Goal: Task Accomplishment & Management: Manage account settings

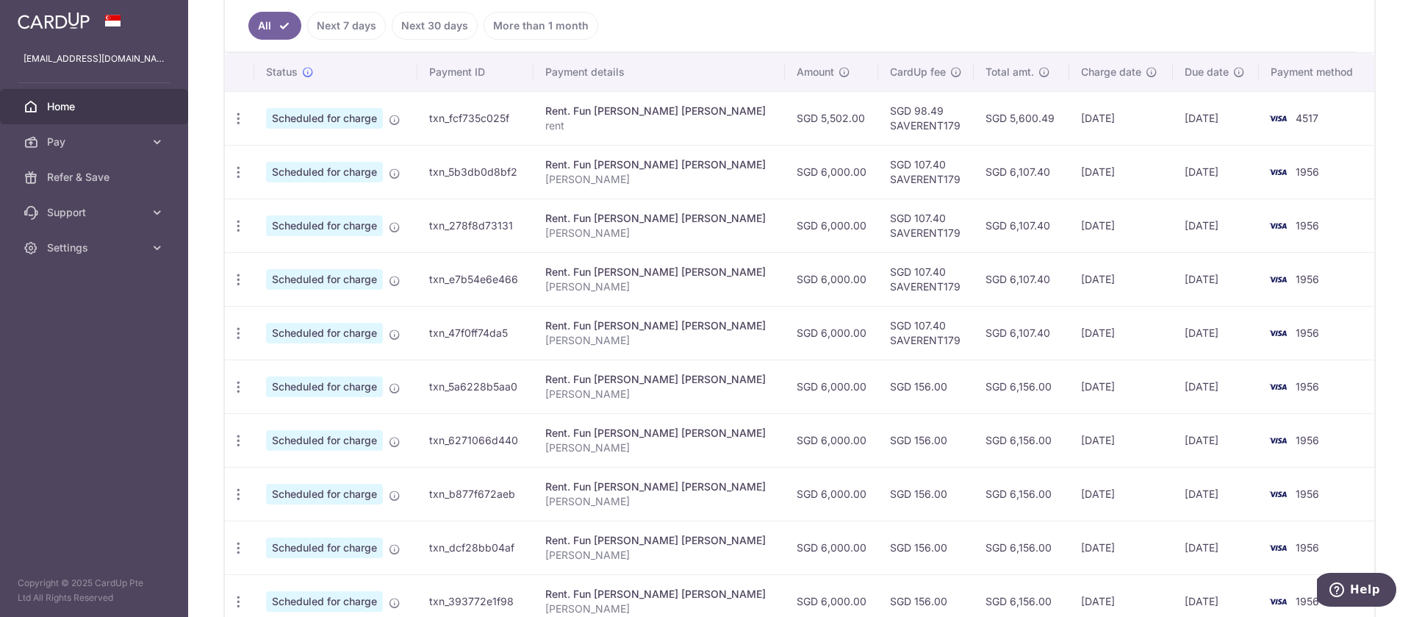
scroll to position [441, 0]
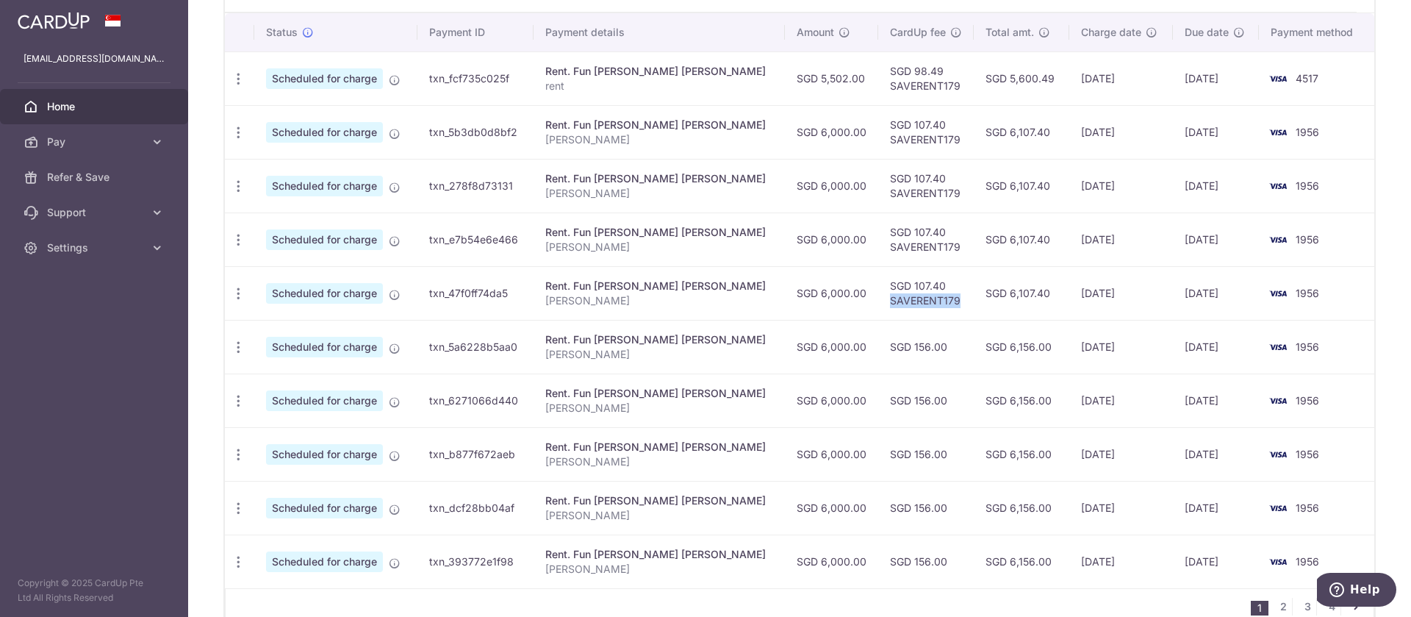
drag, startPoint x: 920, startPoint y: 304, endPoint x: 849, endPoint y: 308, distance: 71.4
click at [878, 308] on td "SGD 107.40 SAVERENT179" at bounding box center [926, 293] width 96 height 54
copy td "SAVERENT179"
click at [236, 340] on icon "button" at bounding box center [238, 346] width 15 height 15
drag, startPoint x: 276, startPoint y: 392, endPoint x: 290, endPoint y: 375, distance: 21.9
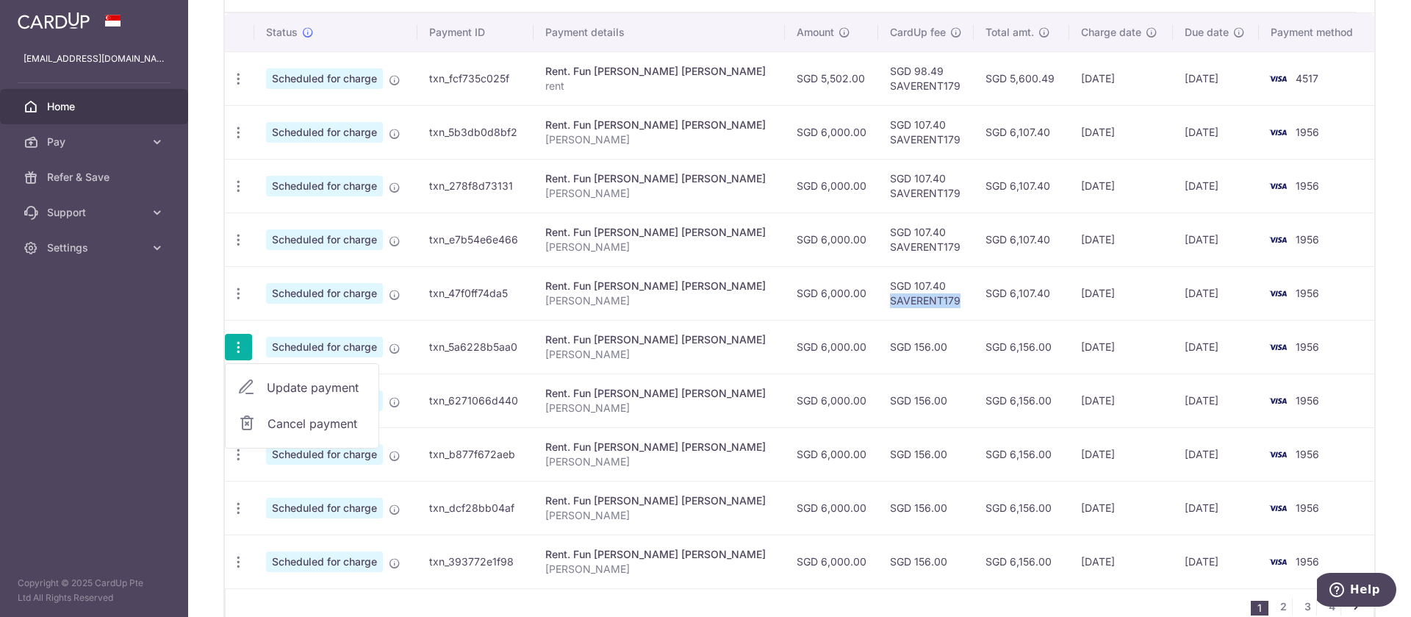
click at [276, 390] on span "Update payment" at bounding box center [317, 387] width 100 height 18
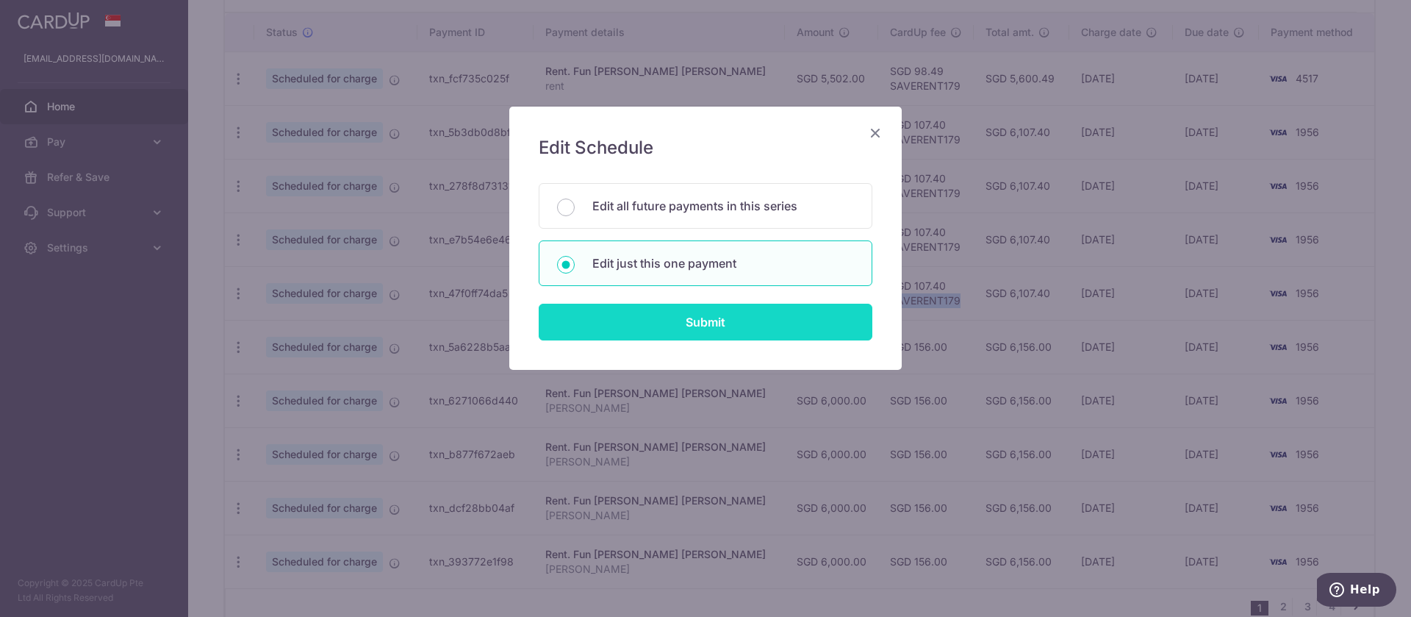
click at [719, 320] on input "Submit" at bounding box center [706, 321] width 334 height 37
radio input "true"
type input "6,000.00"
type input "[DATE]"
type input "[PERSON_NAME]"
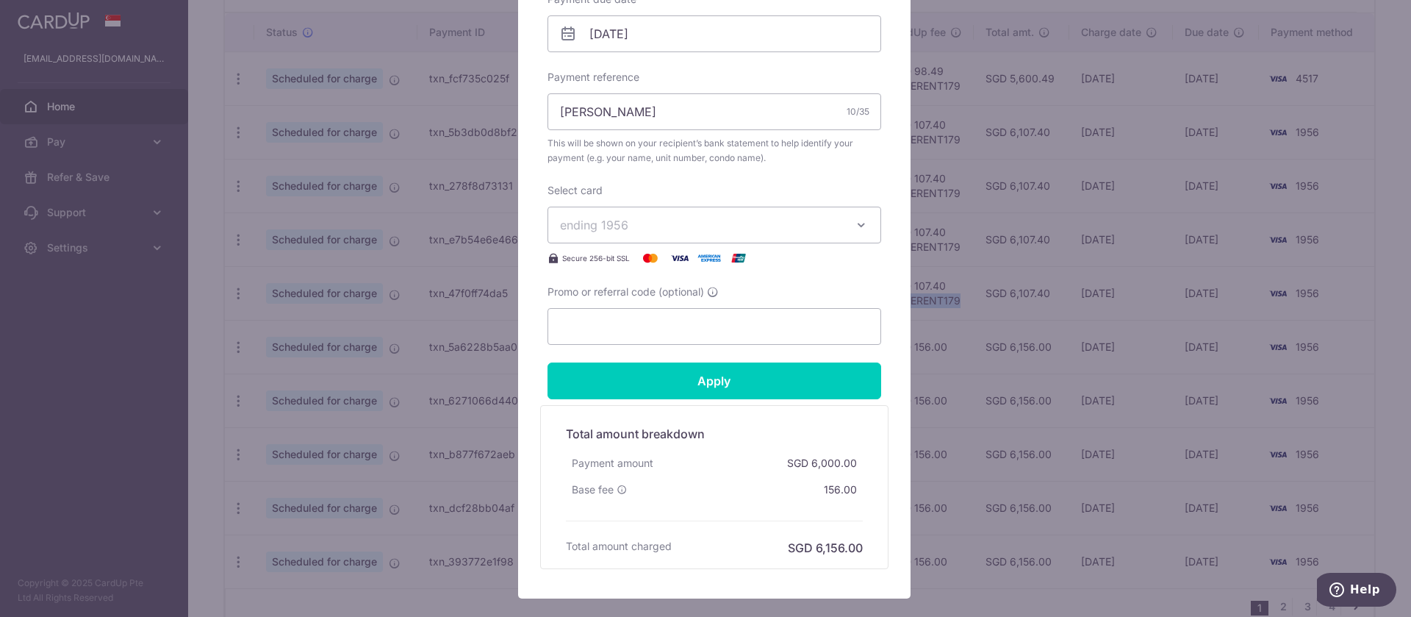
scroll to position [575, 0]
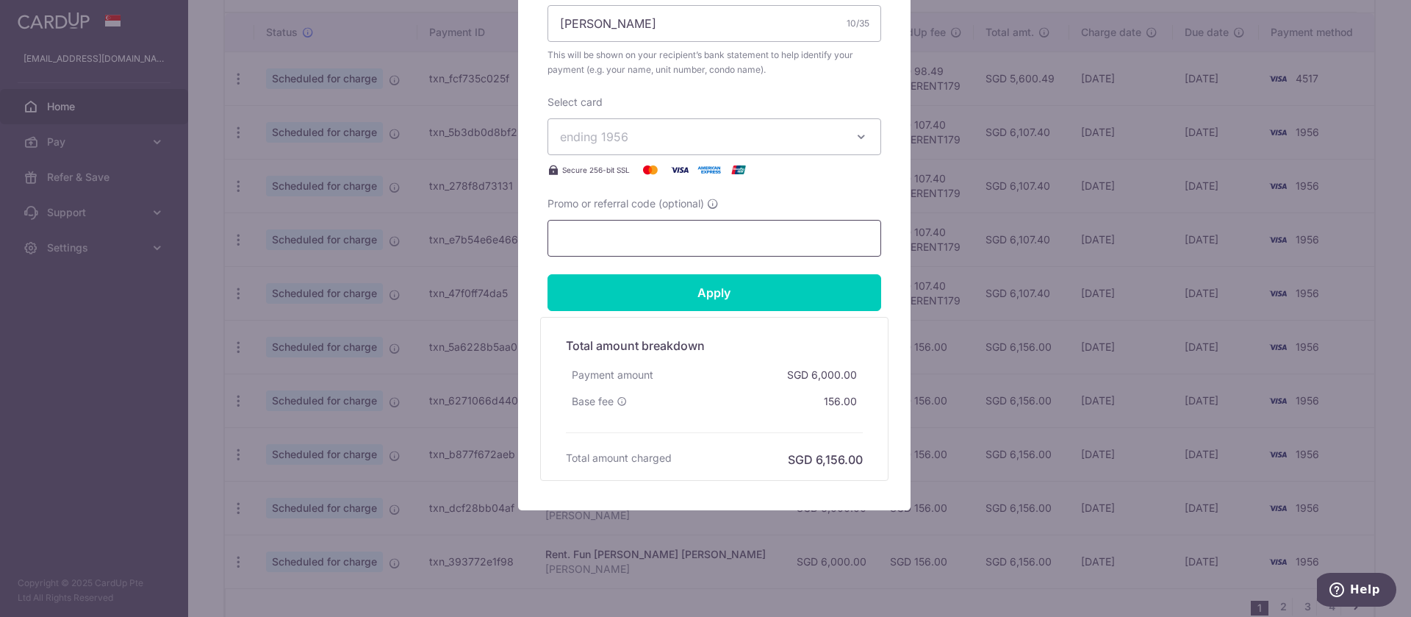
click at [679, 245] on input "Promo or referral code (optional)" at bounding box center [714, 238] width 334 height 37
paste input "SAVERENT179"
type input "SAVERENT179"
click at [703, 287] on input "Apply" at bounding box center [714, 292] width 334 height 37
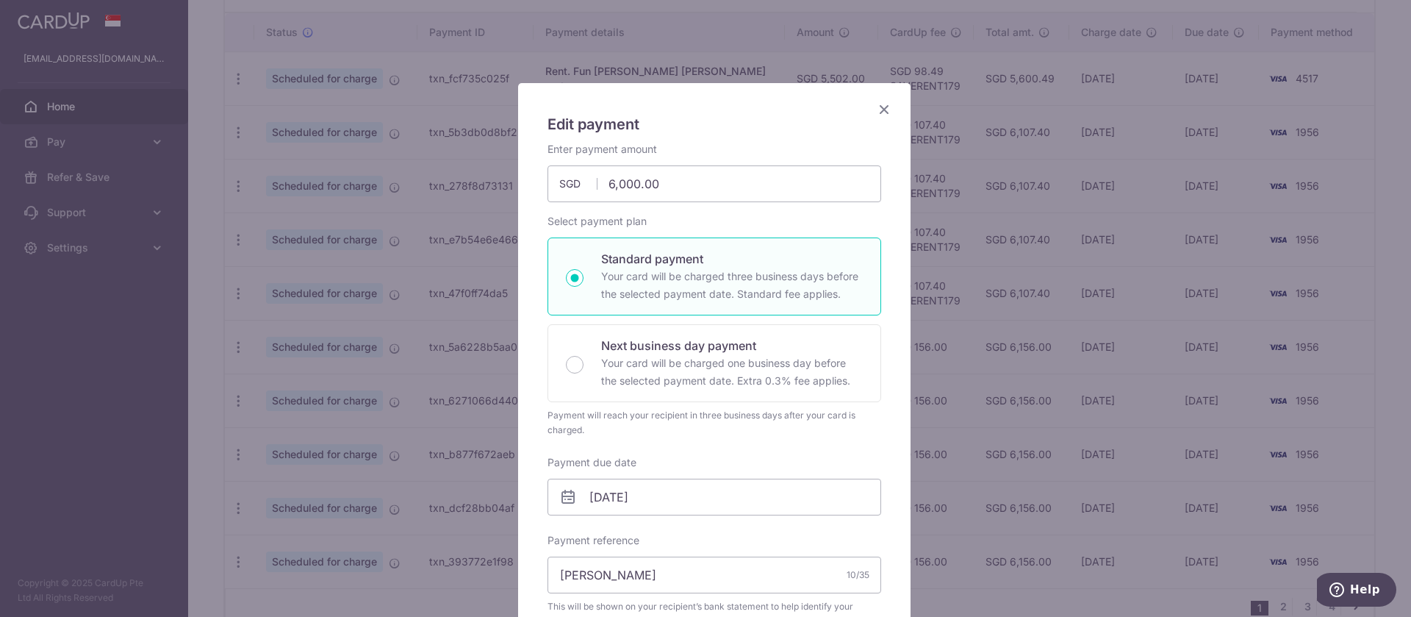
scroll to position [0, 0]
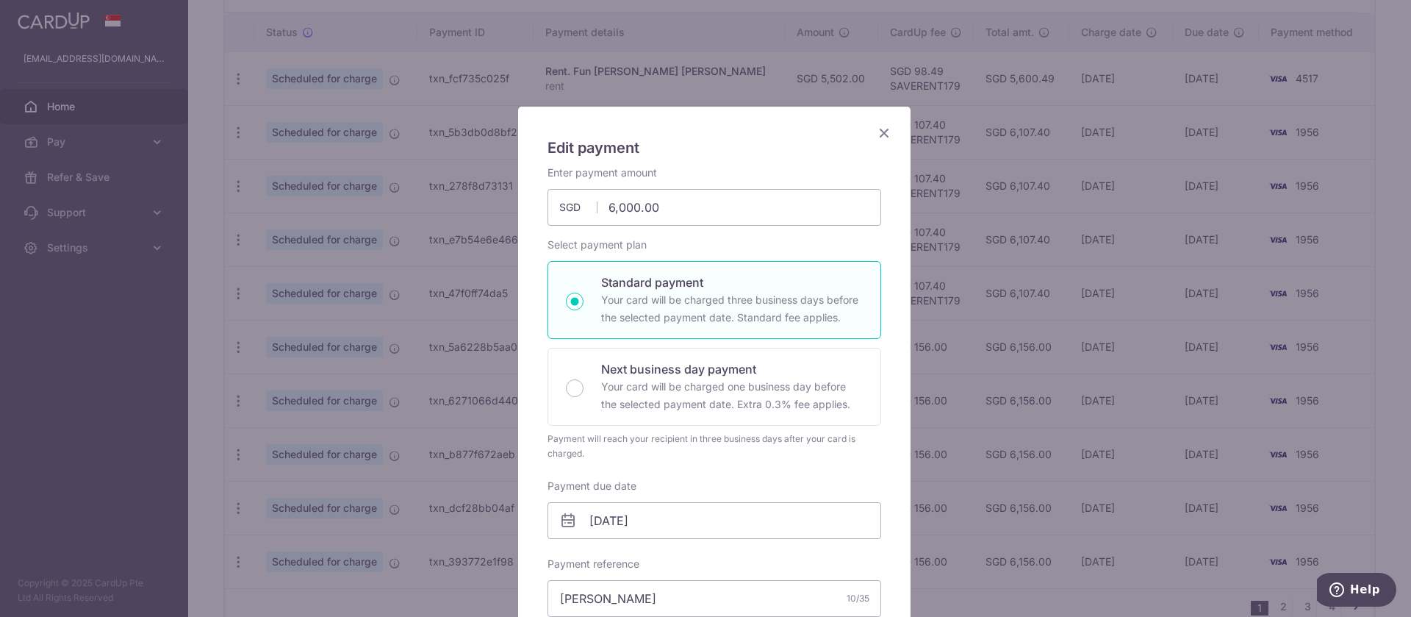
click at [1374, 229] on div "Edit payment By clicking apply, you will make changes to all payments to Fun [P…" at bounding box center [705, 308] width 1411 height 617
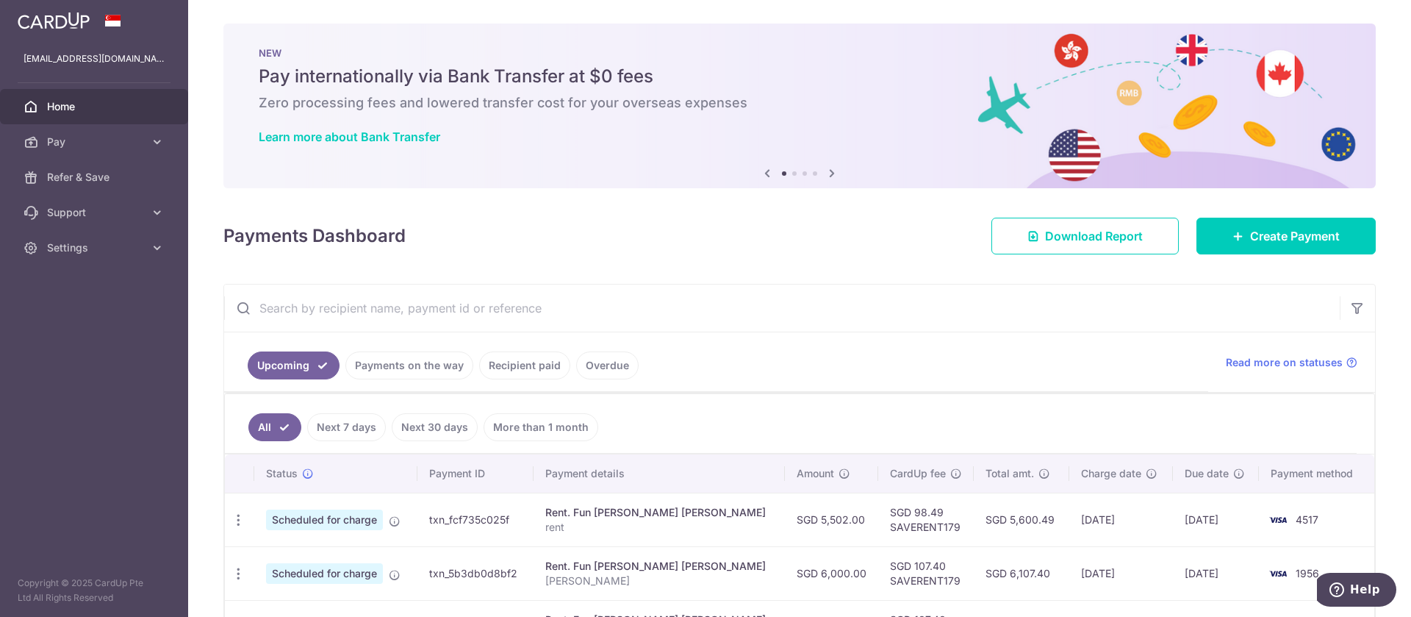
scroll to position [367, 0]
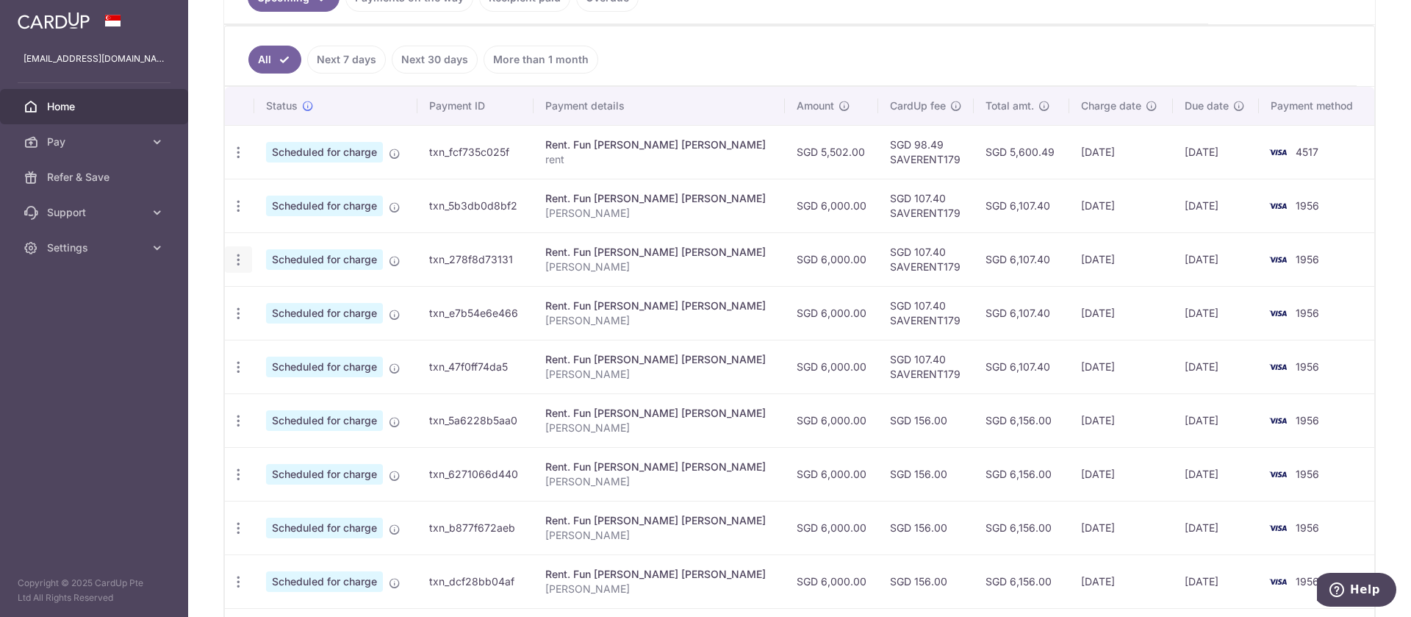
click at [240, 260] on icon "button" at bounding box center [238, 259] width 15 height 15
click at [285, 292] on span "Update payment" at bounding box center [317, 300] width 100 height 18
radio input "true"
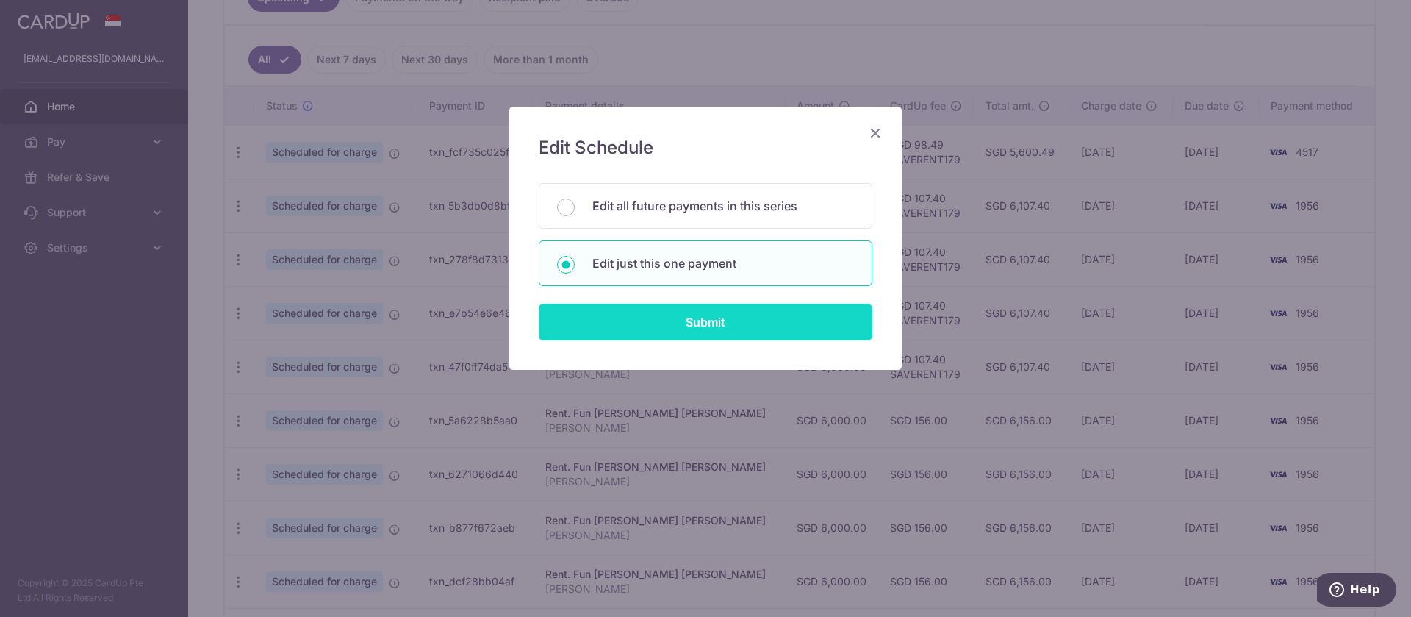
click at [819, 316] on input "Submit" at bounding box center [706, 321] width 334 height 37
radio input "true"
type input "6,000.00"
type input "[DATE]"
type input "[PERSON_NAME]"
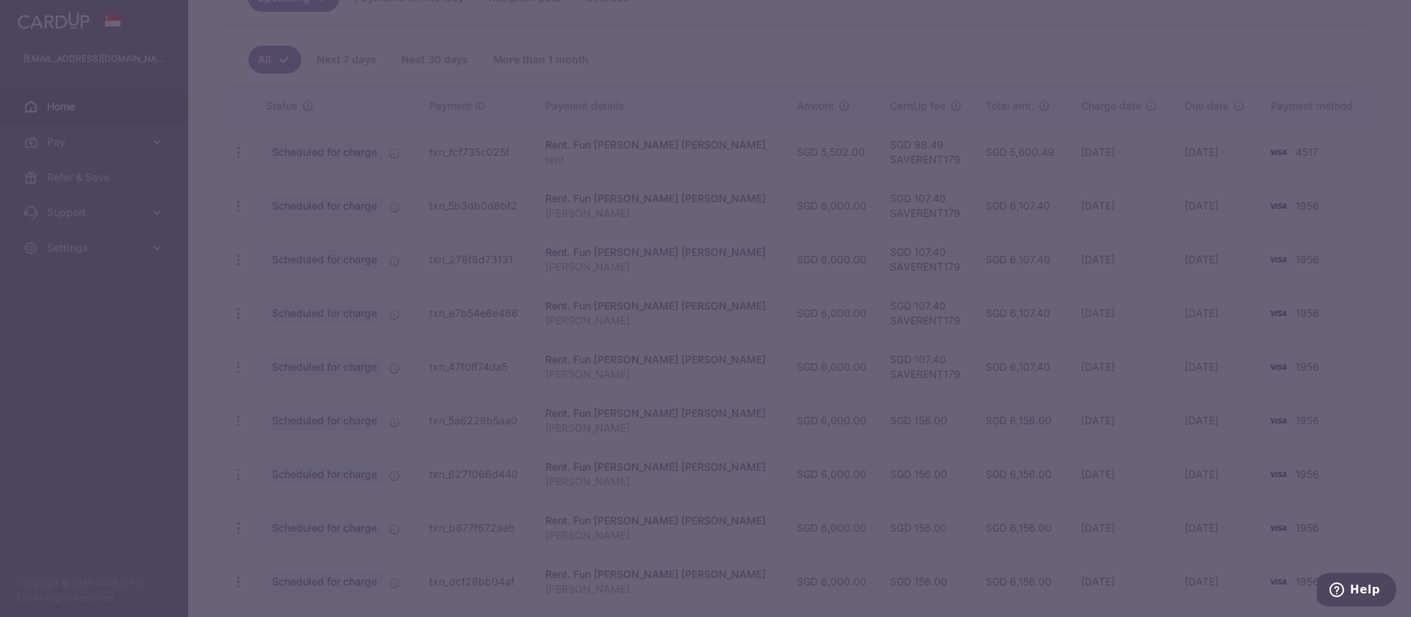
type input "SAVERENT179"
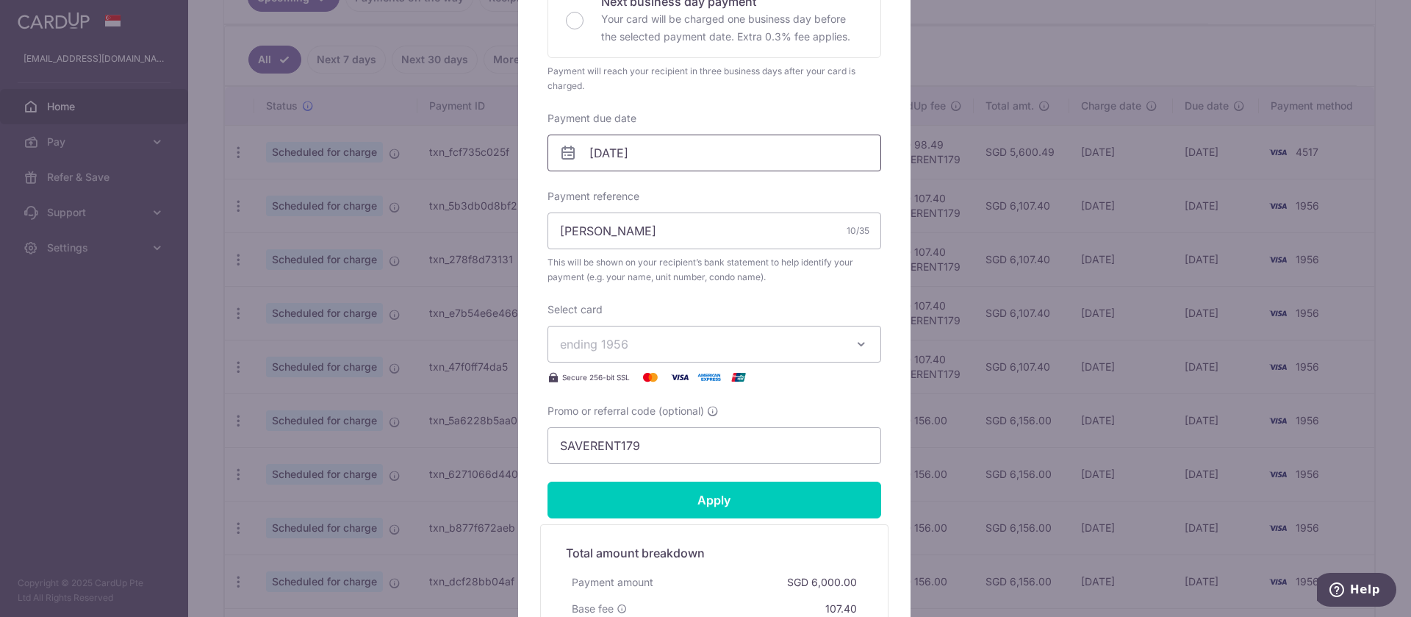
click at [650, 146] on input "[DATE]" at bounding box center [714, 152] width 334 height 37
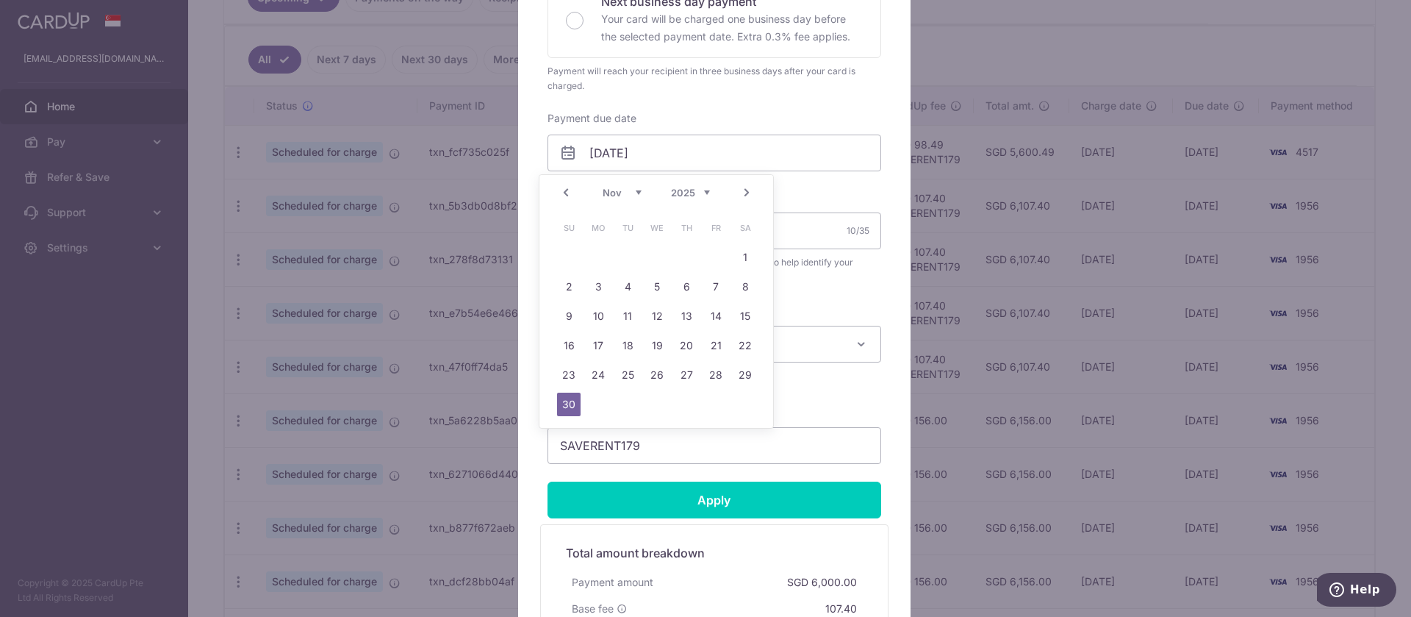
click at [746, 193] on link "Next" at bounding box center [747, 193] width 18 height 18
click at [604, 254] on link "1" at bounding box center [598, 257] width 24 height 24
type input "01/12/2025"
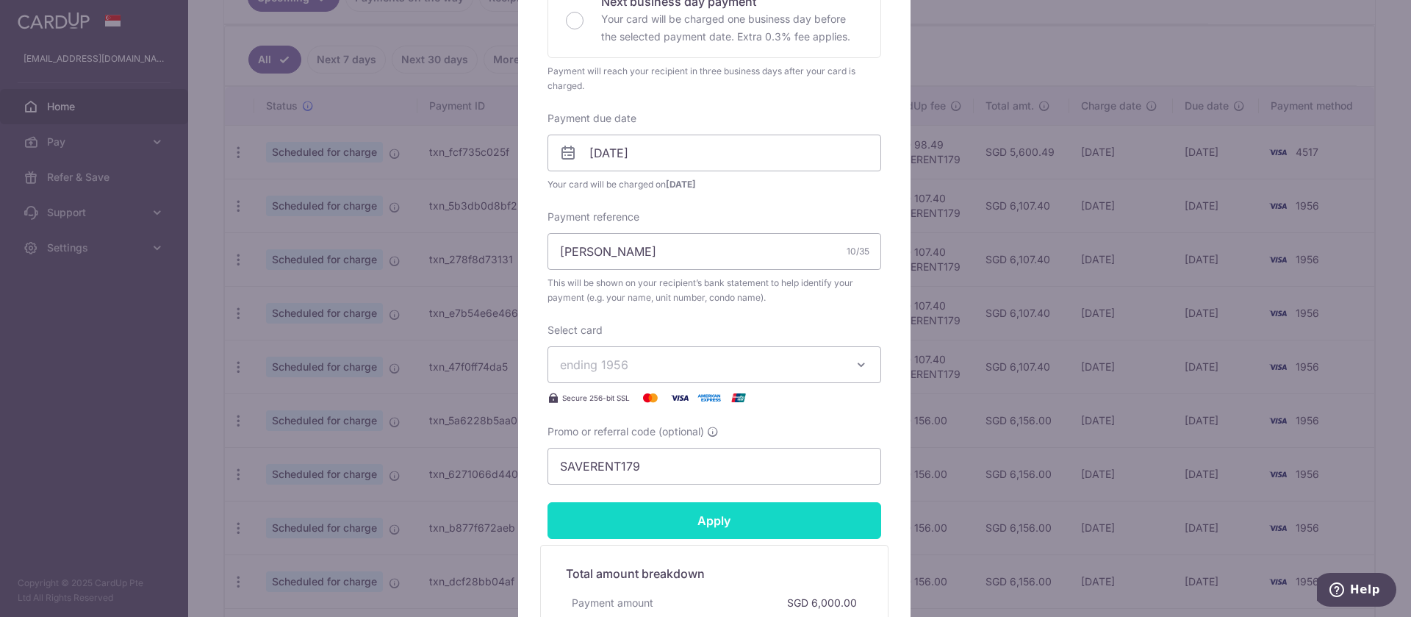
click at [843, 517] on input "Apply" at bounding box center [714, 520] width 334 height 37
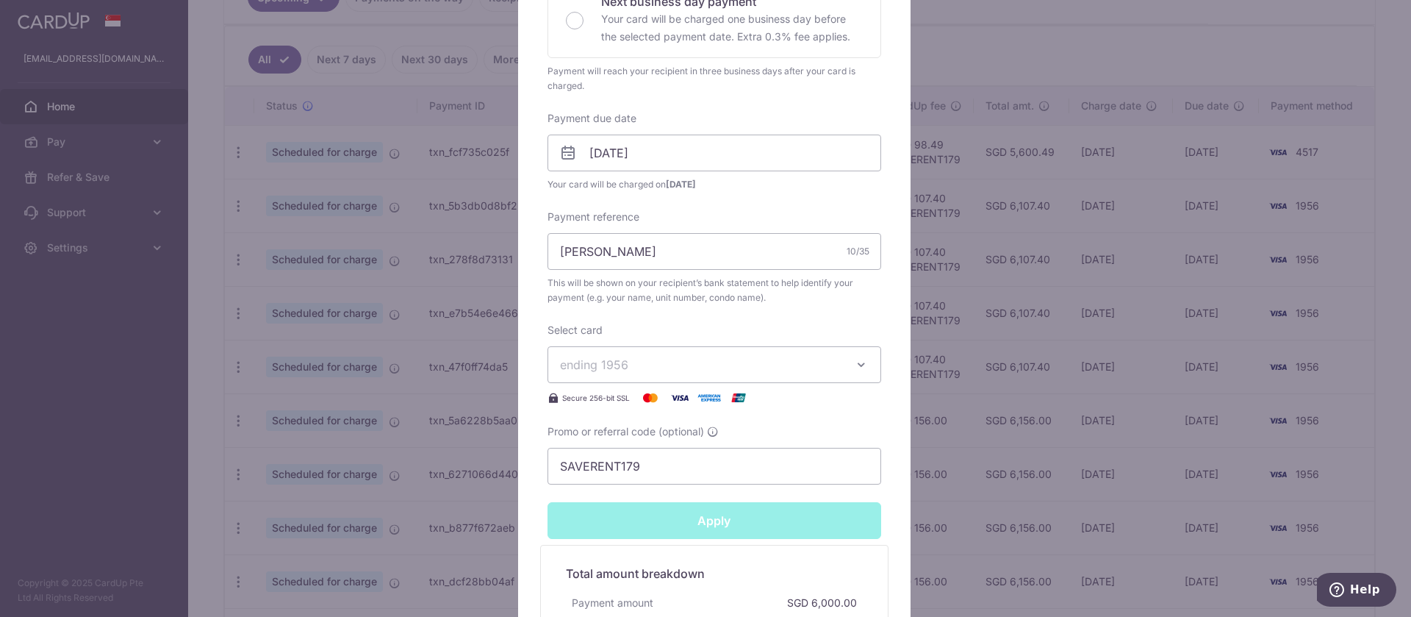
type input "Successfully Applied"
click at [1384, 284] on div "Edit payment By clicking apply, you will make changes to all payments to Fun Ho…" at bounding box center [705, 308] width 1411 height 617
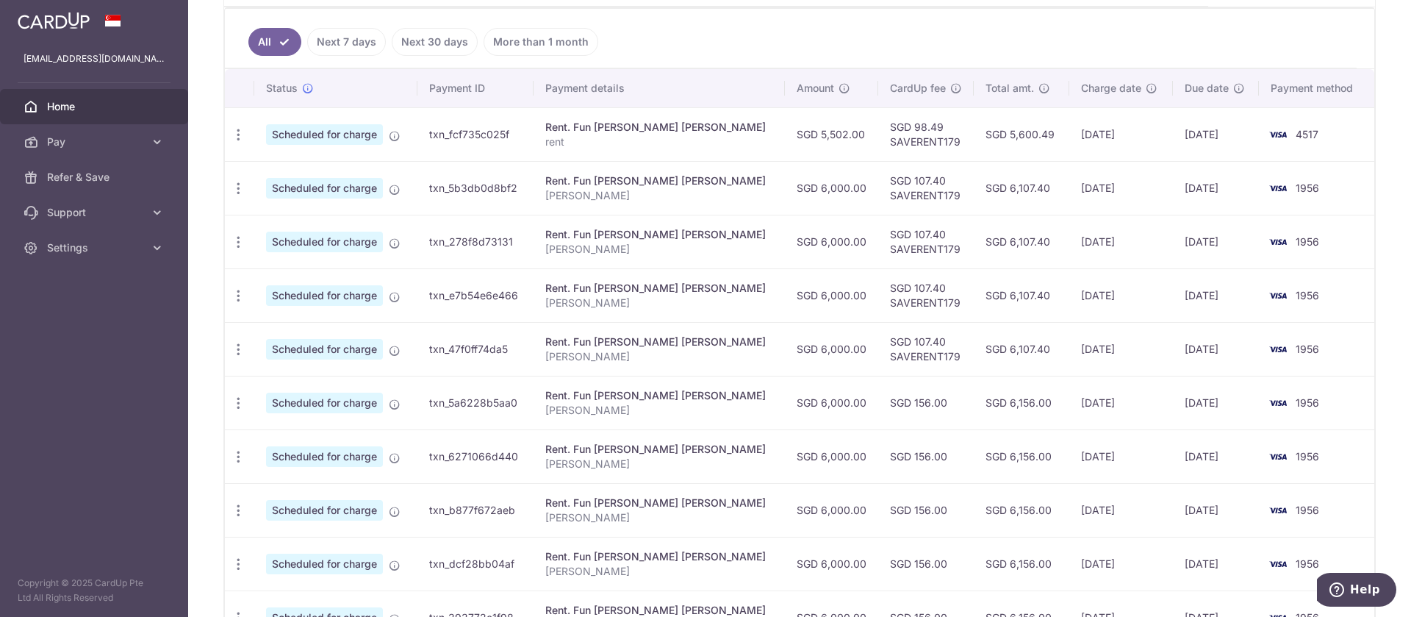
scroll to position [385, 0]
click at [242, 241] on icon "button" at bounding box center [238, 241] width 15 height 15
click at [278, 276] on span "Update payment" at bounding box center [317, 282] width 100 height 18
radio input "true"
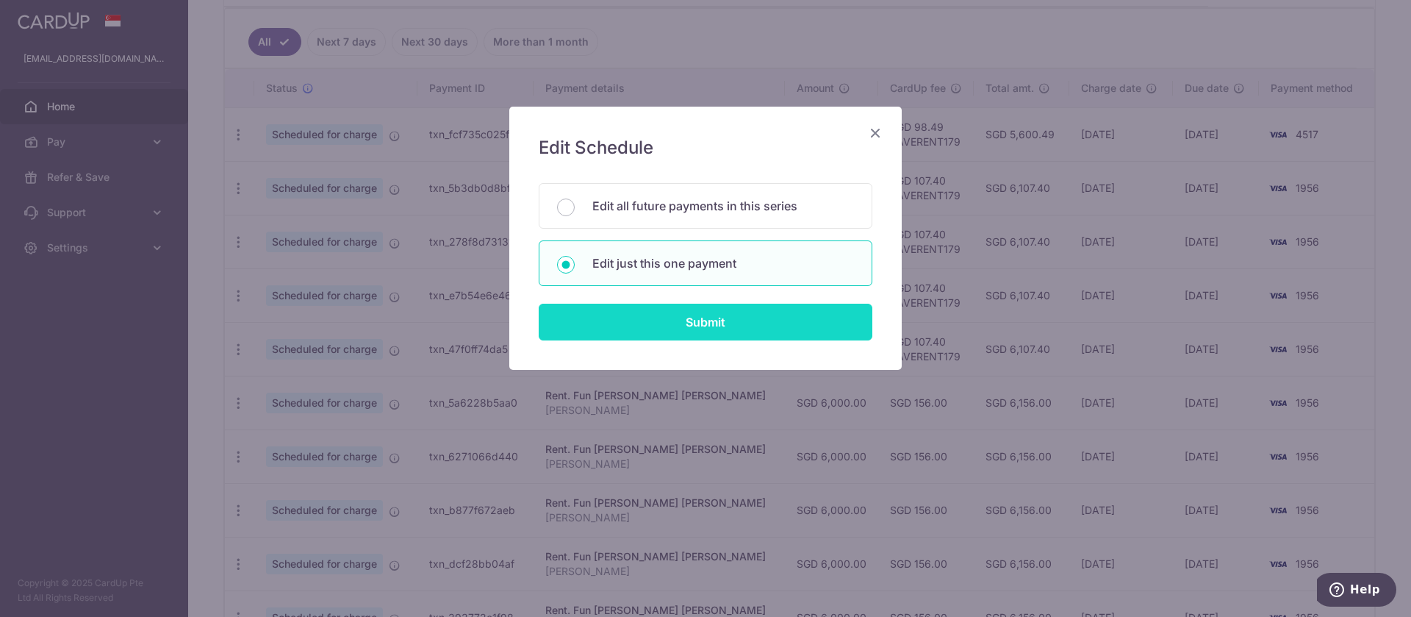
click at [826, 331] on input "Submit" at bounding box center [706, 321] width 334 height 37
radio input "true"
type input "6,000.00"
type input "01/12/2025"
type input "[PERSON_NAME]"
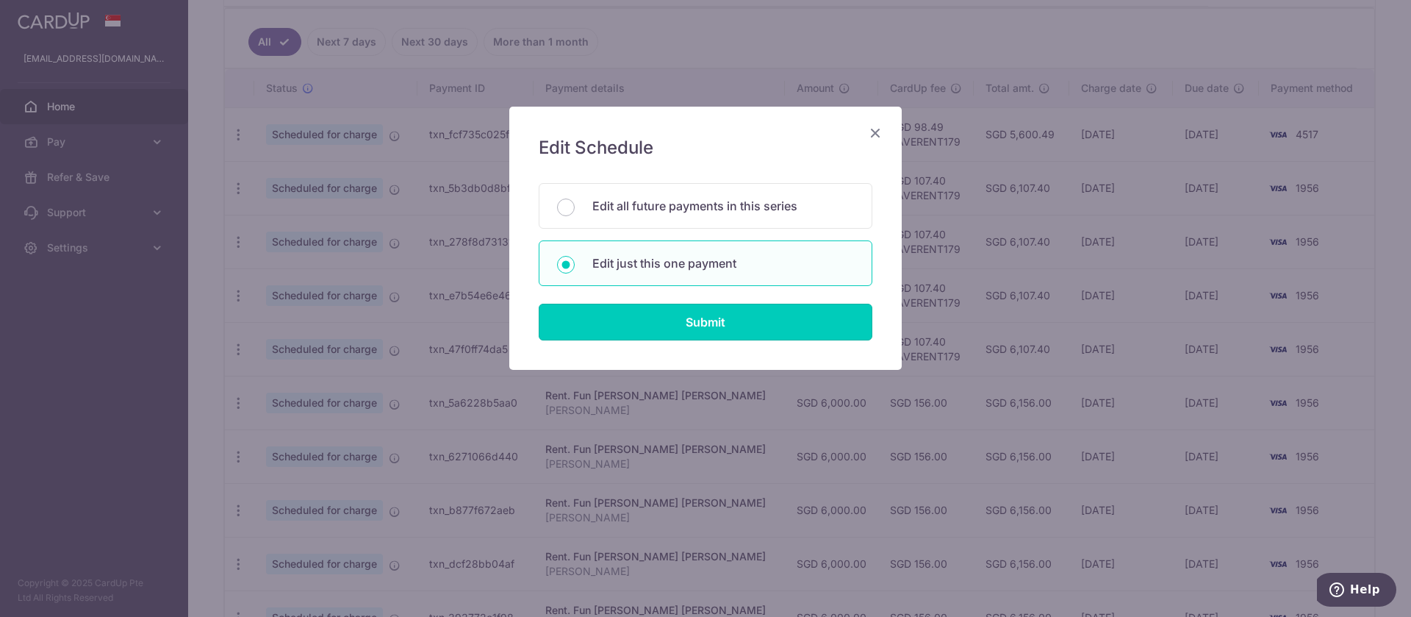
type input "SAVERENT179"
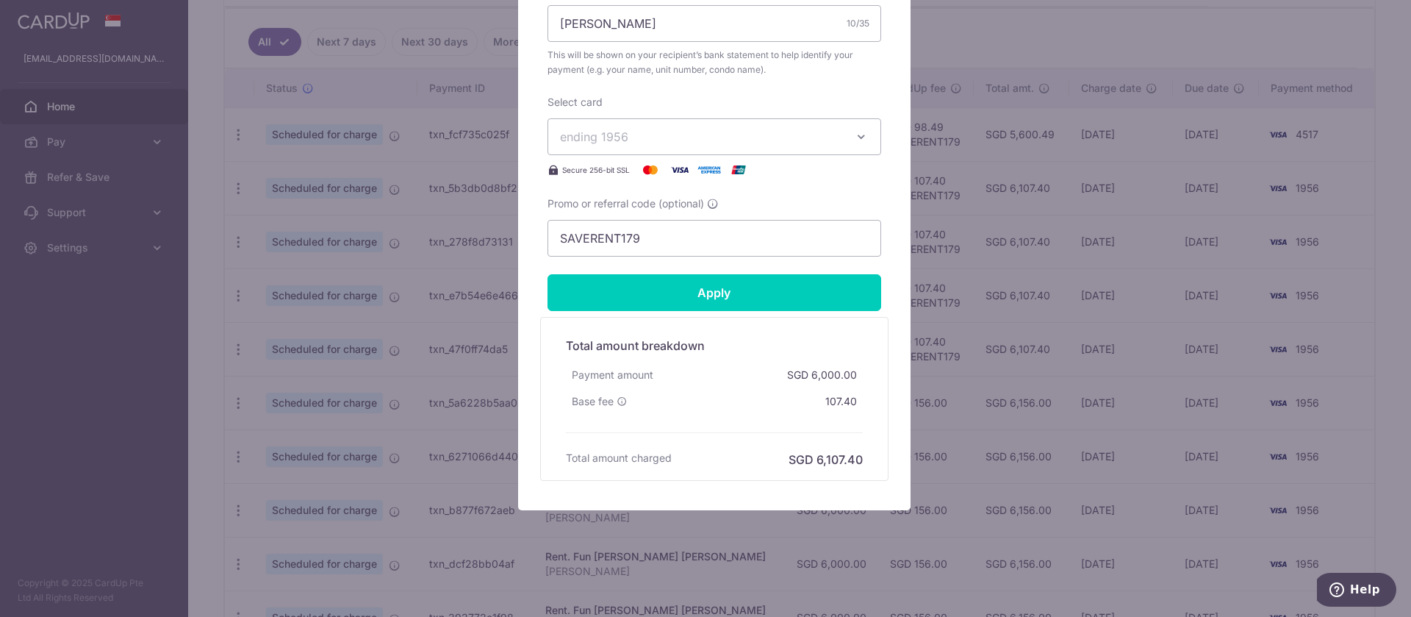
scroll to position [207, 0]
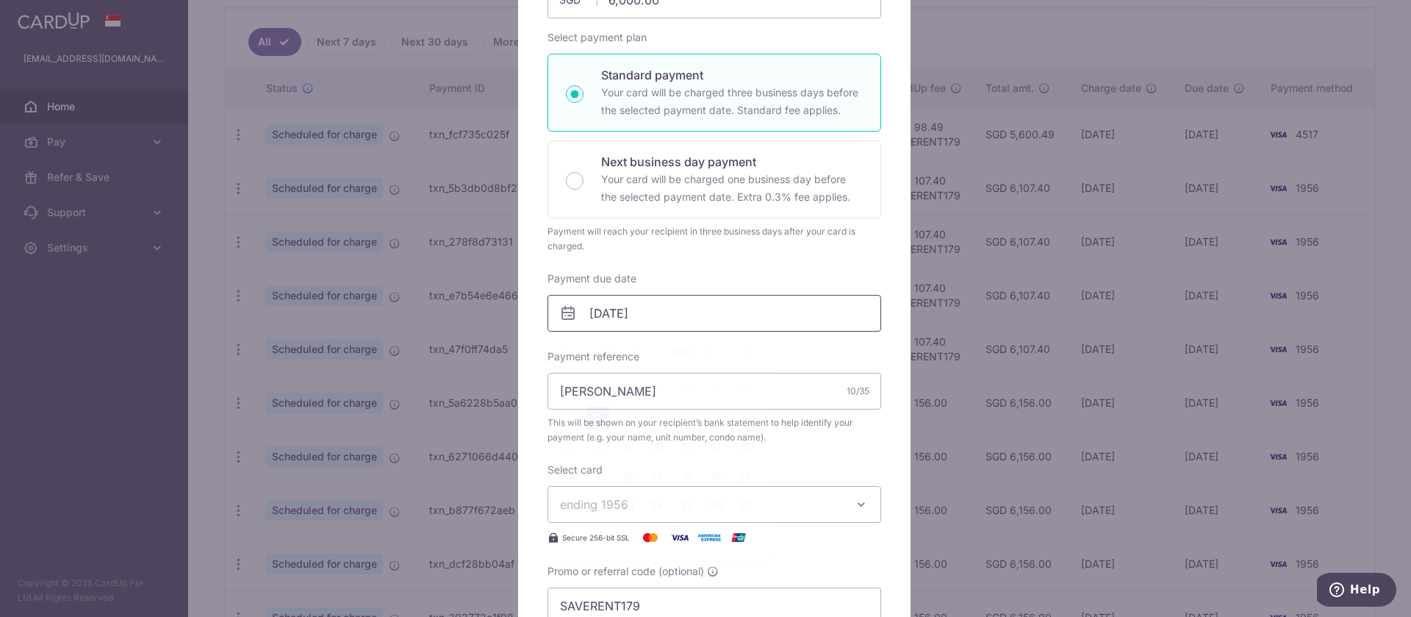
click at [708, 305] on input "01/12/2025" at bounding box center [714, 313] width 334 height 37
click at [629, 413] on link "2" at bounding box center [628, 418] width 24 height 24
type input "[DATE]"
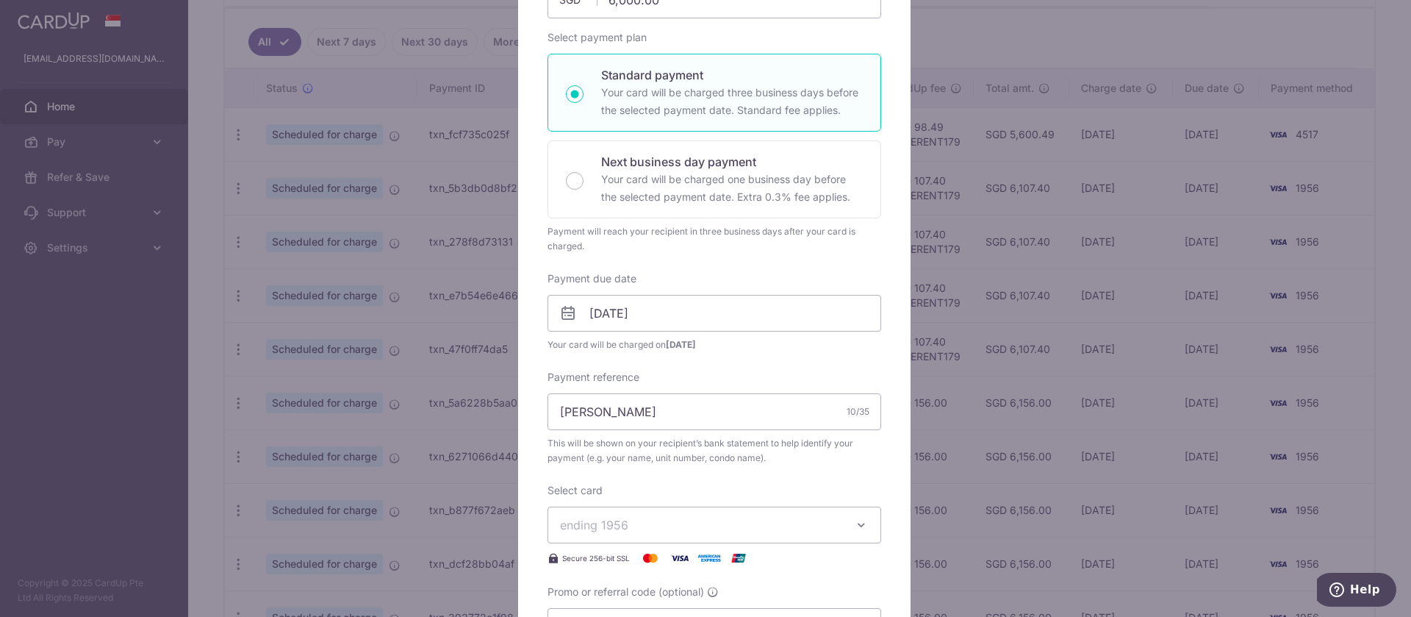
scroll to position [575, 0]
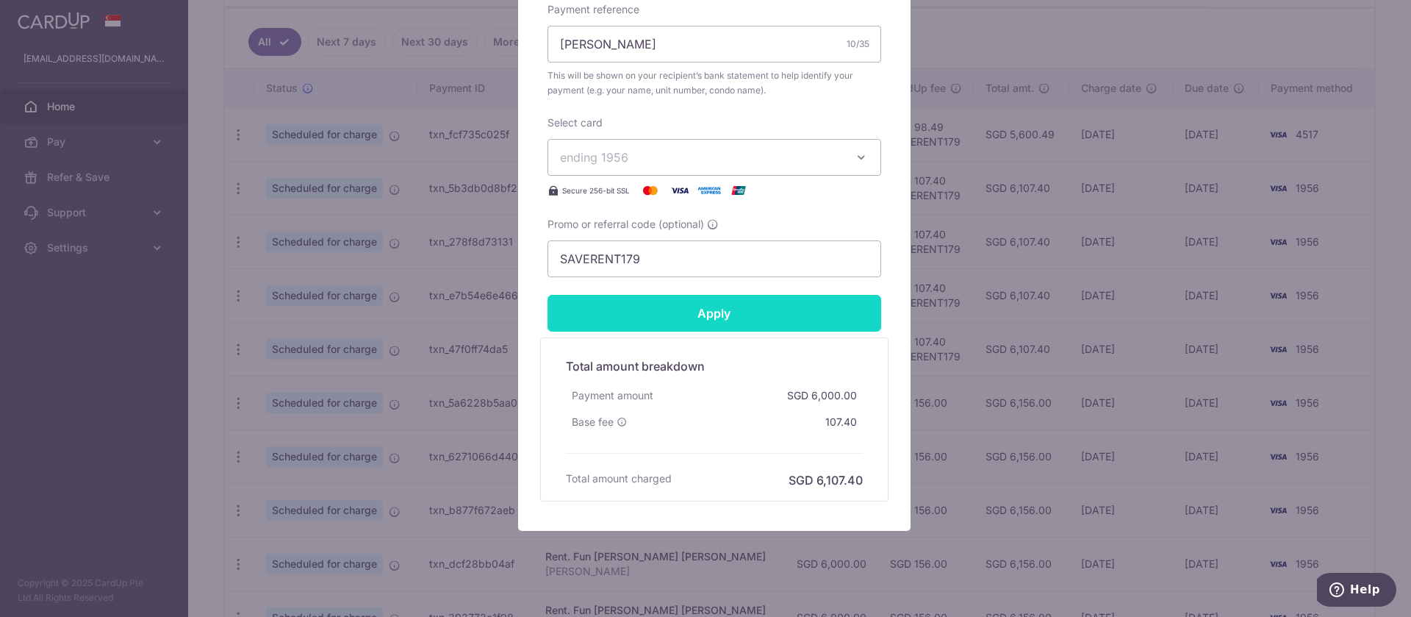
click at [846, 312] on input "Apply" at bounding box center [714, 313] width 334 height 37
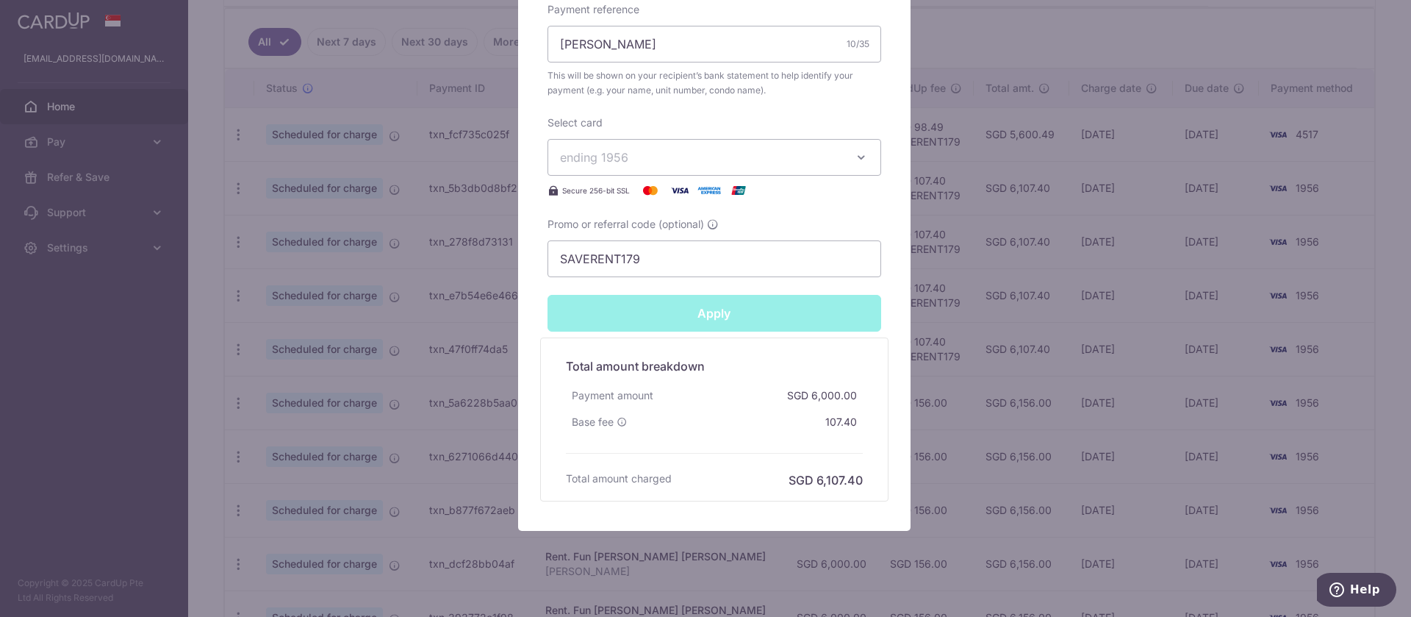
type input "Successfully Applied"
click at [1359, 313] on div "Edit payment By clicking apply, you will make changes to all payments to Fun Ho…" at bounding box center [705, 308] width 1411 height 617
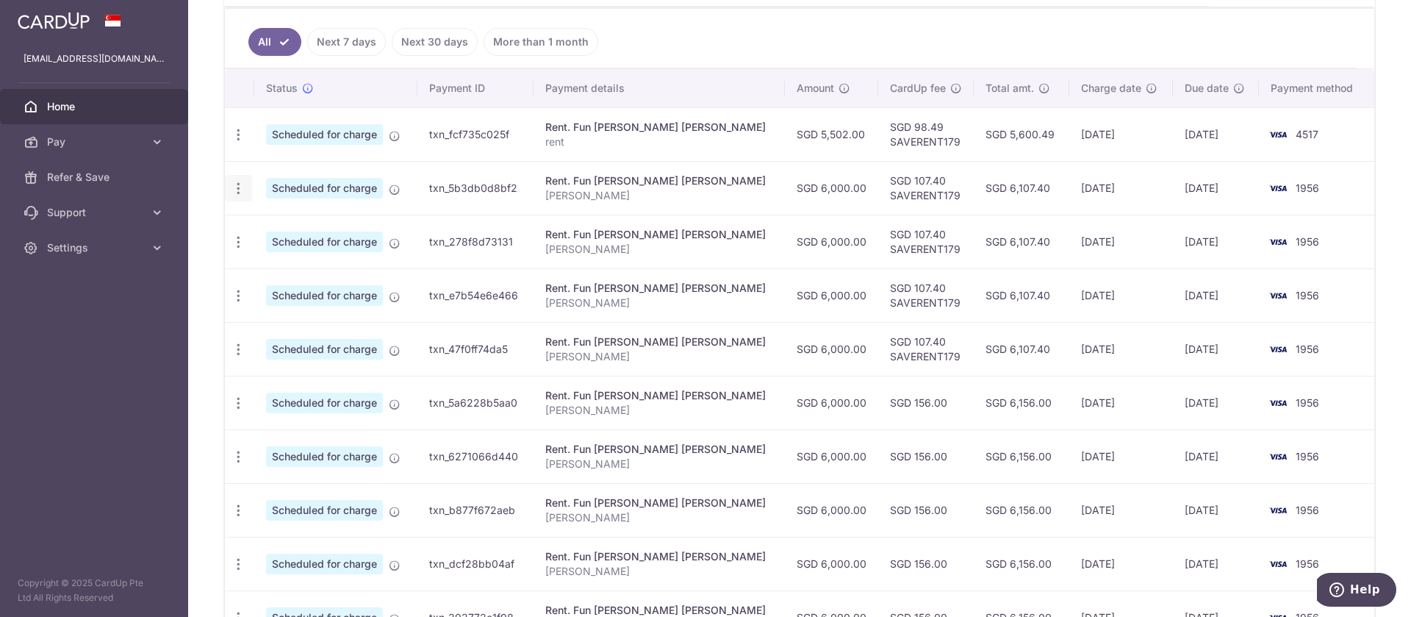
click at [239, 183] on icon "button" at bounding box center [238, 188] width 15 height 15
click at [264, 220] on link "Update payment" at bounding box center [302, 228] width 153 height 35
radio input "true"
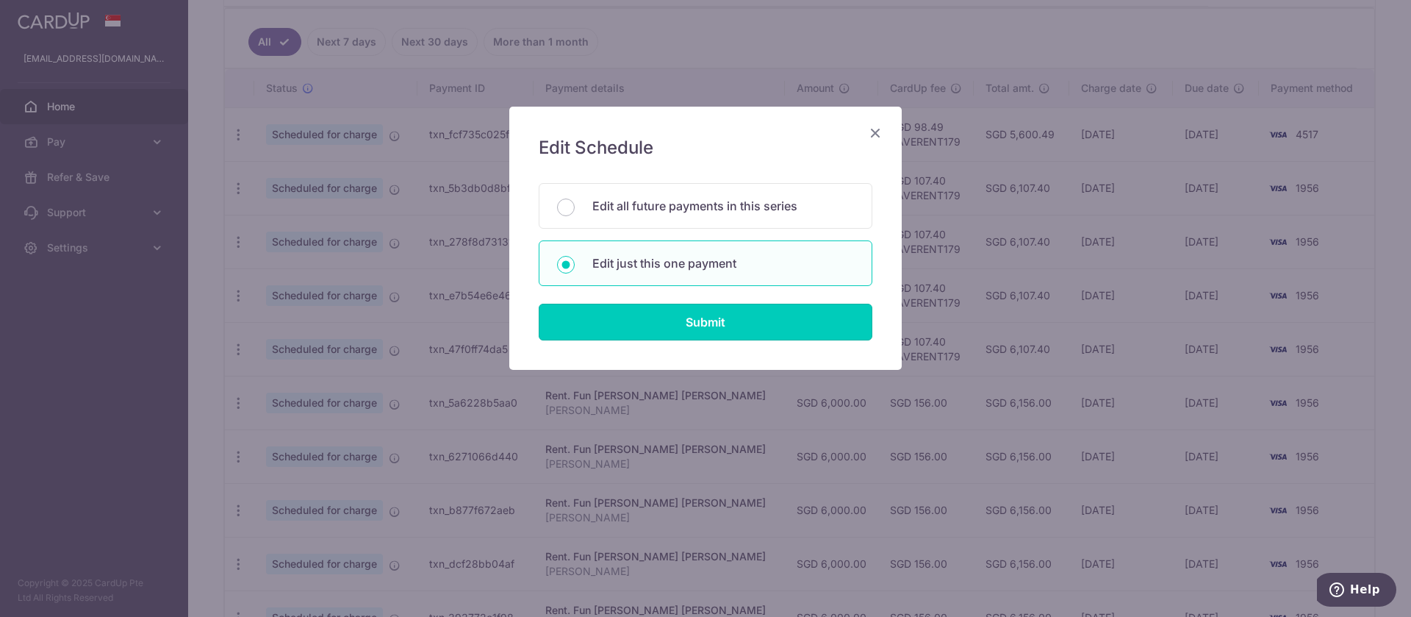
click at [727, 316] on input "Submit" at bounding box center [706, 321] width 334 height 37
radio input "true"
type input "6,000.00"
type input "31/10/2025"
type input "[PERSON_NAME]"
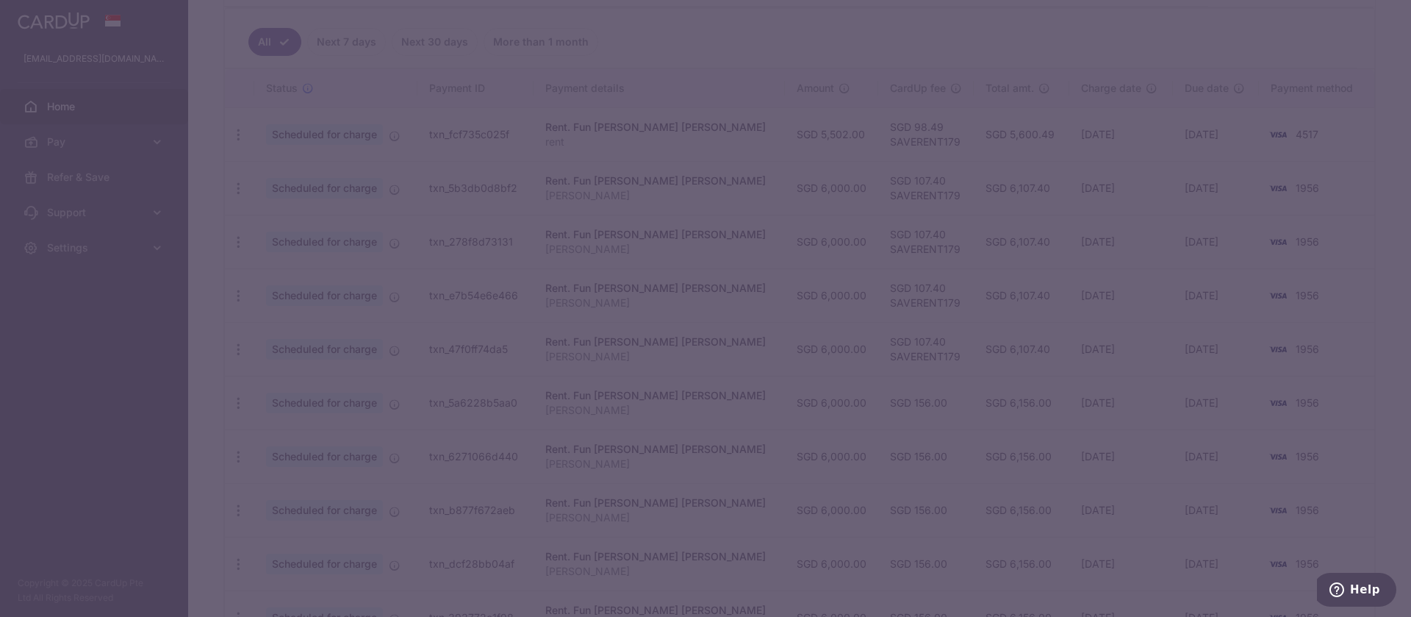
type input "SAVERENT179"
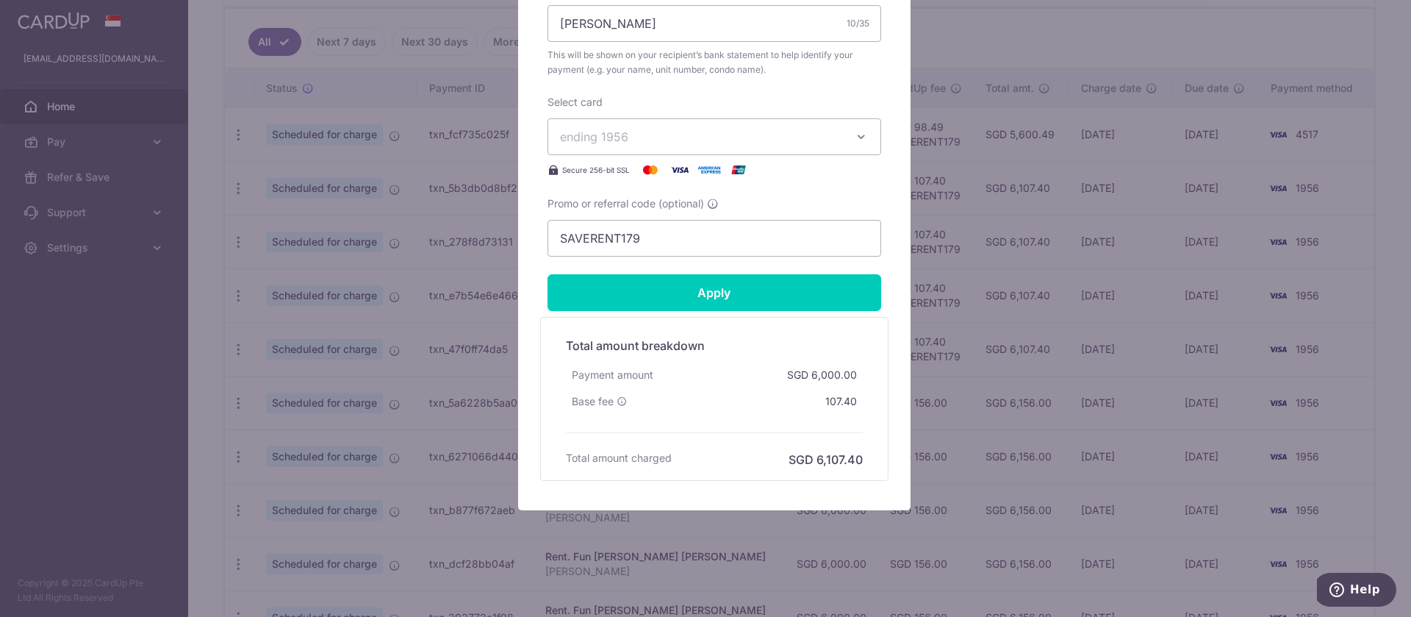
scroll to position [207, 0]
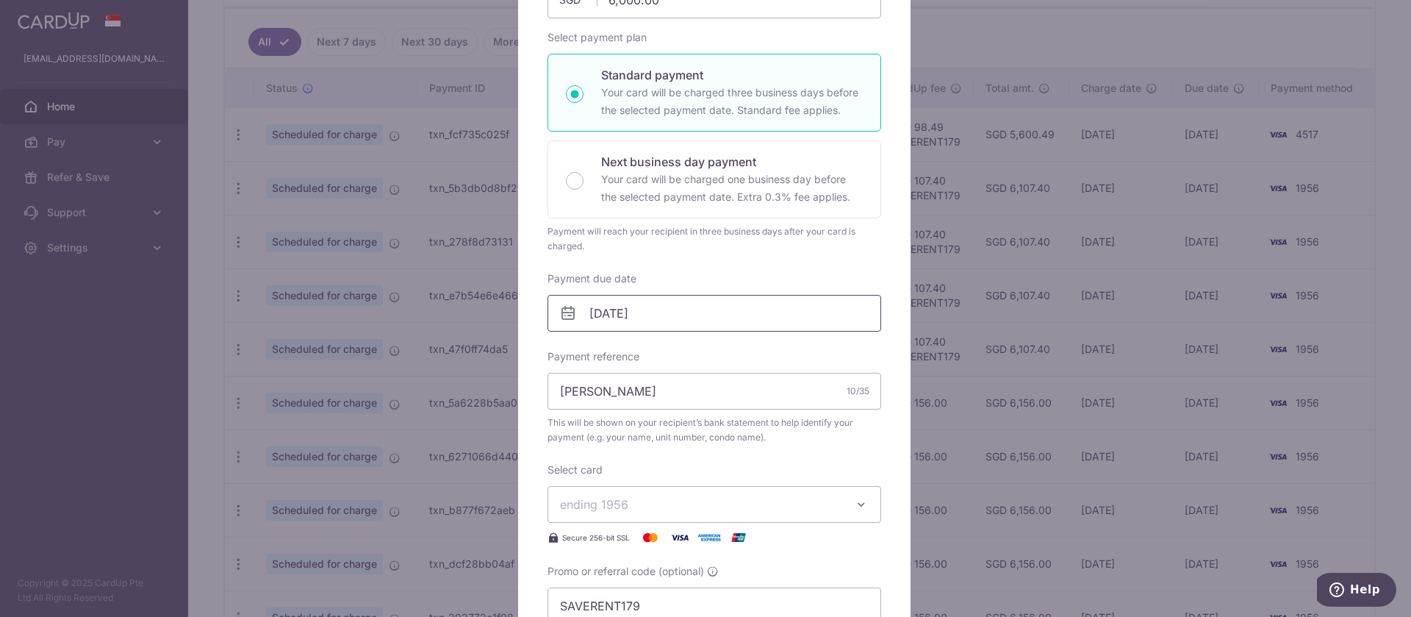
click at [735, 309] on input "31/10/2025" at bounding box center [714, 313] width 334 height 37
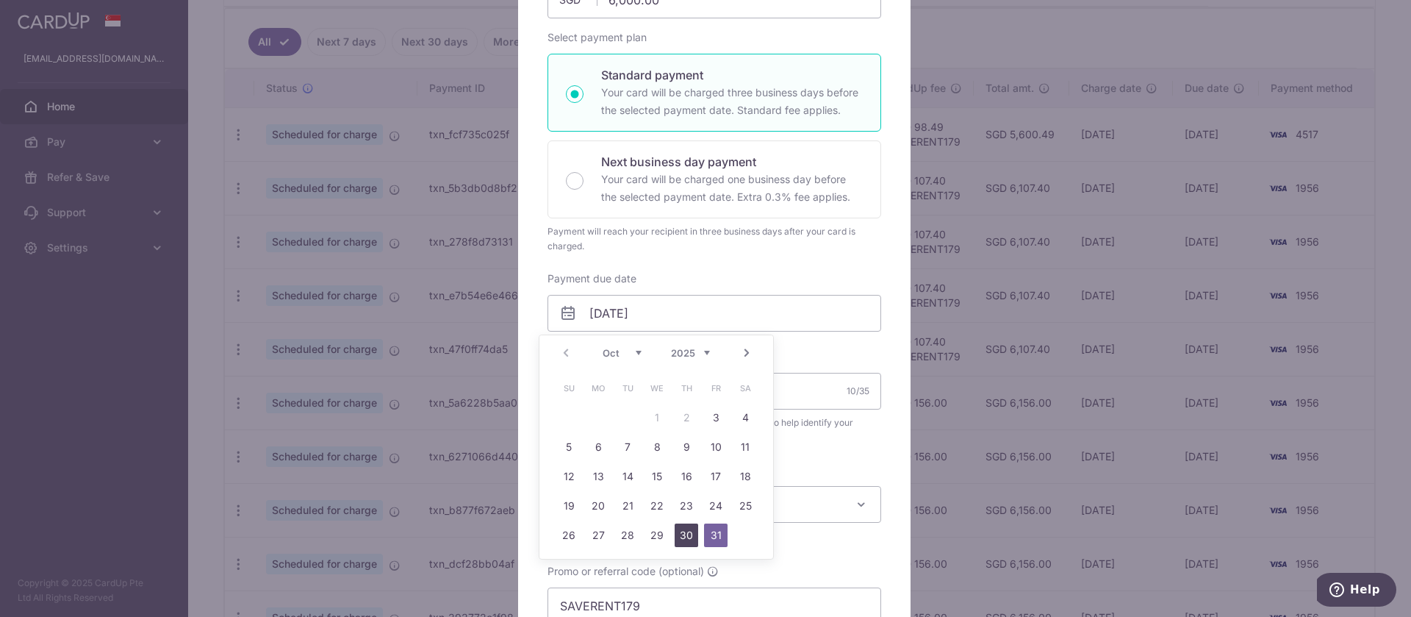
click at [686, 542] on link "30" at bounding box center [687, 535] width 24 height 24
type input "[DATE]"
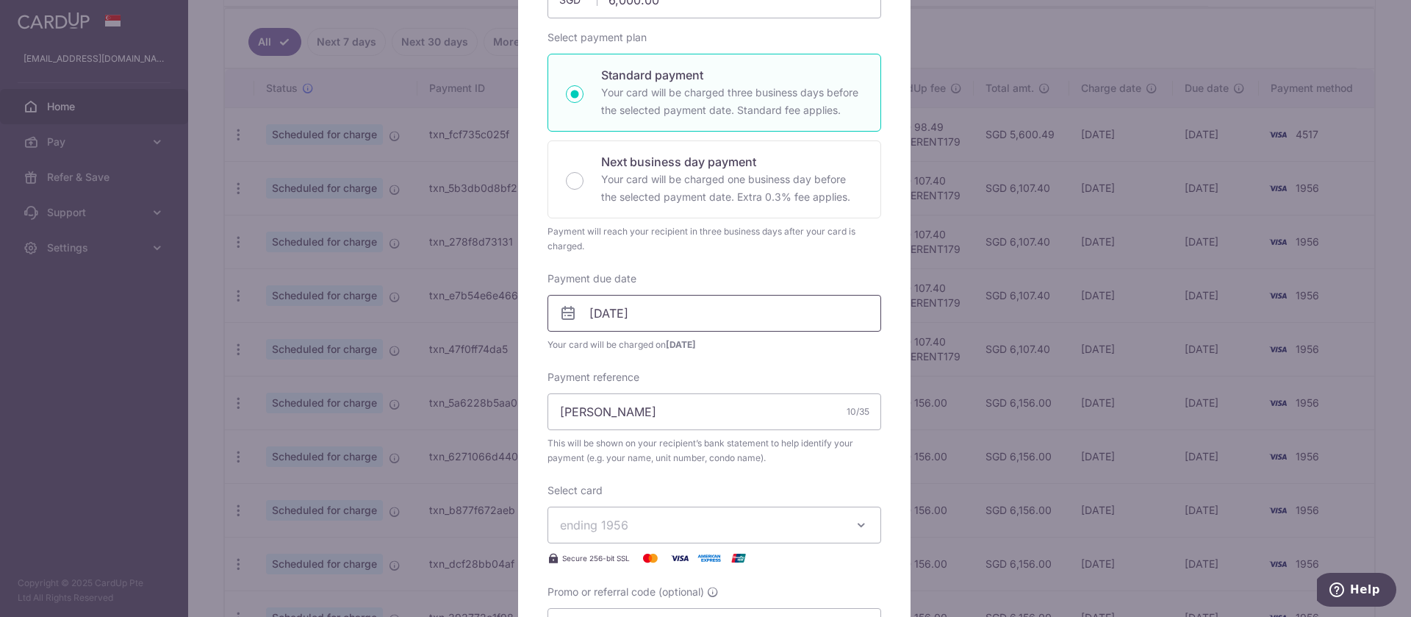
scroll to position [575, 0]
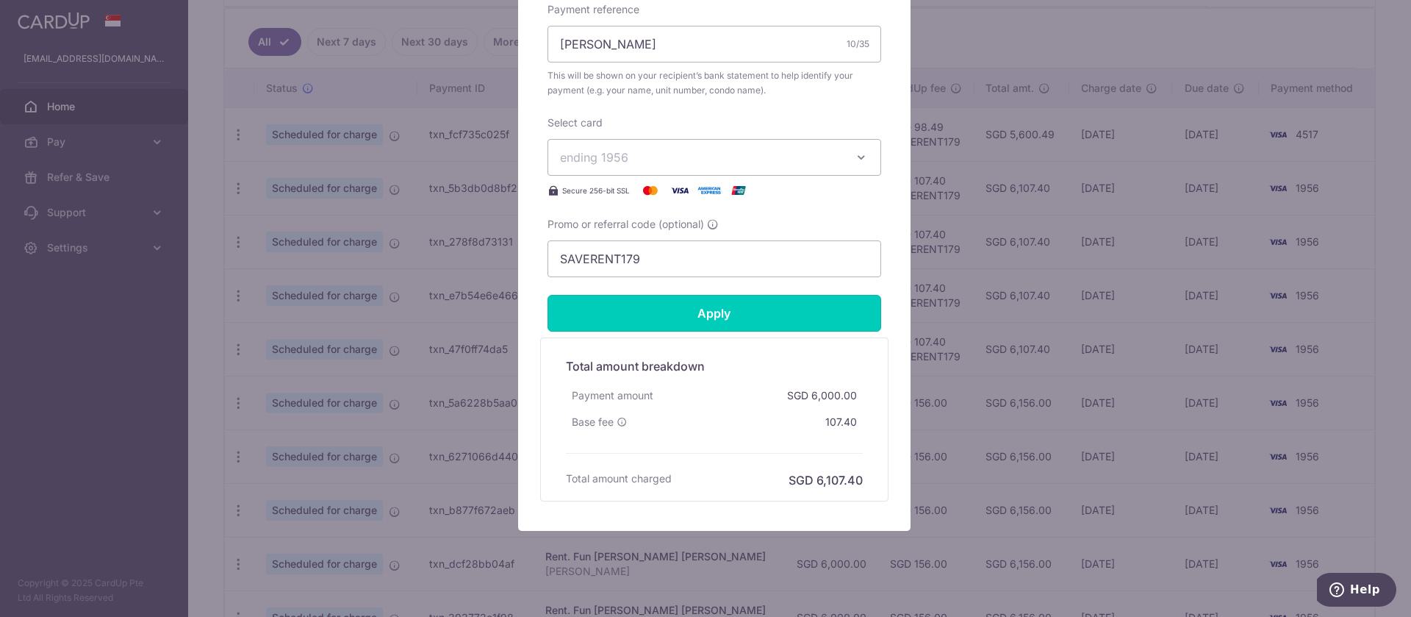
click at [843, 320] on input "Apply" at bounding box center [714, 313] width 334 height 37
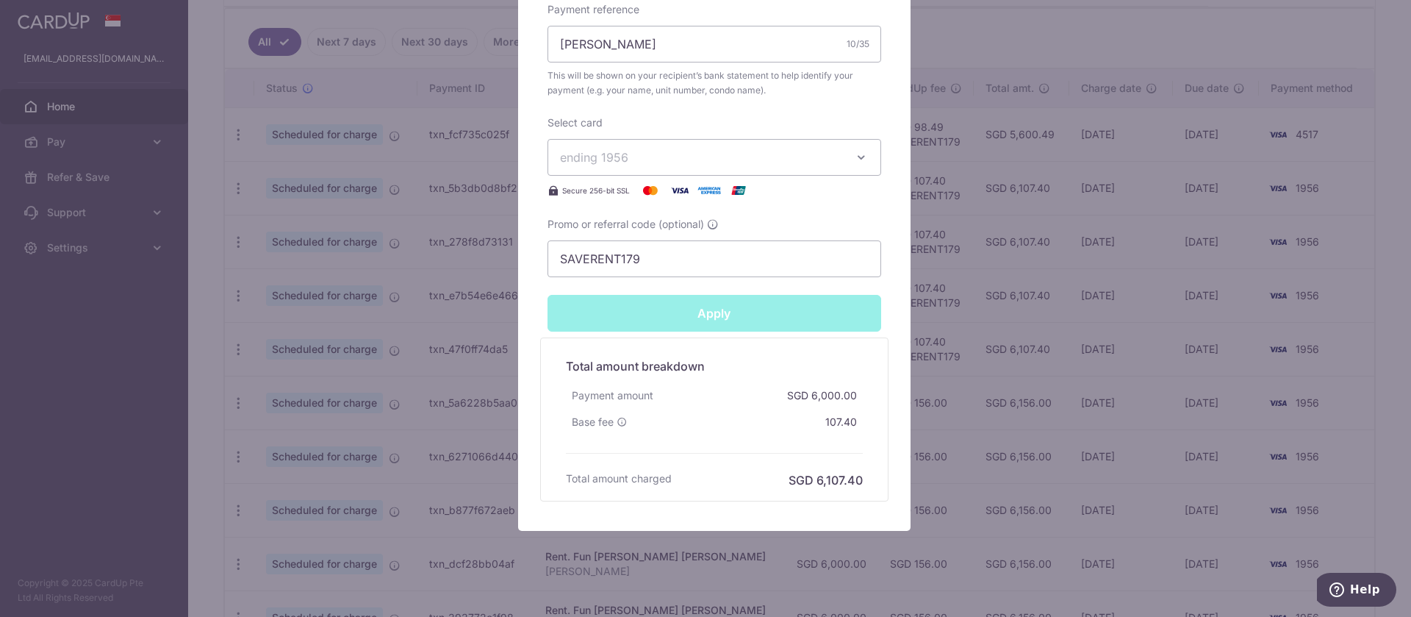
type input "Successfully Applied"
click at [1363, 301] on div "Edit payment By clicking apply, you will make changes to all payments to Fun Ho…" at bounding box center [705, 308] width 1411 height 617
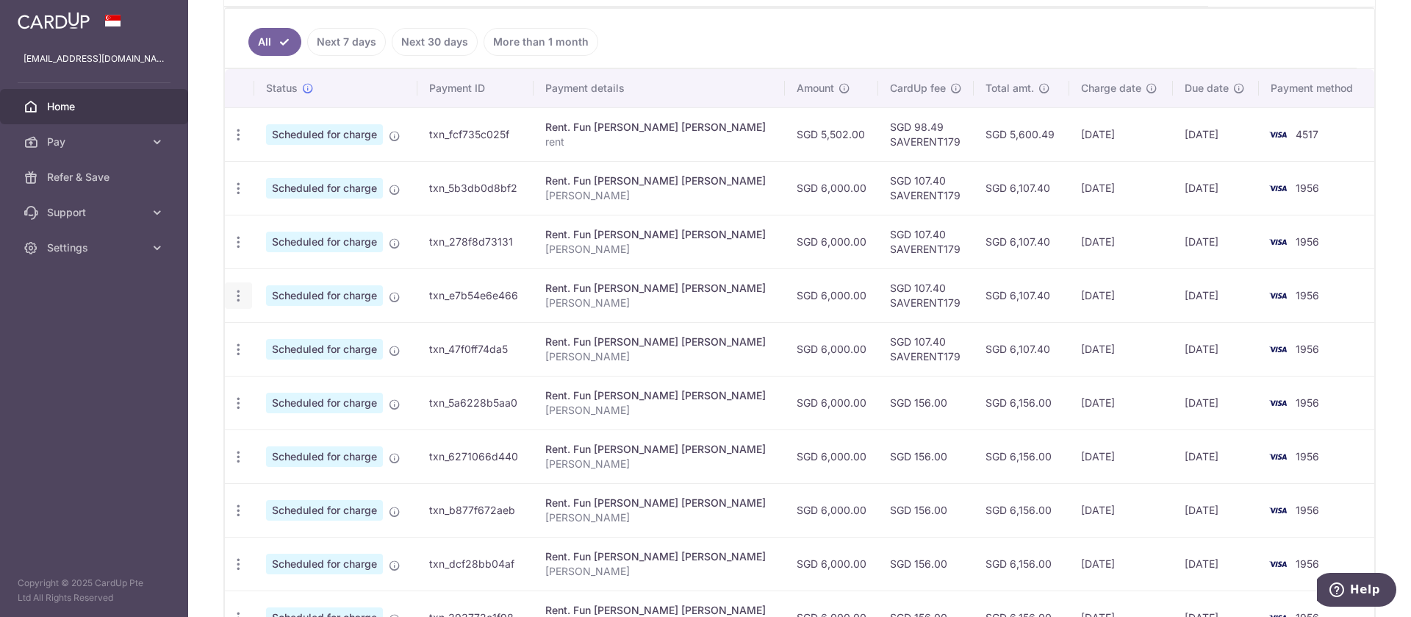
click at [240, 297] on icon "button" at bounding box center [238, 295] width 15 height 15
click at [287, 334] on span "Update payment" at bounding box center [317, 336] width 100 height 18
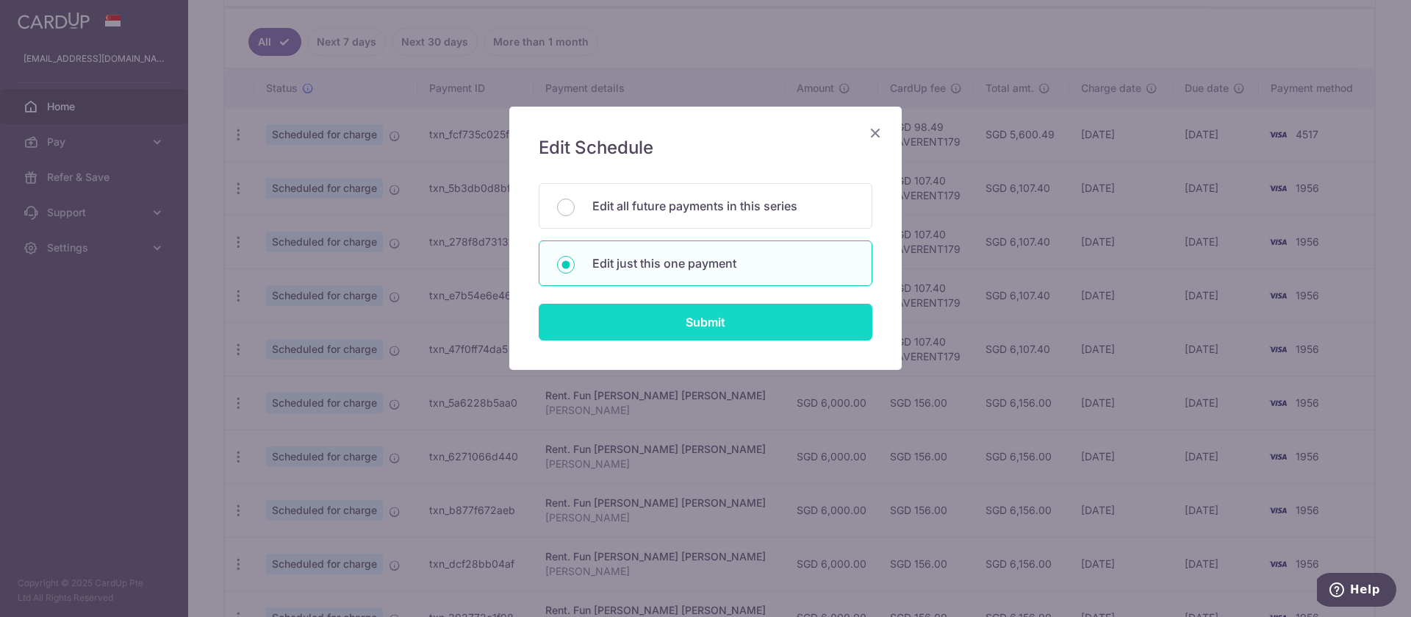
click at [783, 320] on input "Submit" at bounding box center [706, 321] width 334 height 37
radio input "true"
type input "6,000.00"
type input "[DATE]"
type input "[PERSON_NAME]"
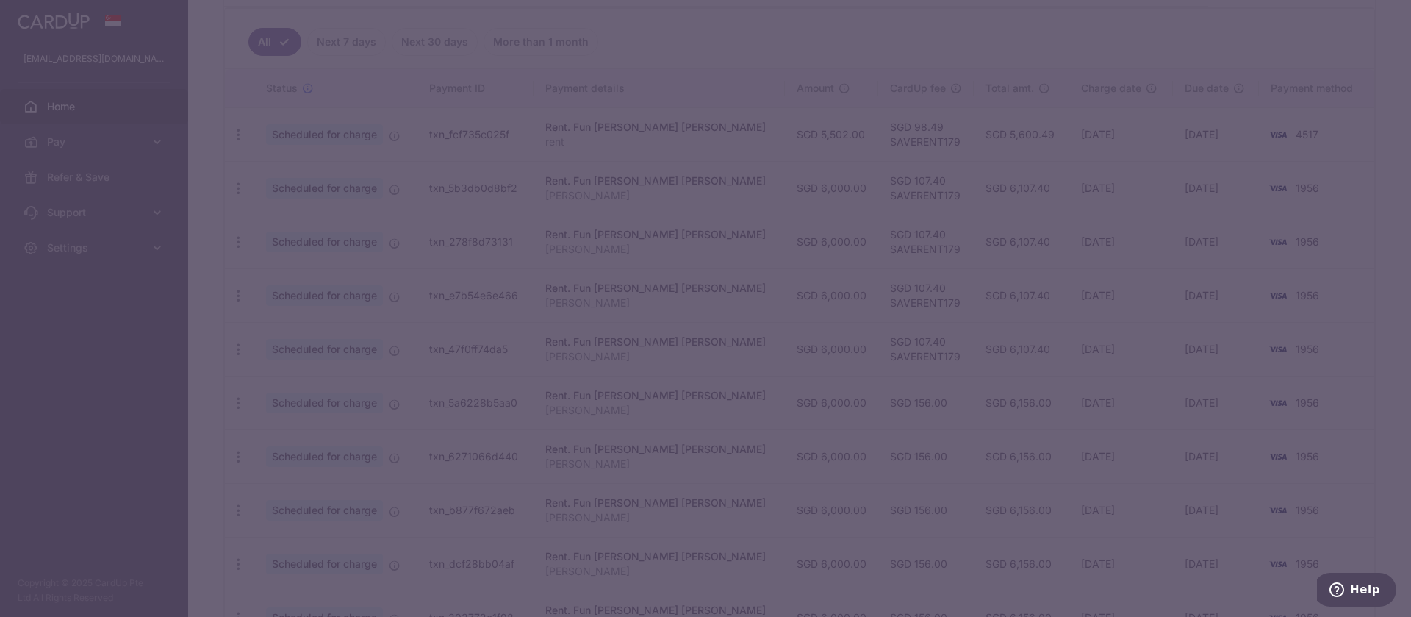
type input "SAVERENT179"
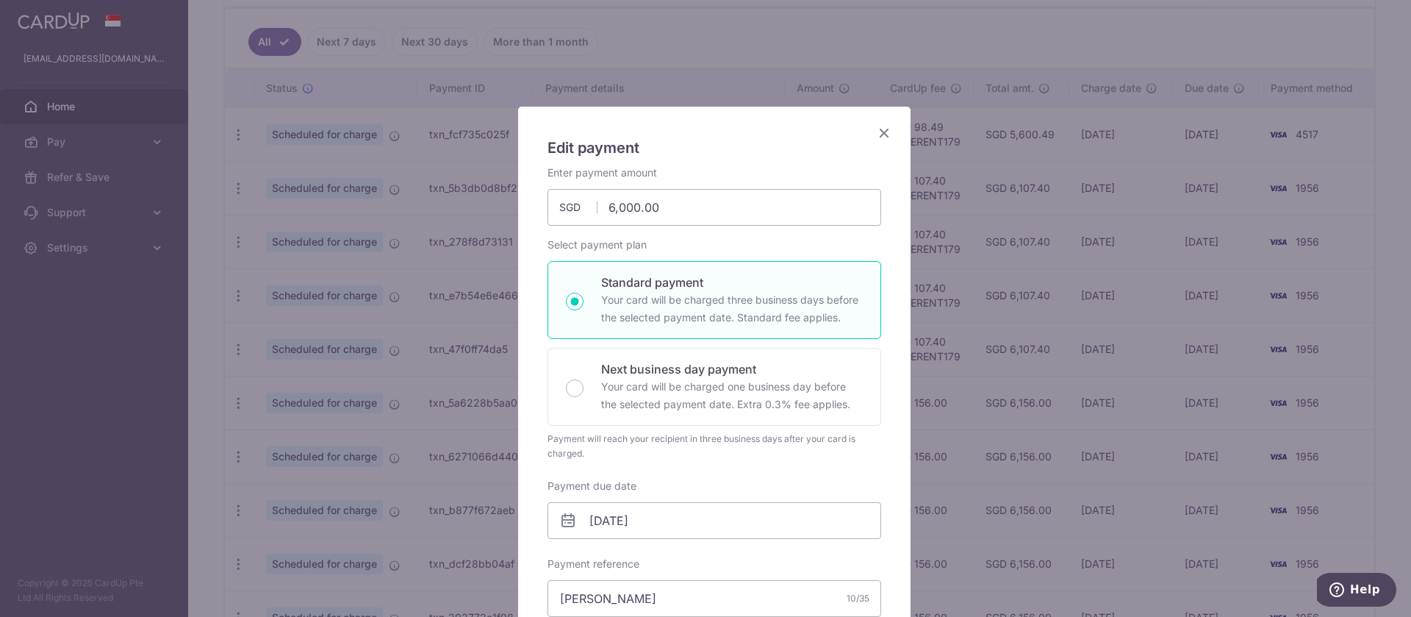
scroll to position [367, 0]
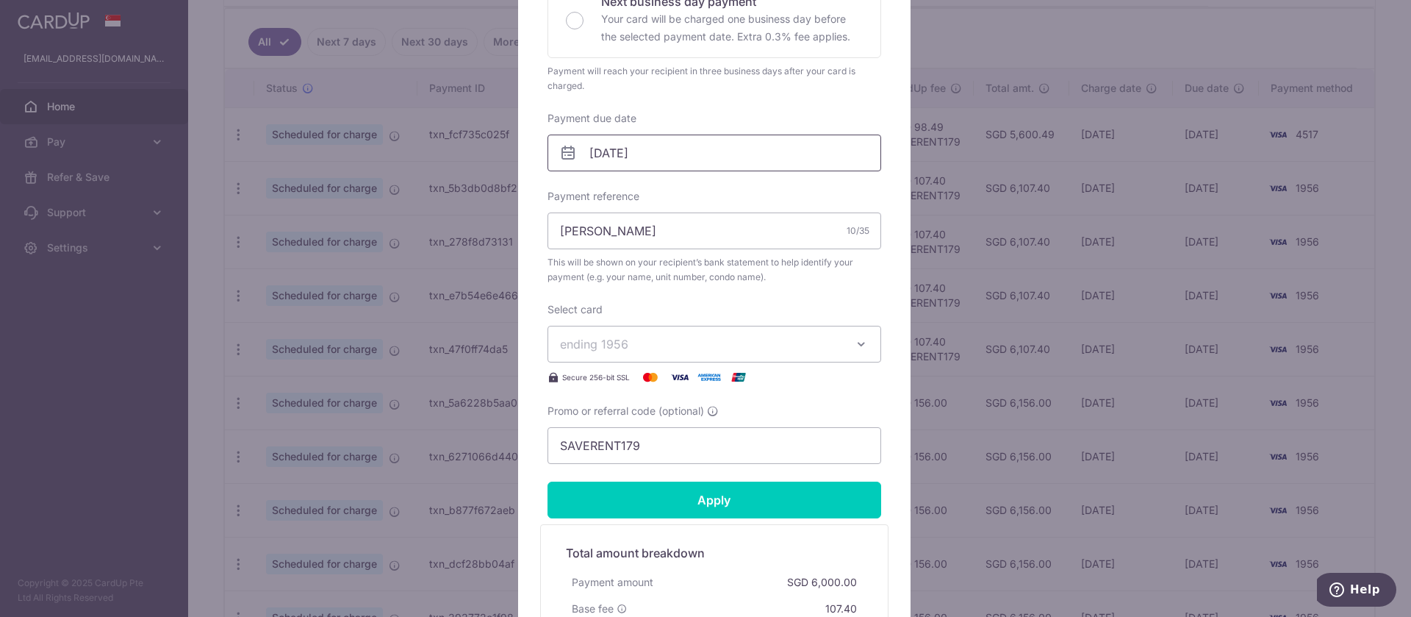
click at [639, 154] on input "[DATE]" at bounding box center [714, 152] width 334 height 37
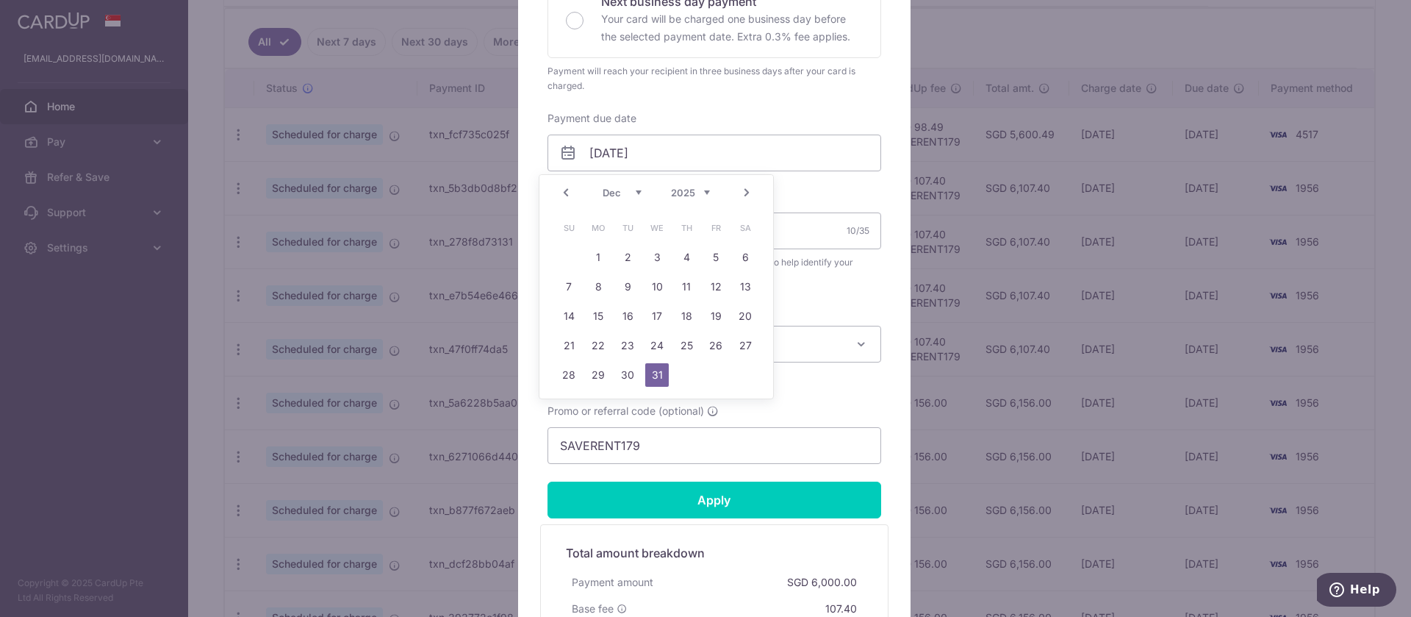
click at [749, 187] on link "Next" at bounding box center [747, 193] width 18 height 18
click at [714, 257] on link "2" at bounding box center [716, 257] width 24 height 24
type input "[DATE]"
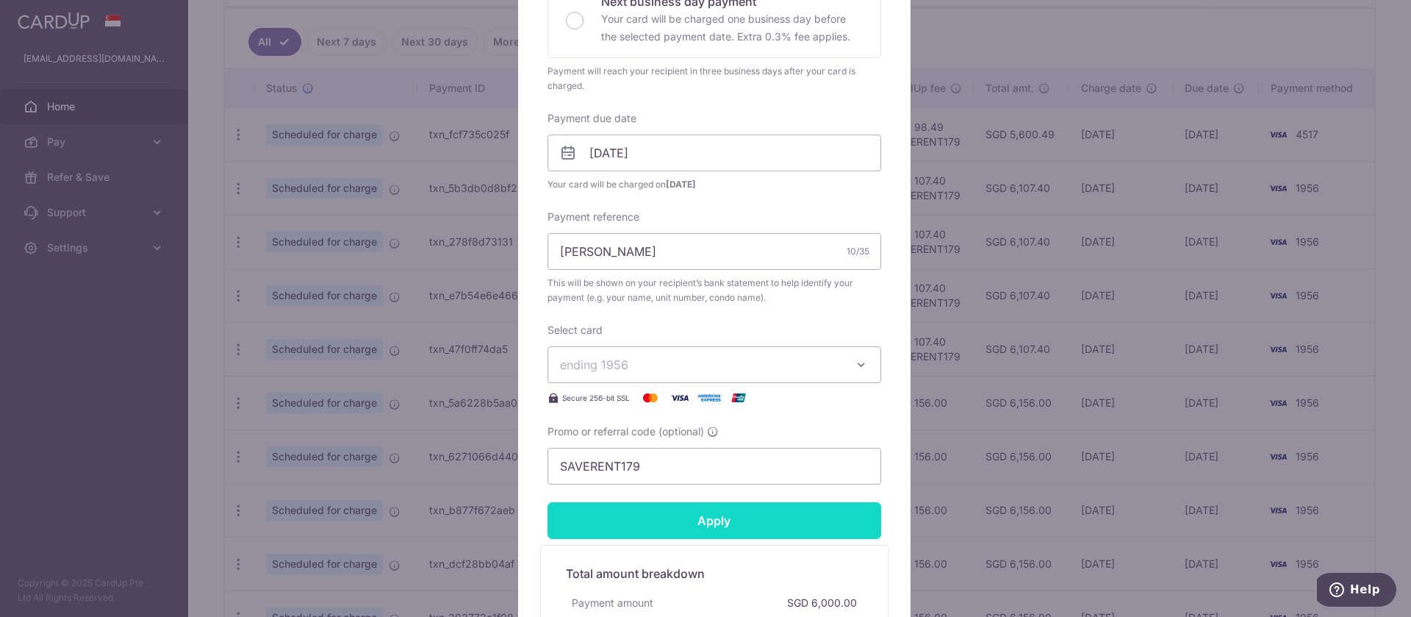
click at [724, 520] on input "Apply" at bounding box center [714, 520] width 334 height 37
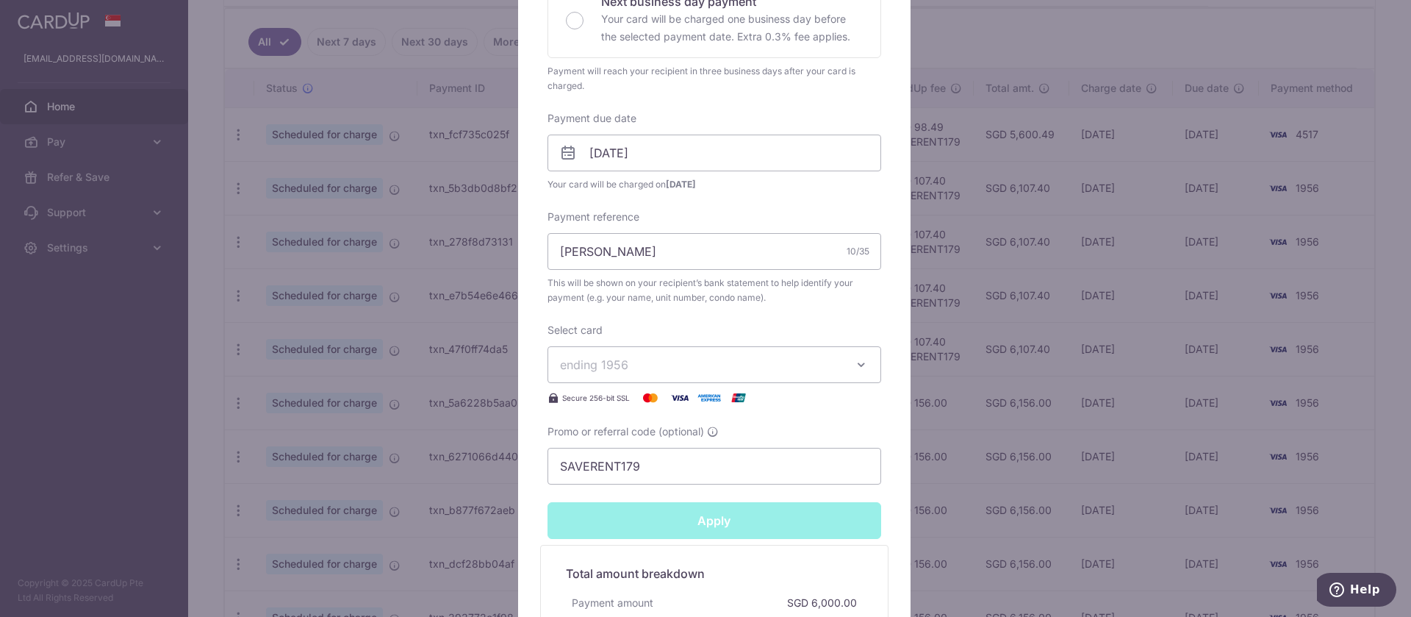
type input "Successfully Applied"
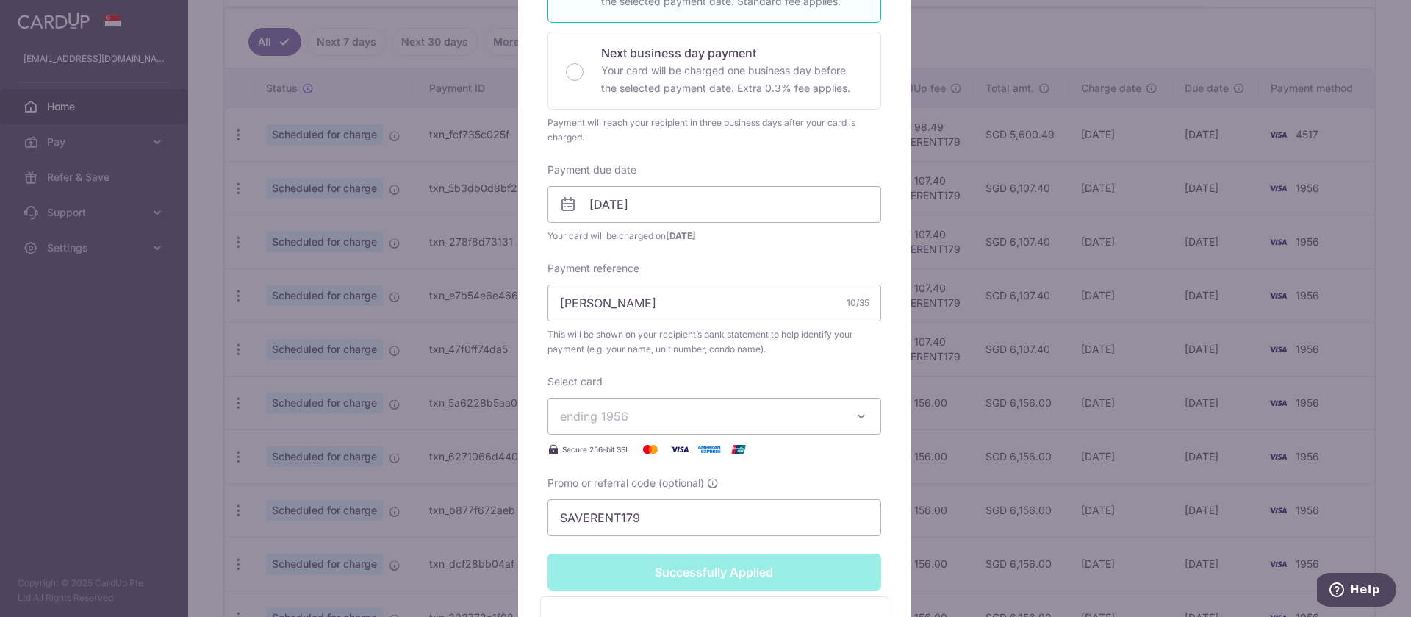
scroll to position [419, 0]
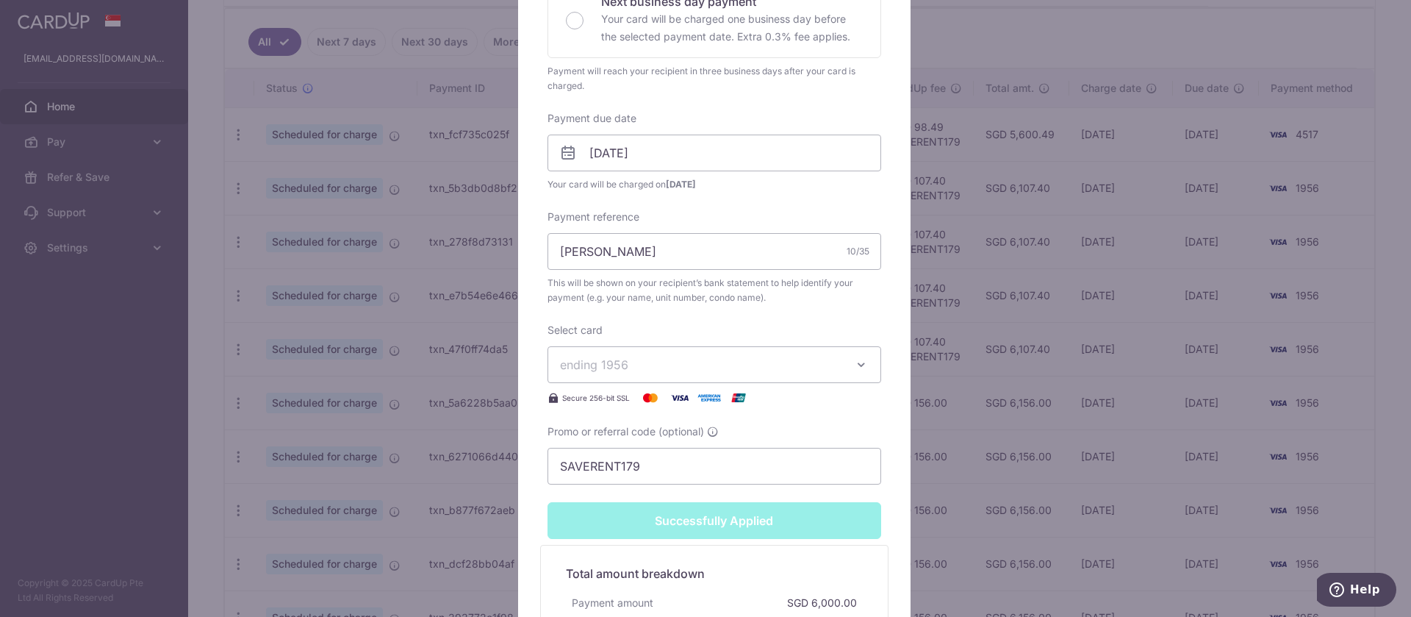
click at [1361, 269] on div "Edit payment By clicking apply, you will make changes to all payments to Fun [P…" at bounding box center [705, 308] width 1411 height 617
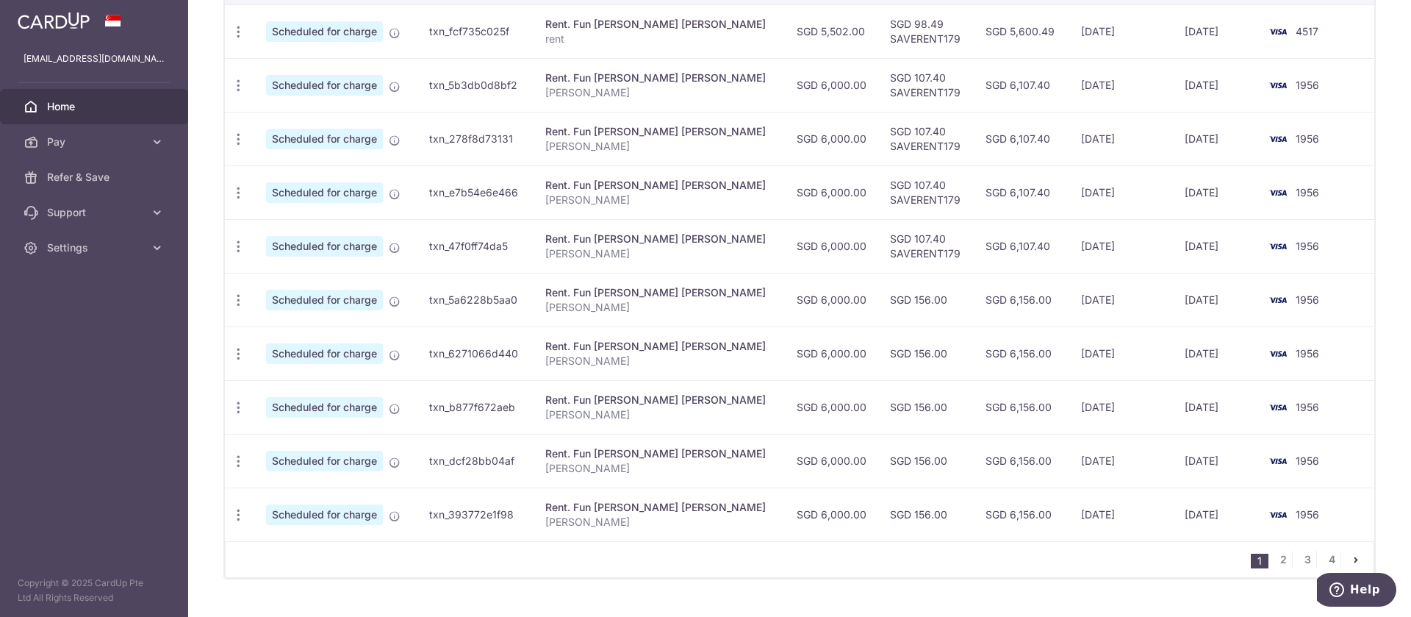
scroll to position [520, 0]
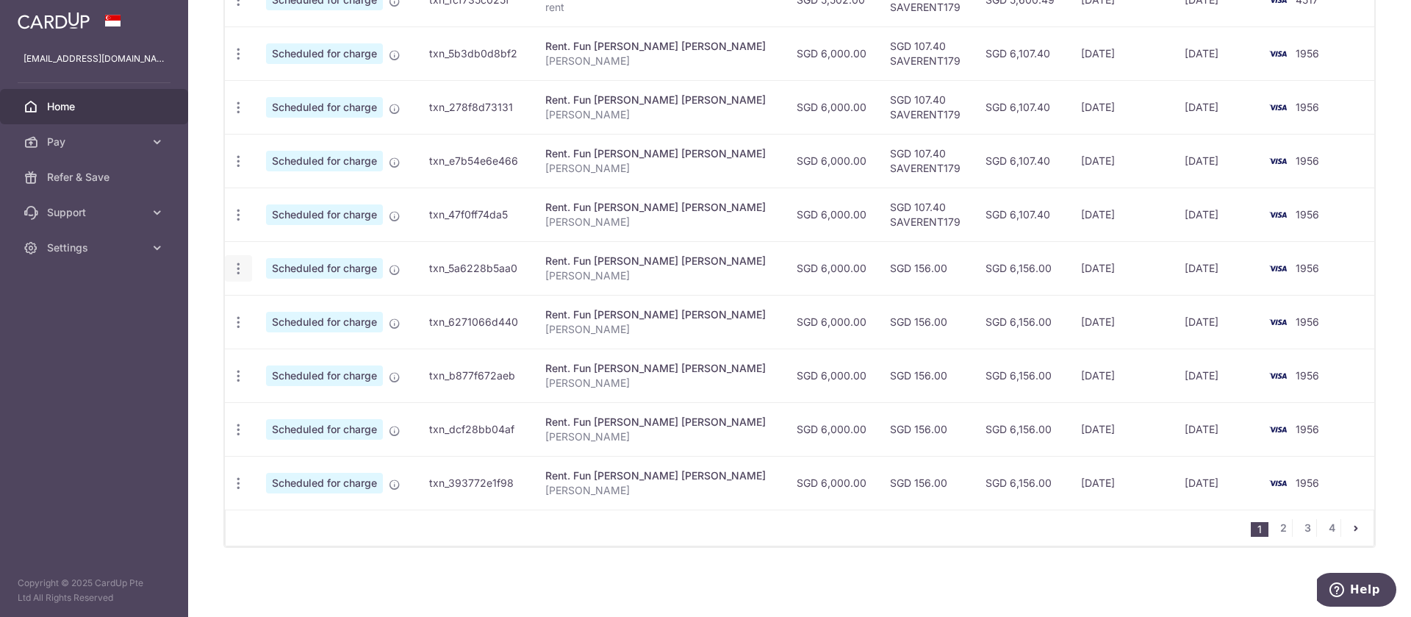
click at [235, 267] on icon "button" at bounding box center [238, 268] width 15 height 15
click at [270, 301] on span "Update payment" at bounding box center [317, 309] width 100 height 18
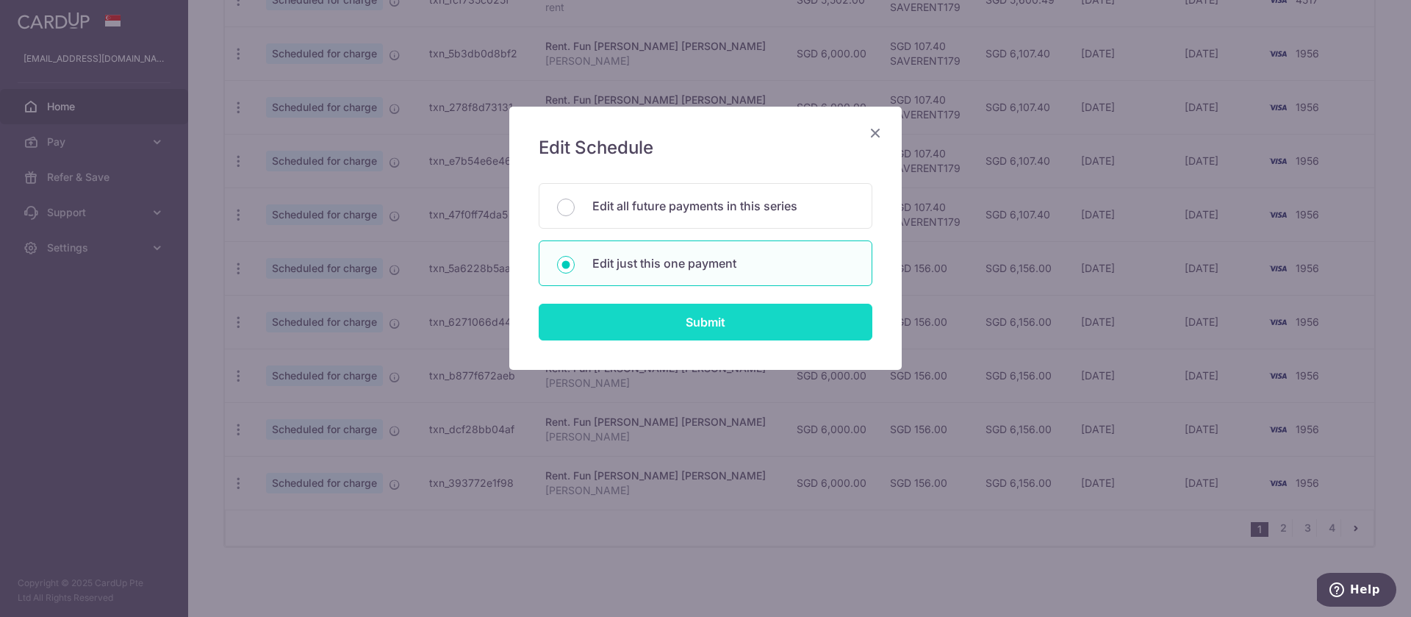
drag, startPoint x: 727, startPoint y: 337, endPoint x: 722, endPoint y: 328, distance: 10.6
click at [727, 337] on input "Submit" at bounding box center [706, 321] width 334 height 37
radio input "true"
type input "6,000.00"
type input "28/02/2026"
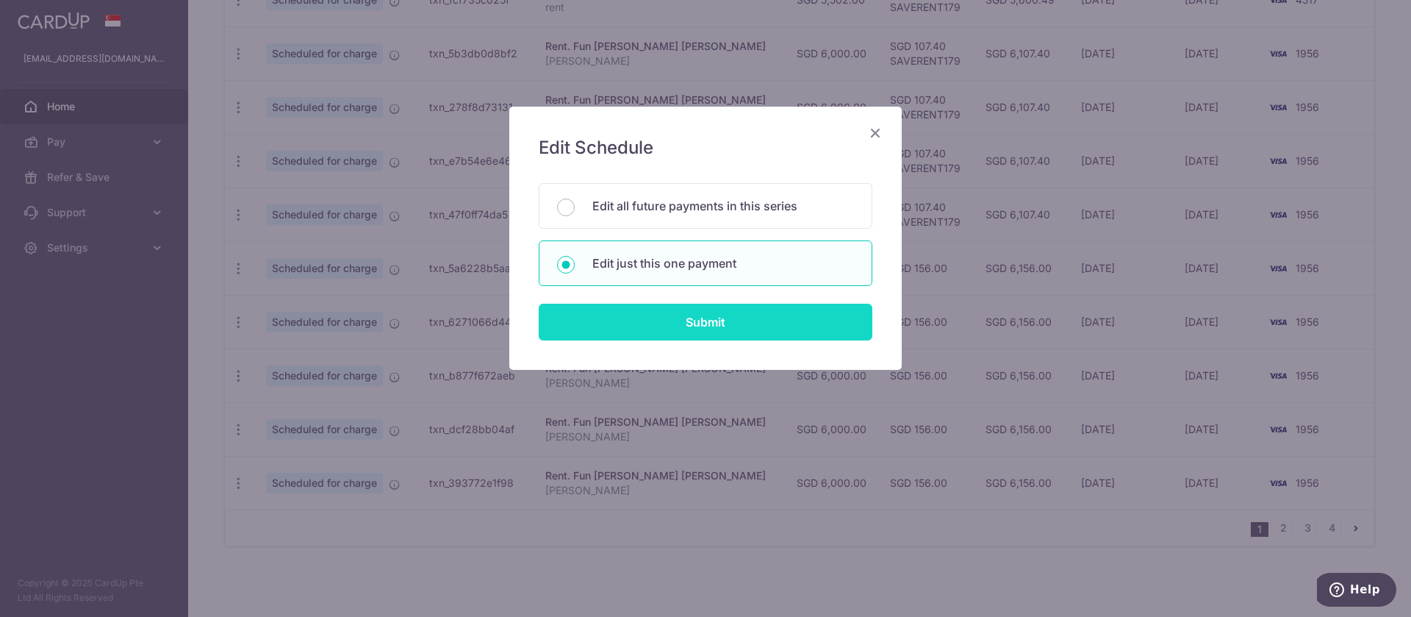
type input "[PERSON_NAME]"
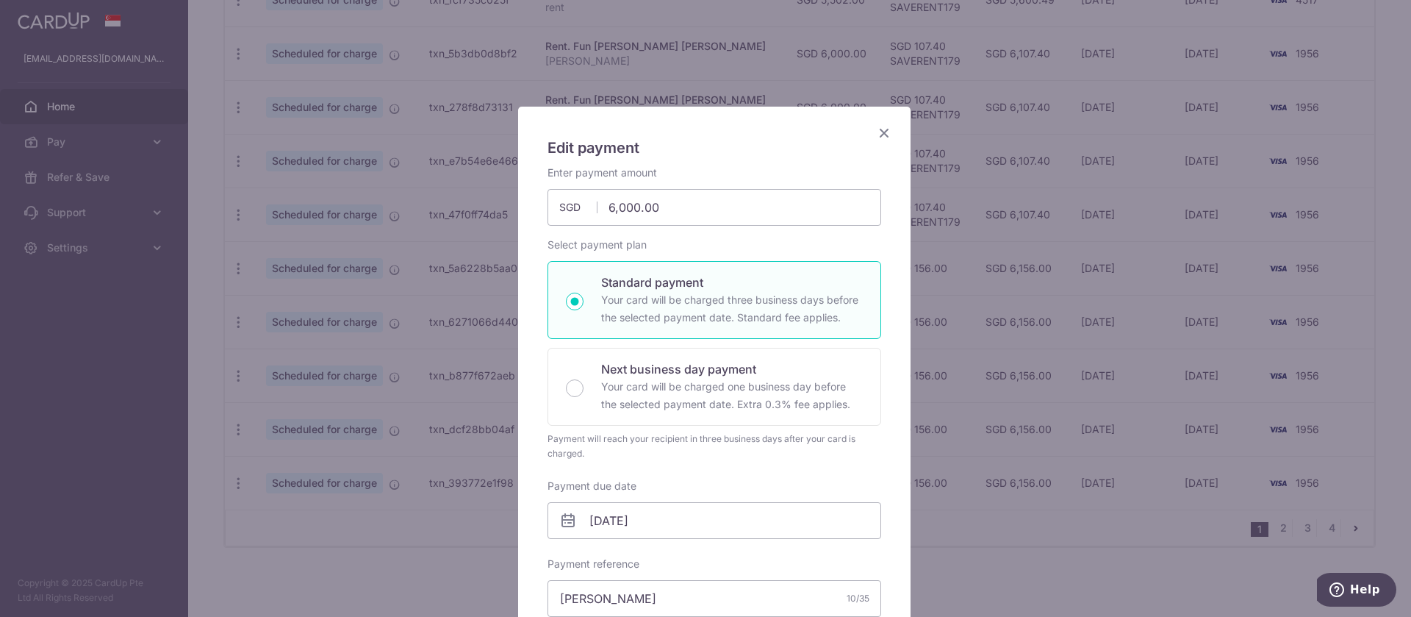
scroll to position [367, 0]
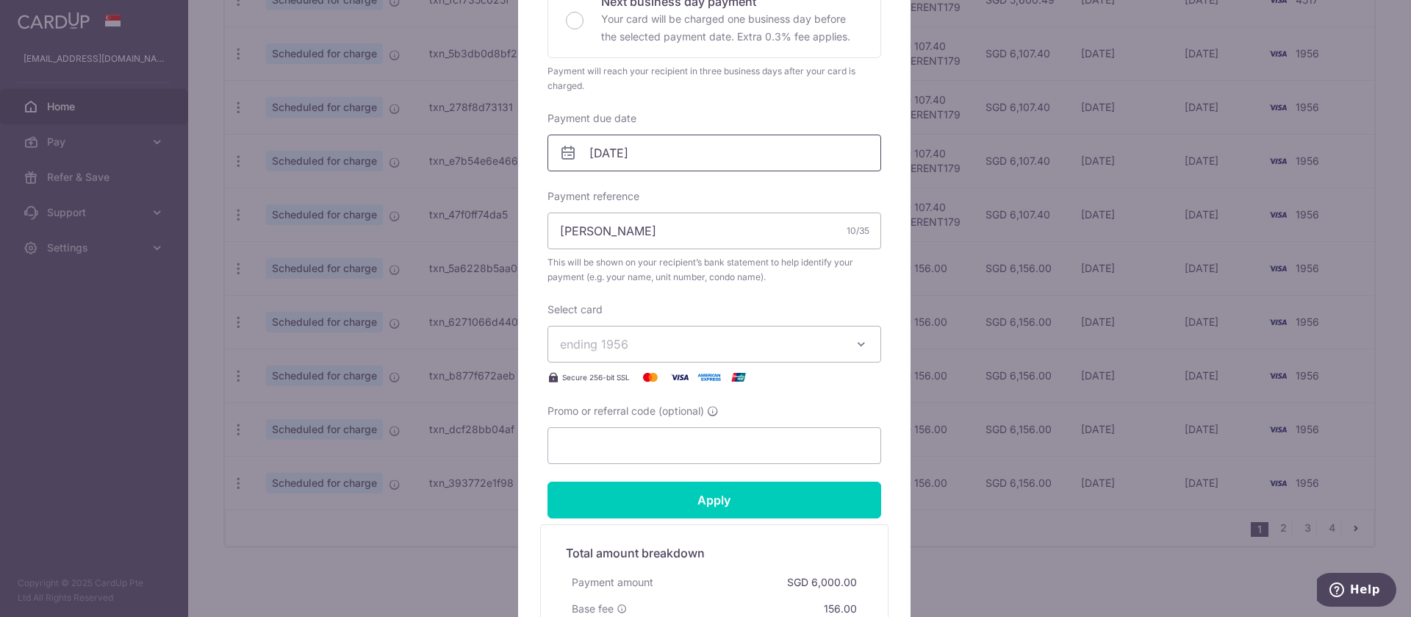
click at [672, 153] on input "28/02/2026" at bounding box center [714, 152] width 334 height 37
click at [749, 194] on link "Next" at bounding box center [747, 193] width 18 height 18
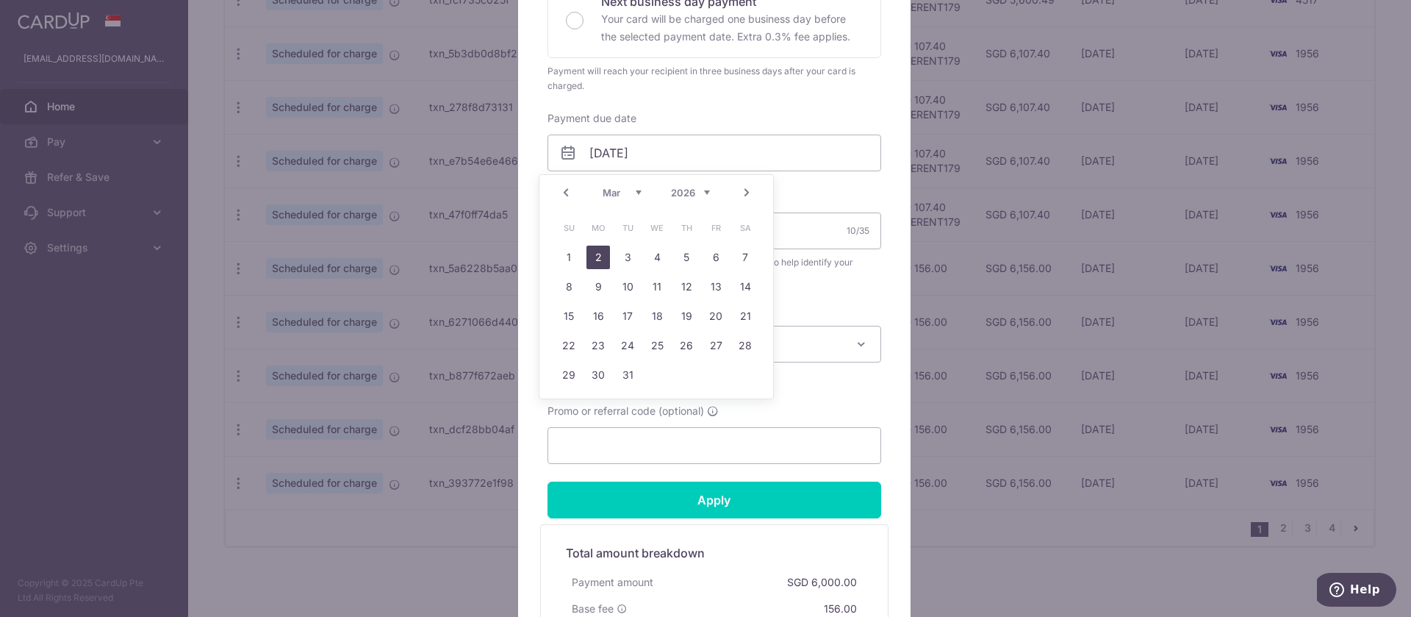
click at [591, 250] on link "2" at bounding box center [598, 257] width 24 height 24
type input "02/03/2026"
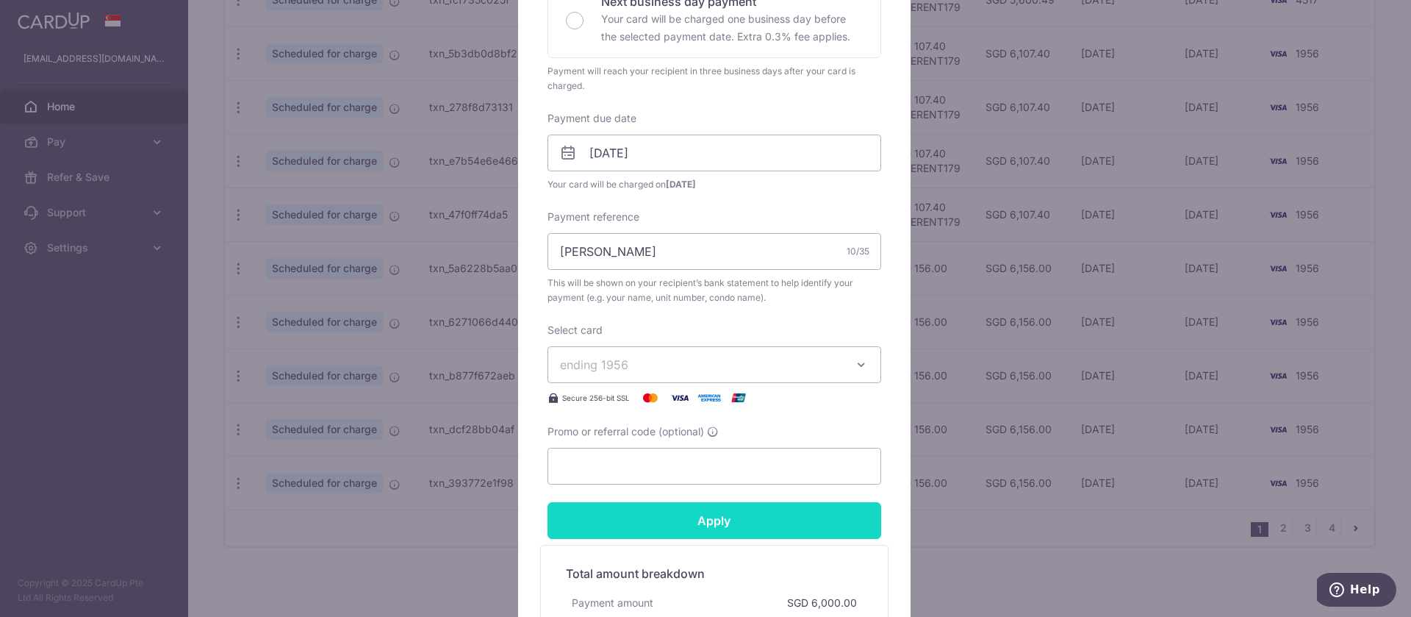
click at [722, 519] on input "Apply" at bounding box center [714, 520] width 334 height 37
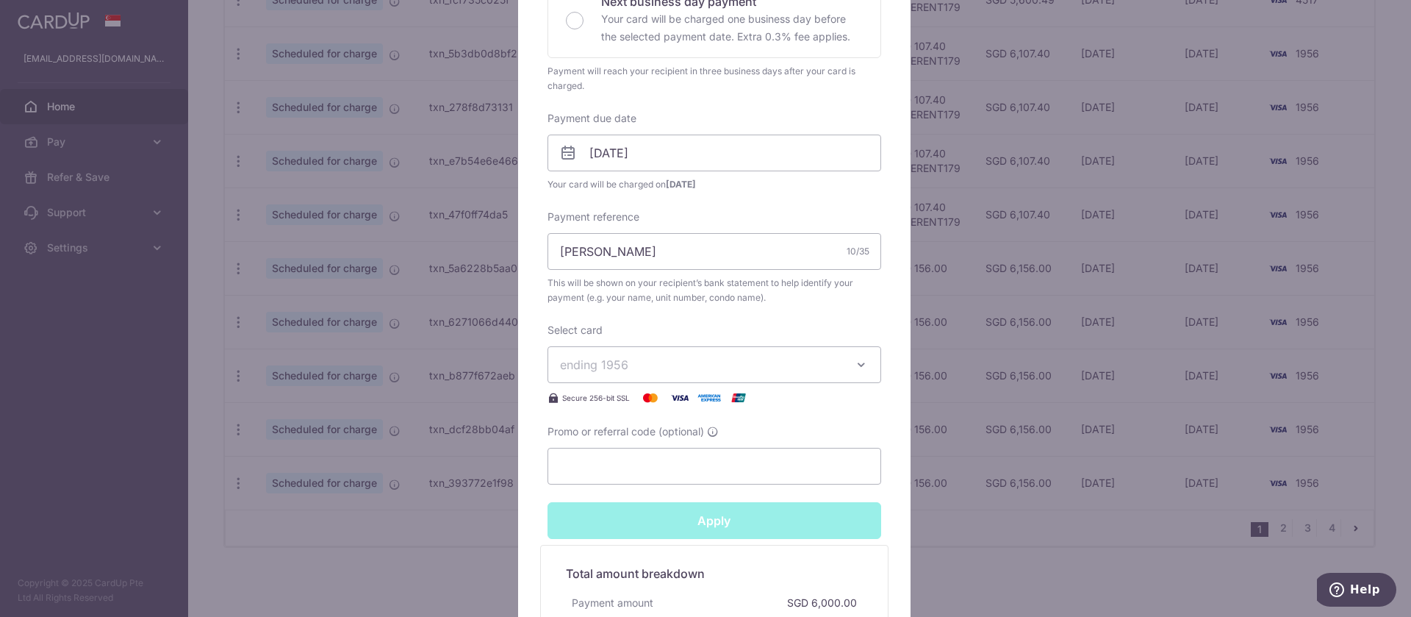
type input "Successfully Applied"
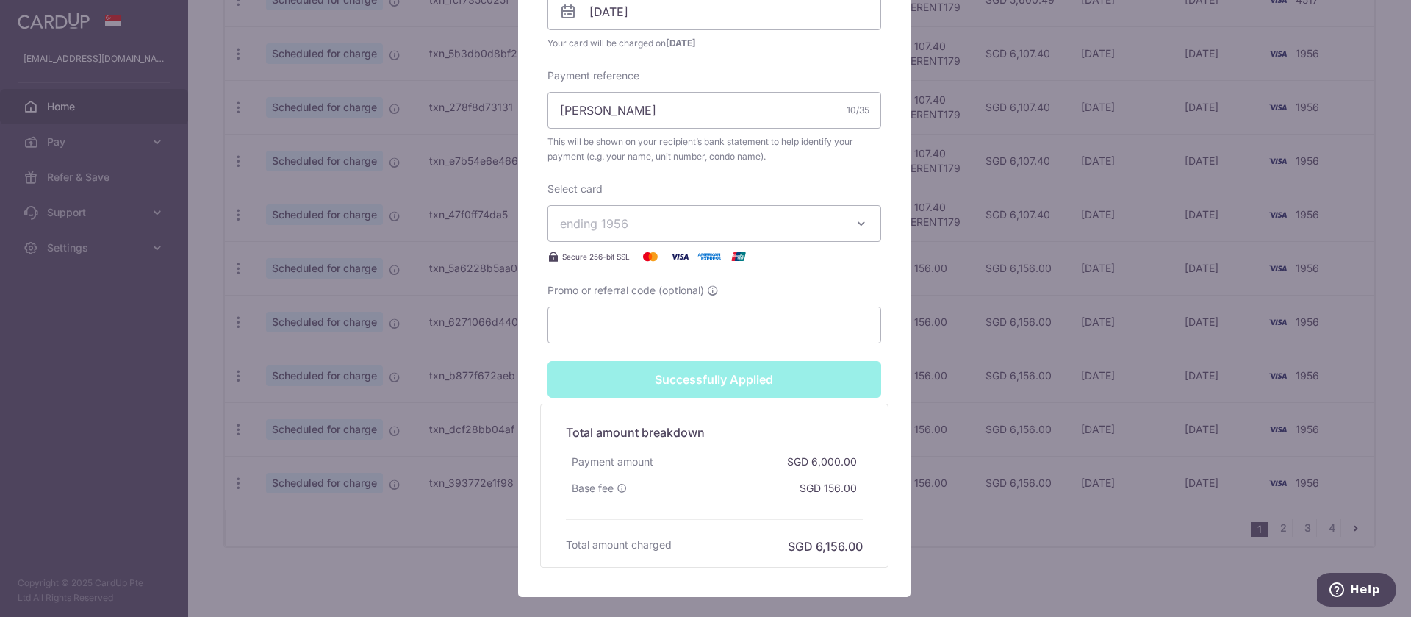
scroll to position [647, 0]
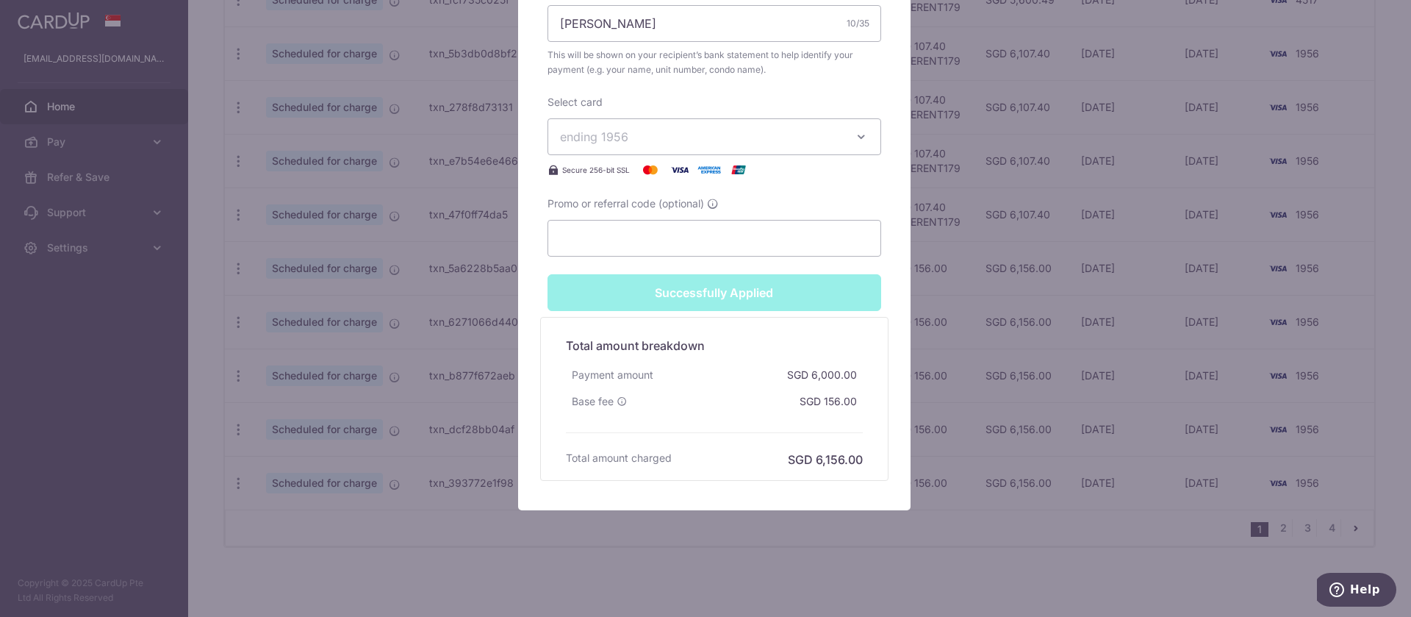
click at [1361, 269] on div "Edit payment By clicking apply, you will make changes to all payments to Fun Ho…" at bounding box center [705, 308] width 1411 height 617
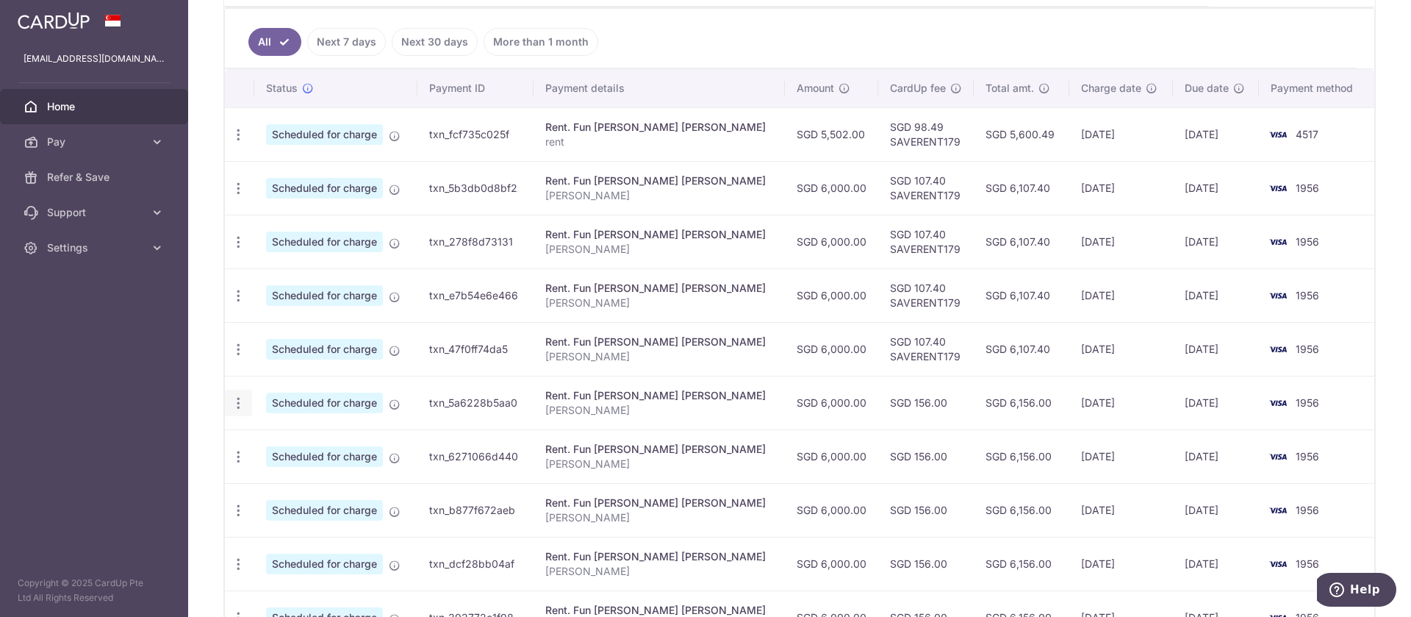
click at [240, 401] on icon "button" at bounding box center [238, 402] width 15 height 15
click at [284, 439] on span "Update payment" at bounding box center [317, 443] width 100 height 18
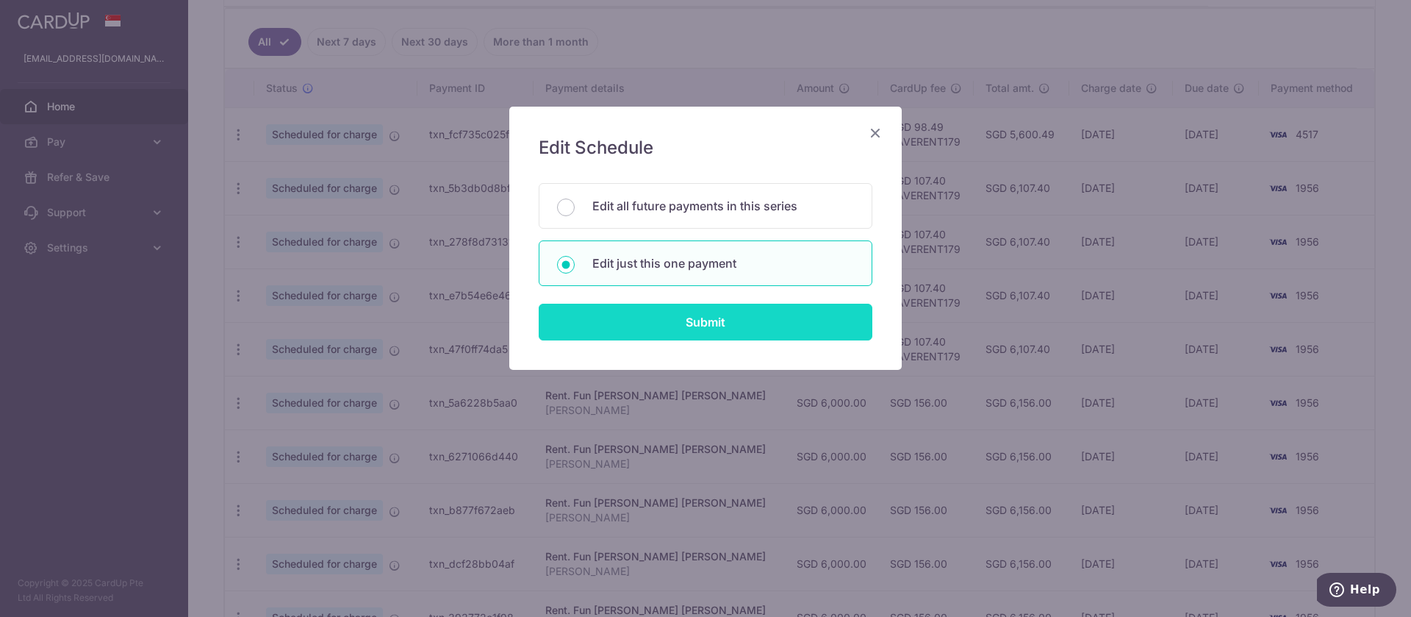
click at [761, 318] on input "Submit" at bounding box center [706, 321] width 334 height 37
radio input "true"
type input "6,000.00"
type input "[DATE]"
type input "[PERSON_NAME]"
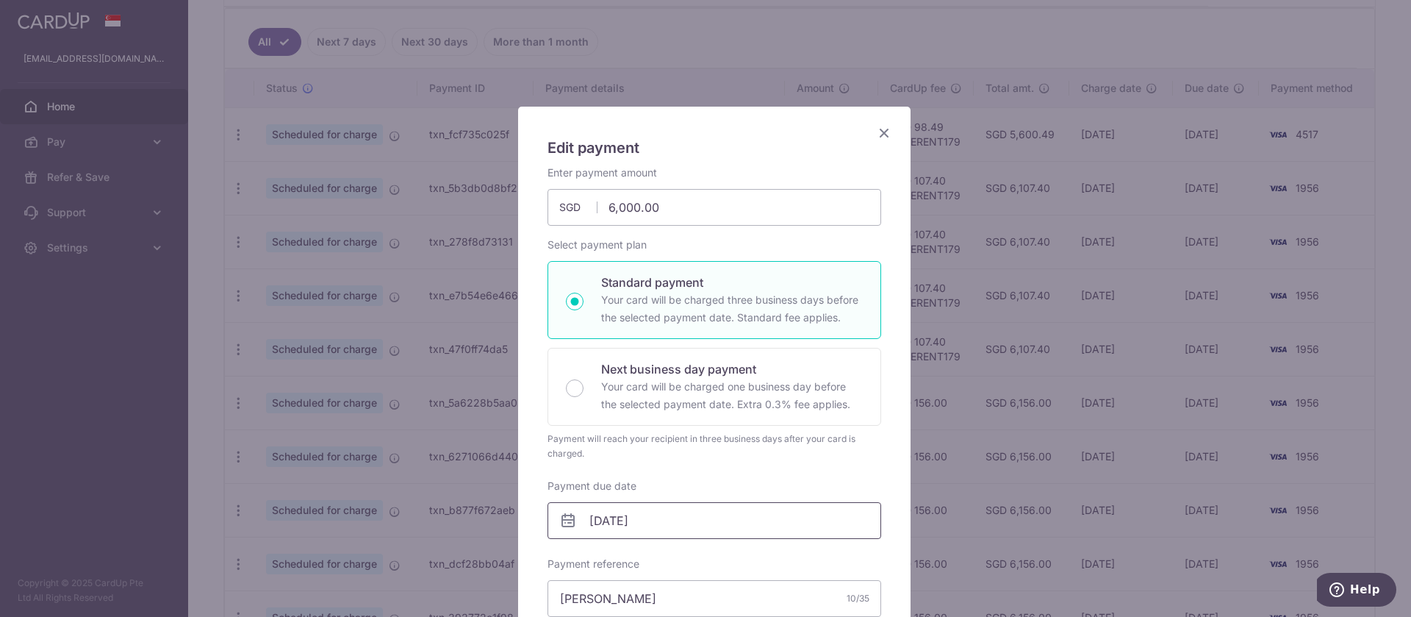
scroll to position [367, 0]
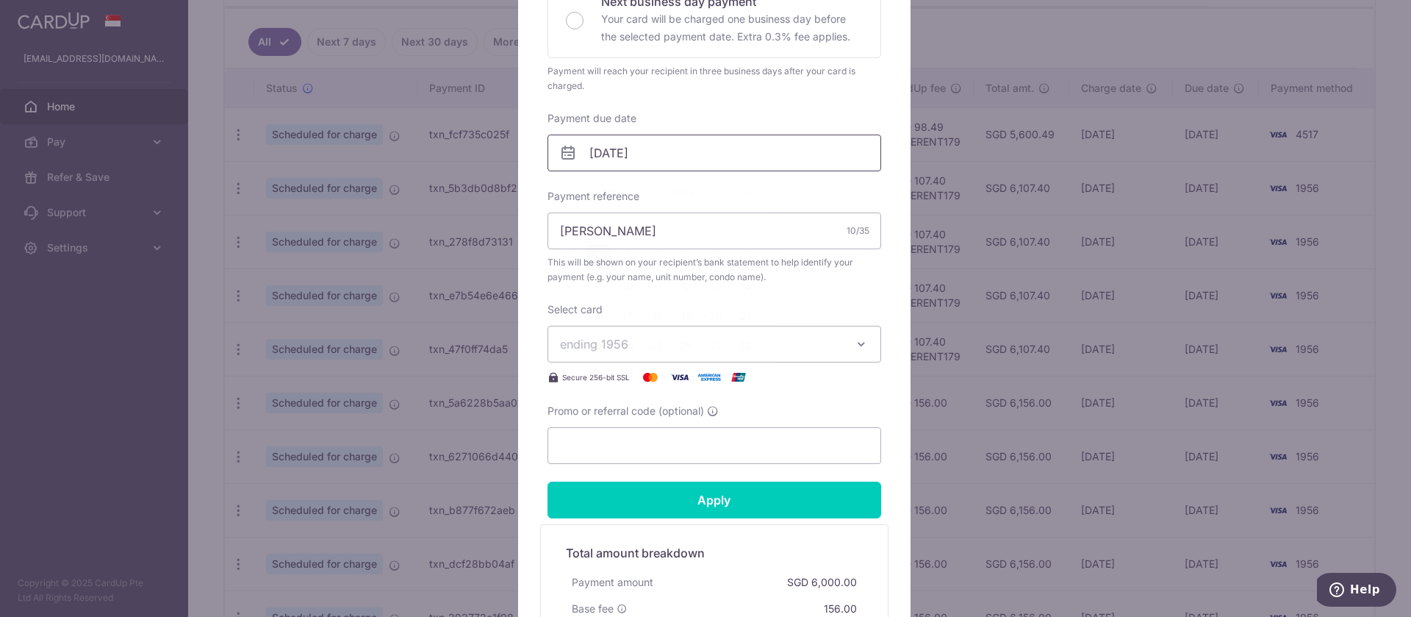
click at [661, 154] on input "[DATE]" at bounding box center [714, 152] width 334 height 37
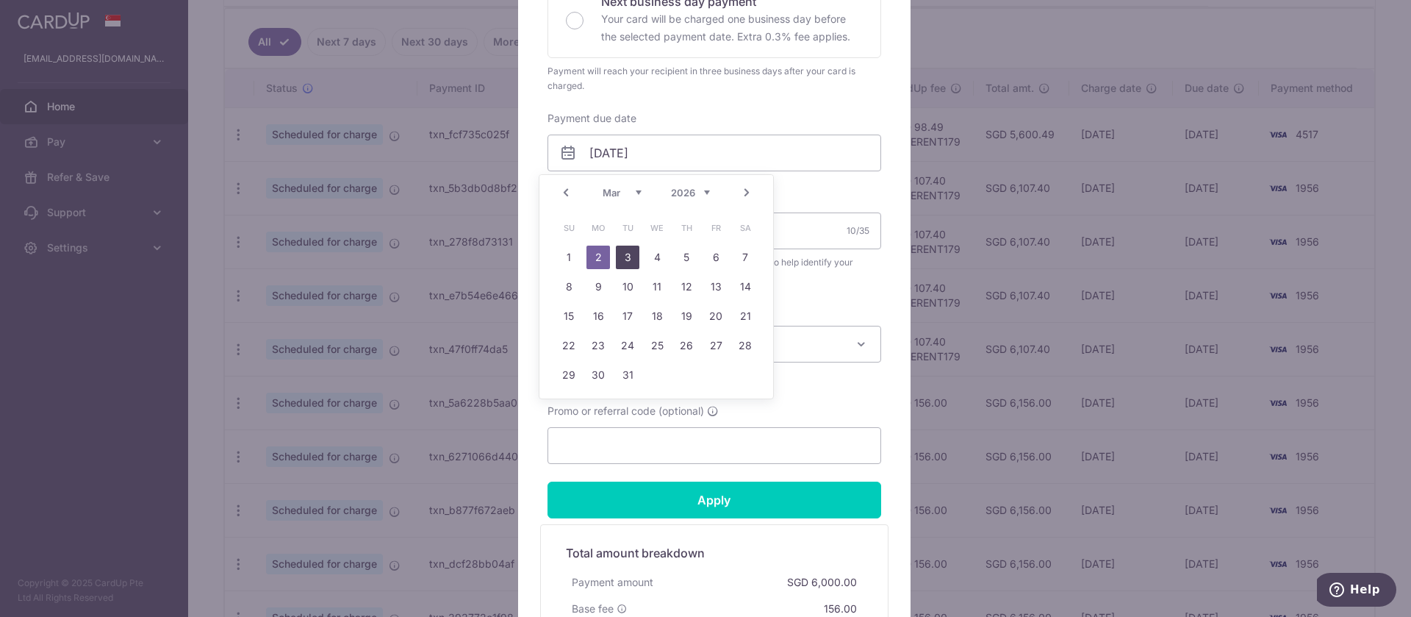
click at [628, 256] on link "3" at bounding box center [628, 257] width 24 height 24
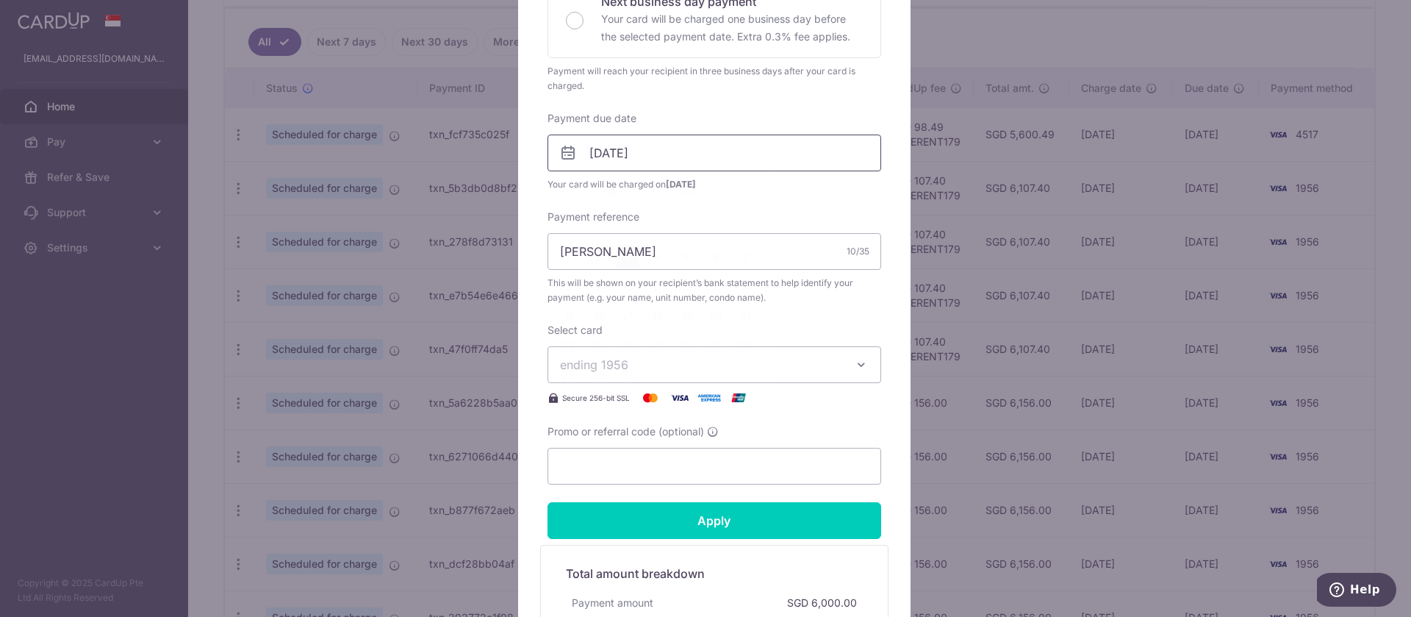
click at [602, 154] on input "[DATE]" at bounding box center [714, 152] width 334 height 37
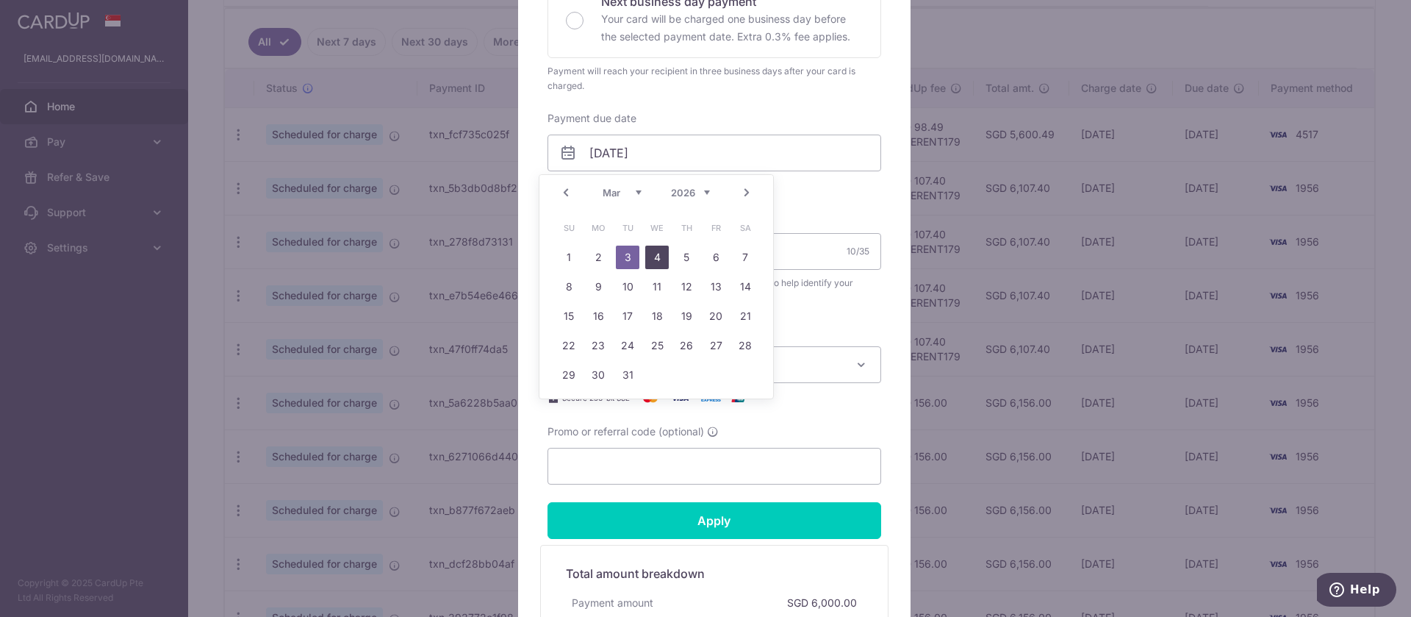
click at [658, 258] on link "4" at bounding box center [657, 257] width 24 height 24
type input "[DATE]"
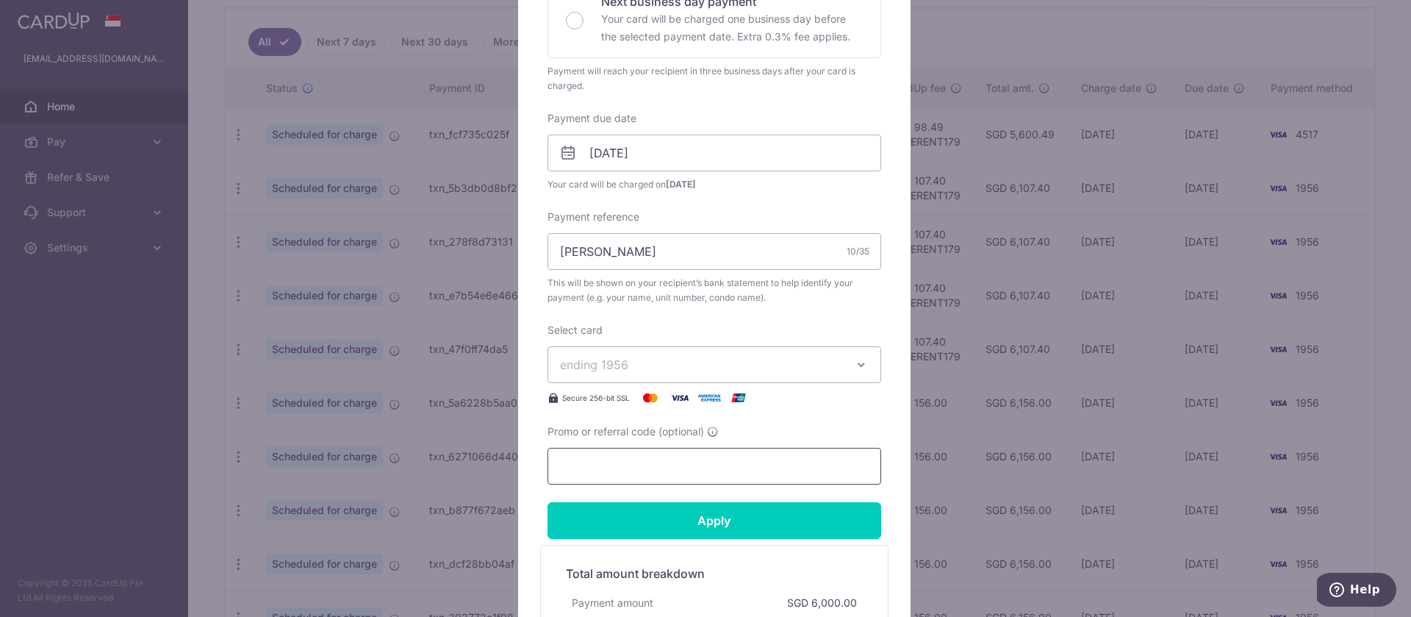
click at [830, 462] on input "Promo or referral code (optional)" at bounding box center [714, 466] width 334 height 37
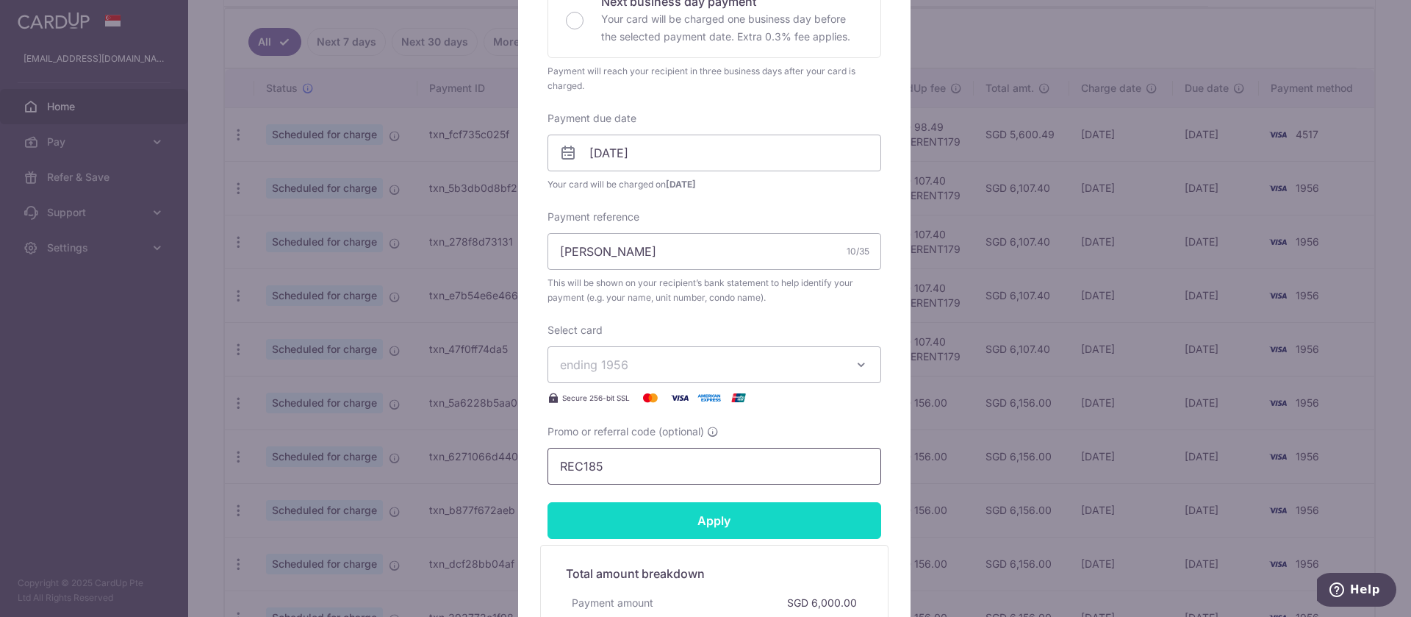
type input "REC185"
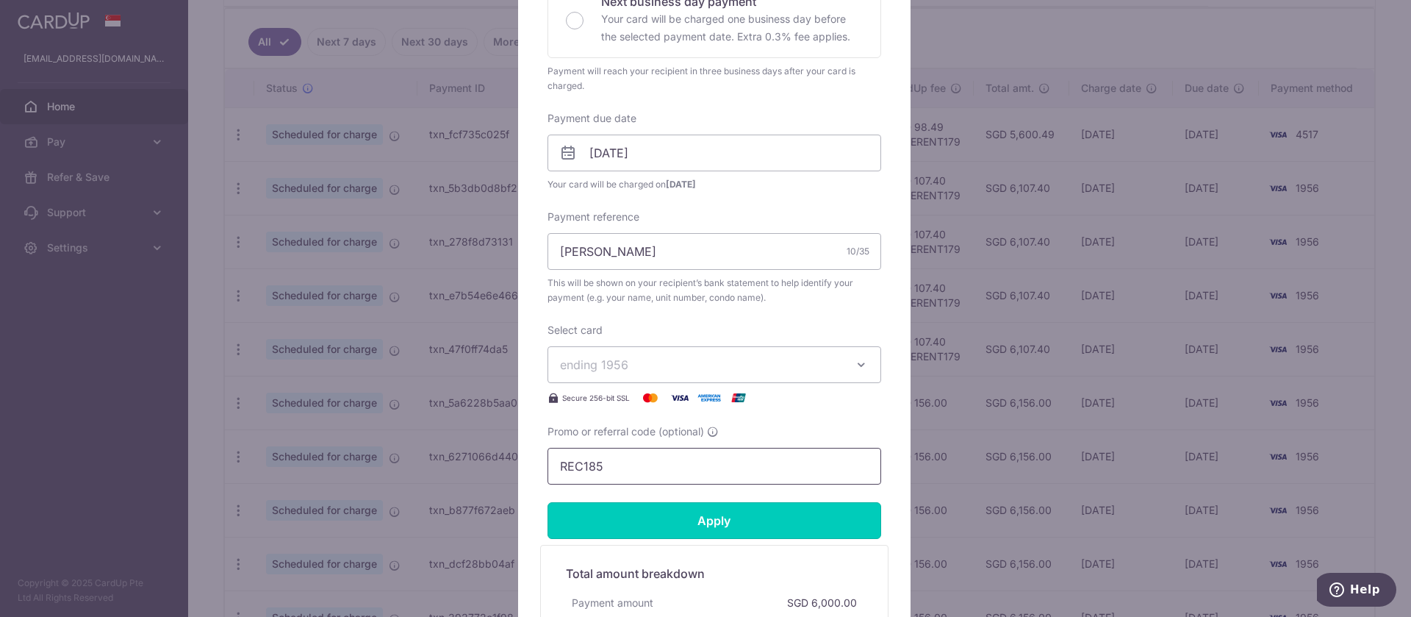
drag, startPoint x: 606, startPoint y: 515, endPoint x: 628, endPoint y: 458, distance: 61.4
click at [608, 515] on input "Apply" at bounding box center [714, 520] width 334 height 37
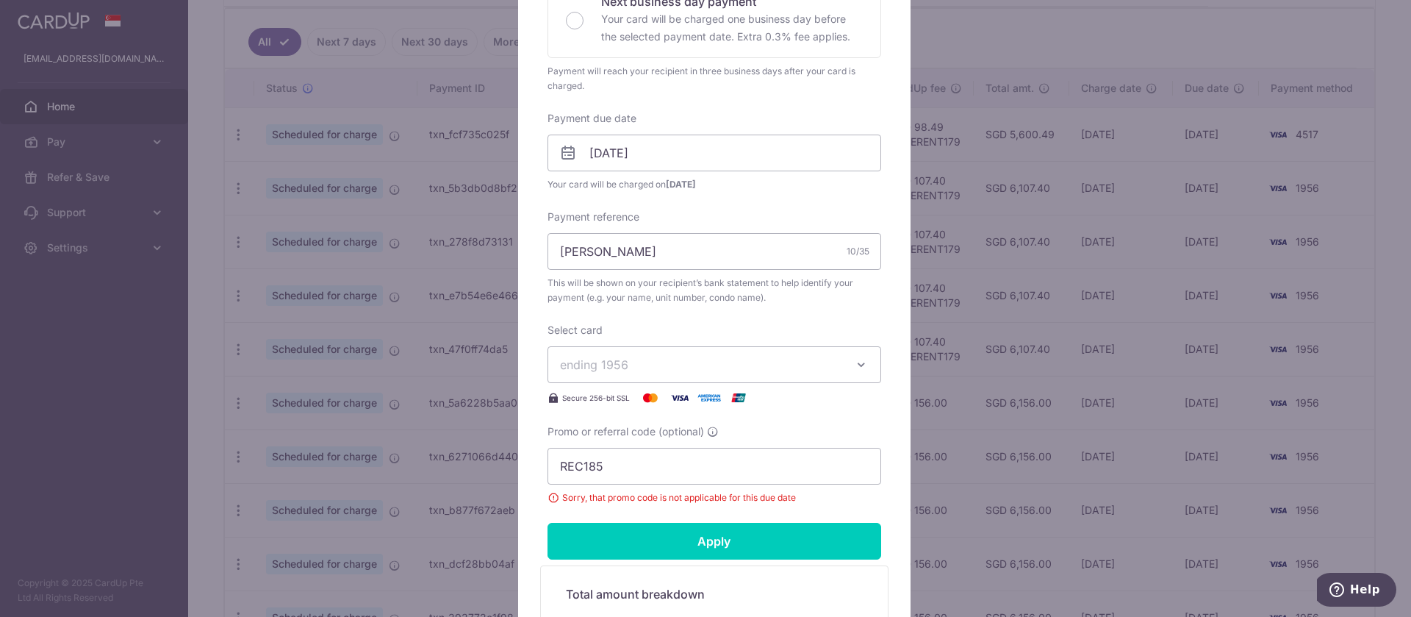
click at [1333, 254] on div "Edit payment By clicking apply, you will make changes to all payments to Fun [P…" at bounding box center [705, 308] width 1411 height 617
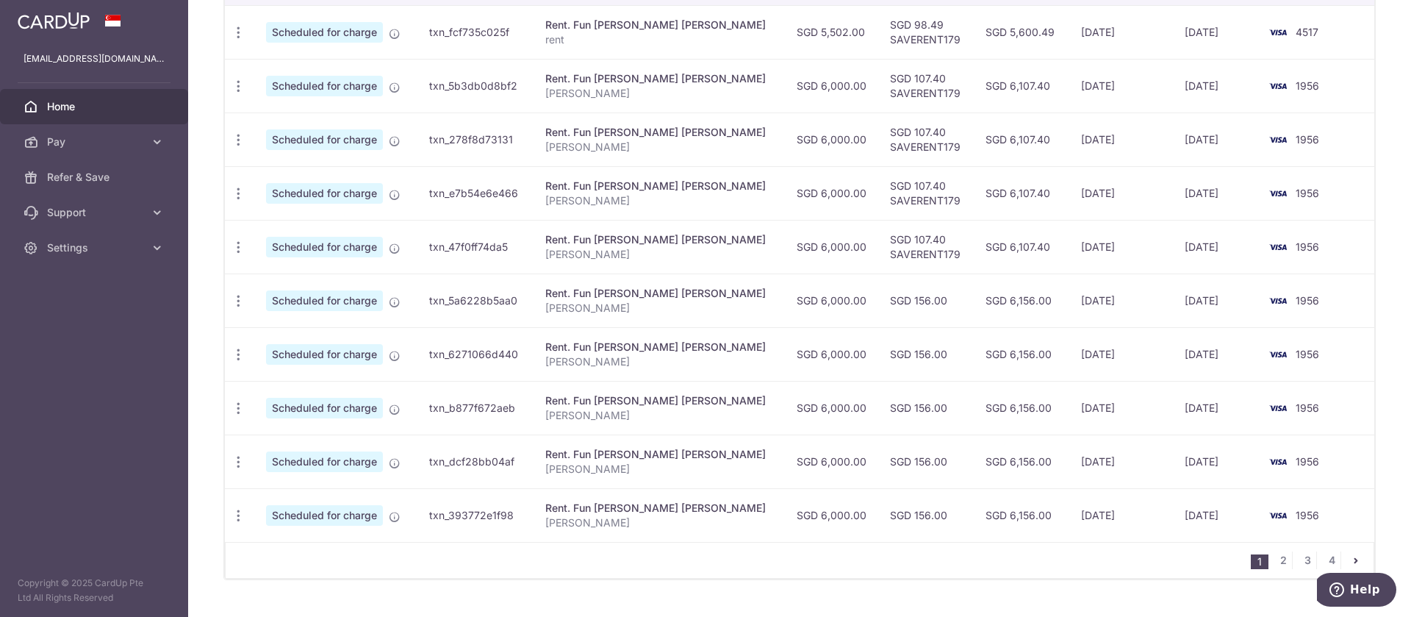
scroll to position [520, 0]
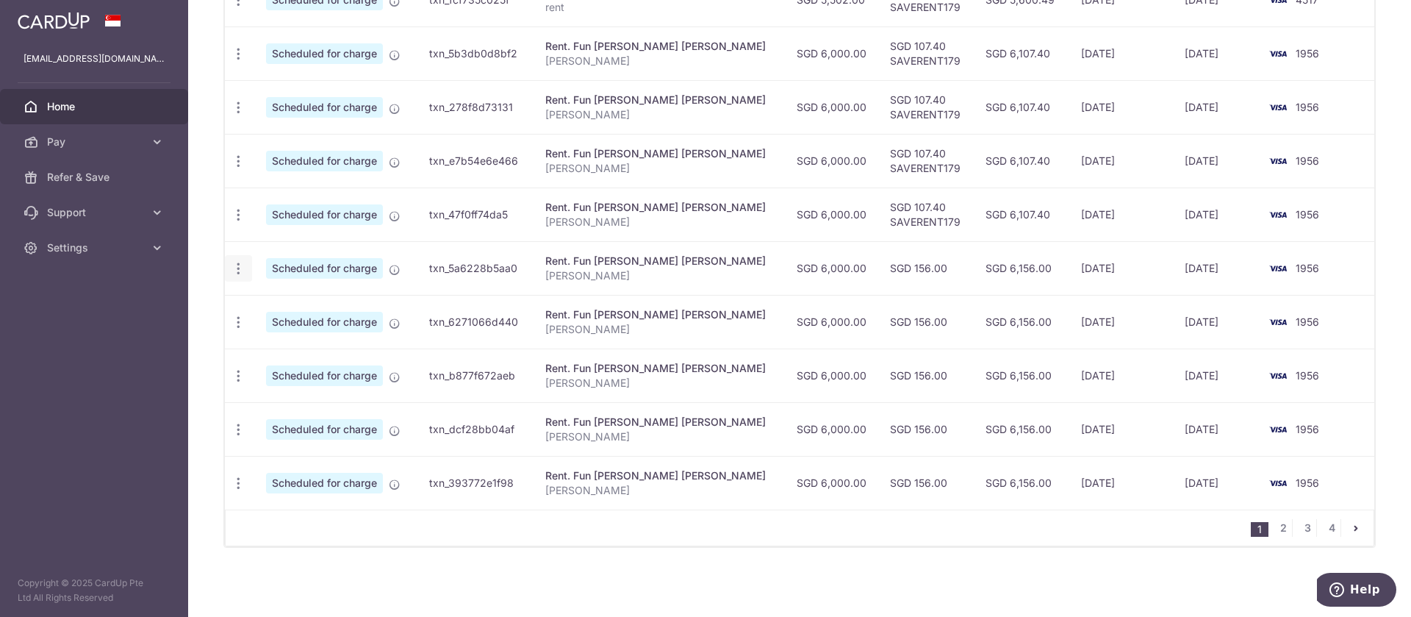
click at [241, 273] on icon "button" at bounding box center [238, 268] width 15 height 15
click at [261, 303] on link "Update payment" at bounding box center [302, 308] width 153 height 35
radio input "true"
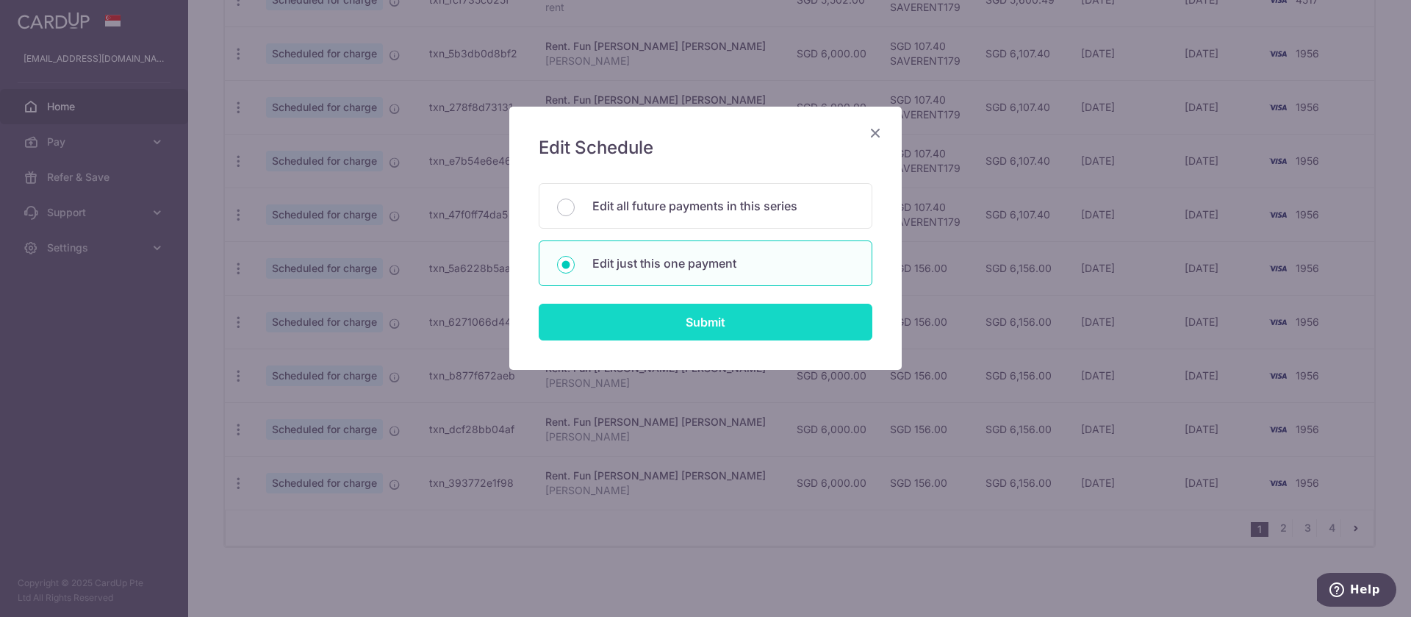
drag, startPoint x: 734, startPoint y: 316, endPoint x: 834, endPoint y: 315, distance: 99.9
click at [735, 317] on input "Submit" at bounding box center [706, 321] width 334 height 37
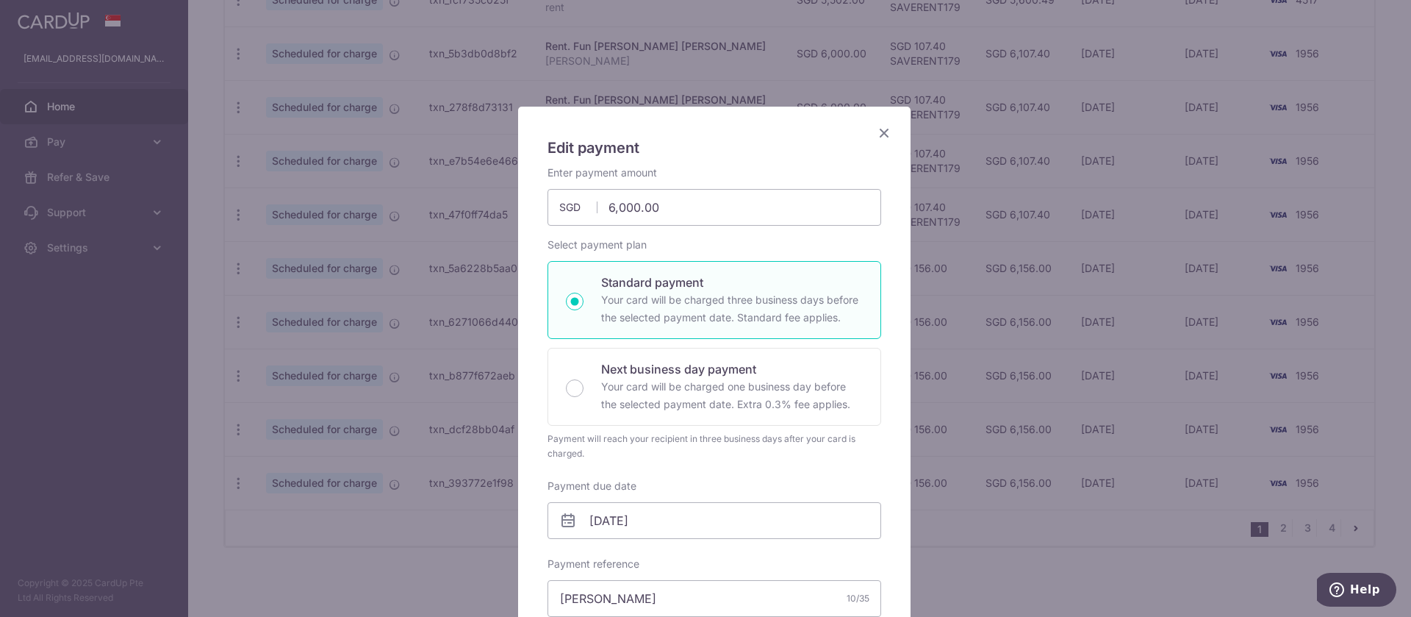
scroll to position [367, 0]
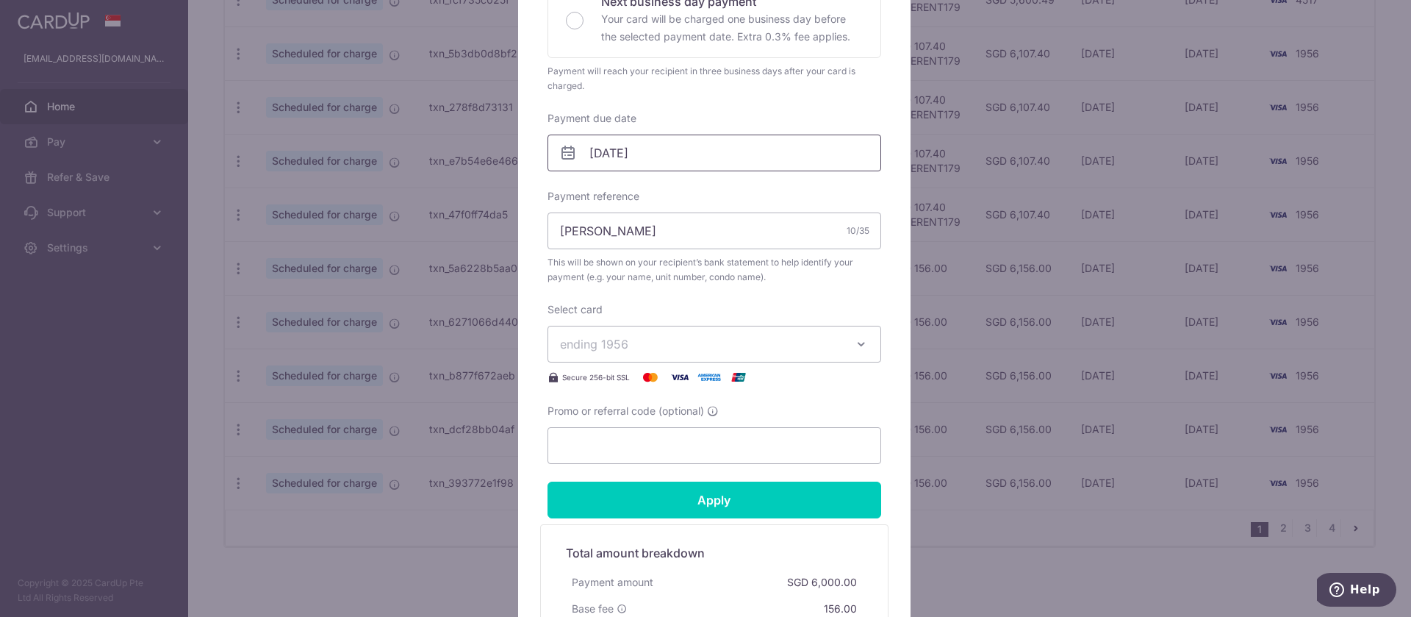
click at [632, 158] on input "[DATE]" at bounding box center [714, 152] width 334 height 37
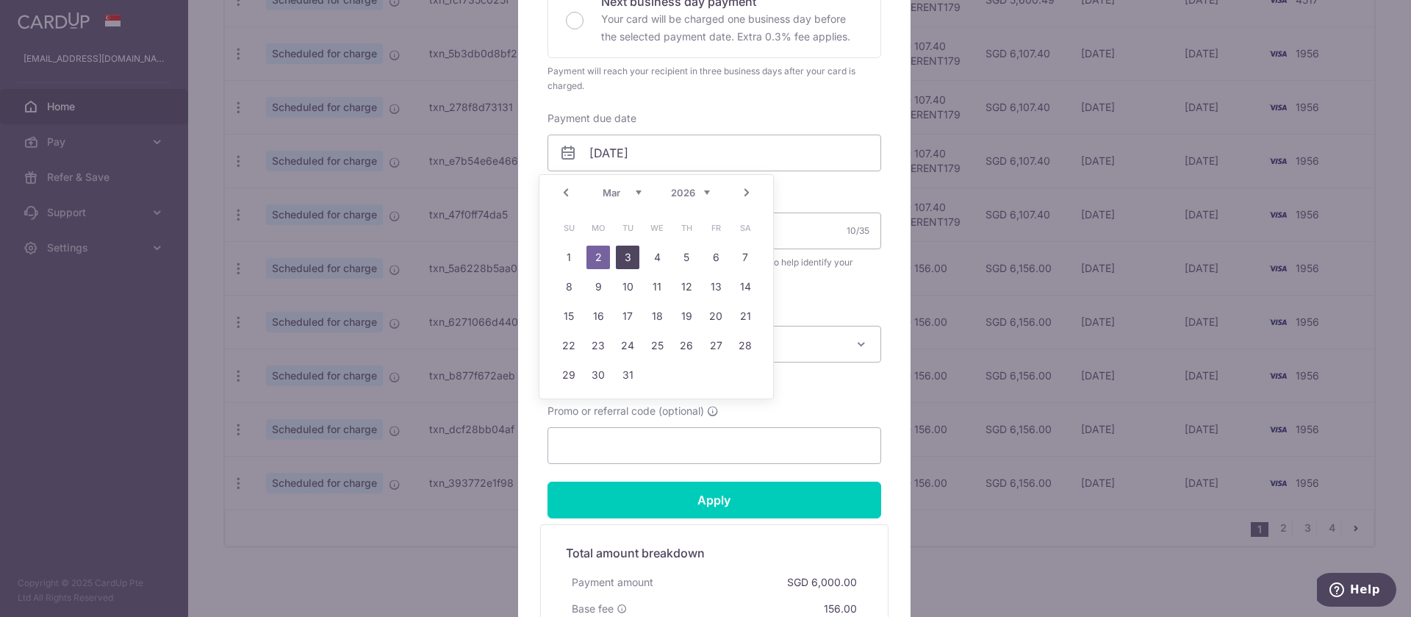
click at [625, 256] on link "3" at bounding box center [628, 257] width 24 height 24
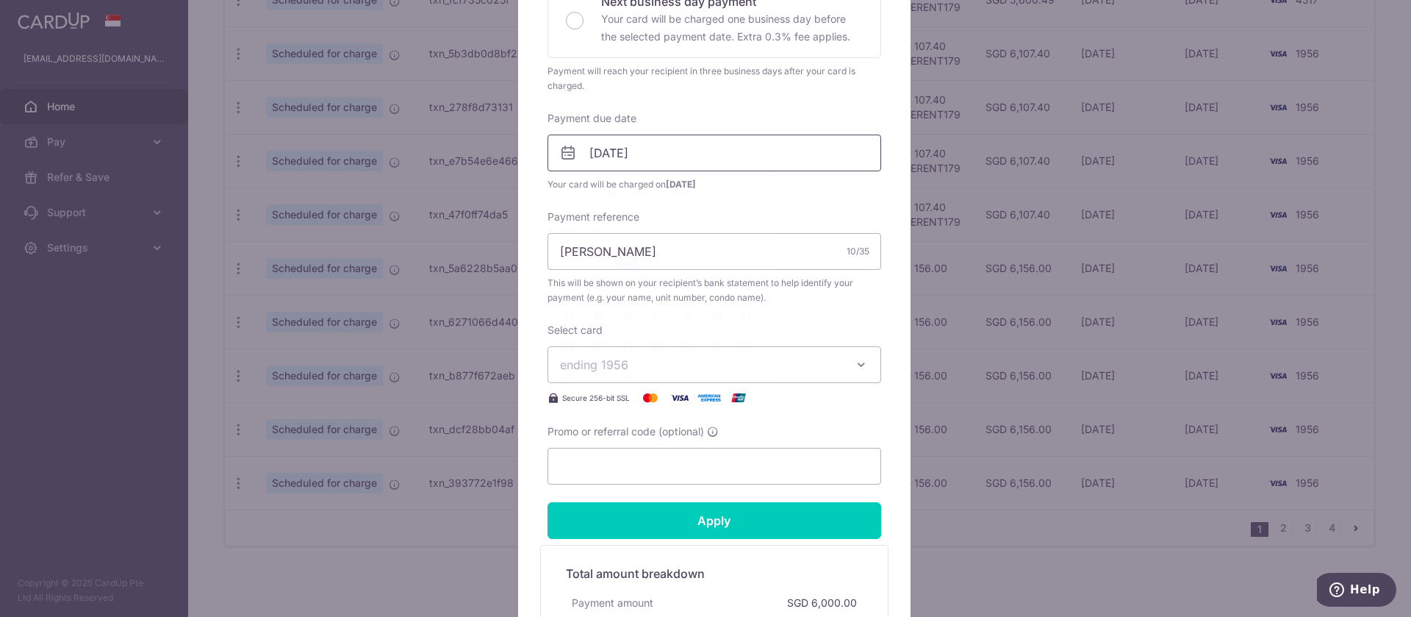
click at [611, 158] on input "[DATE]" at bounding box center [714, 152] width 334 height 37
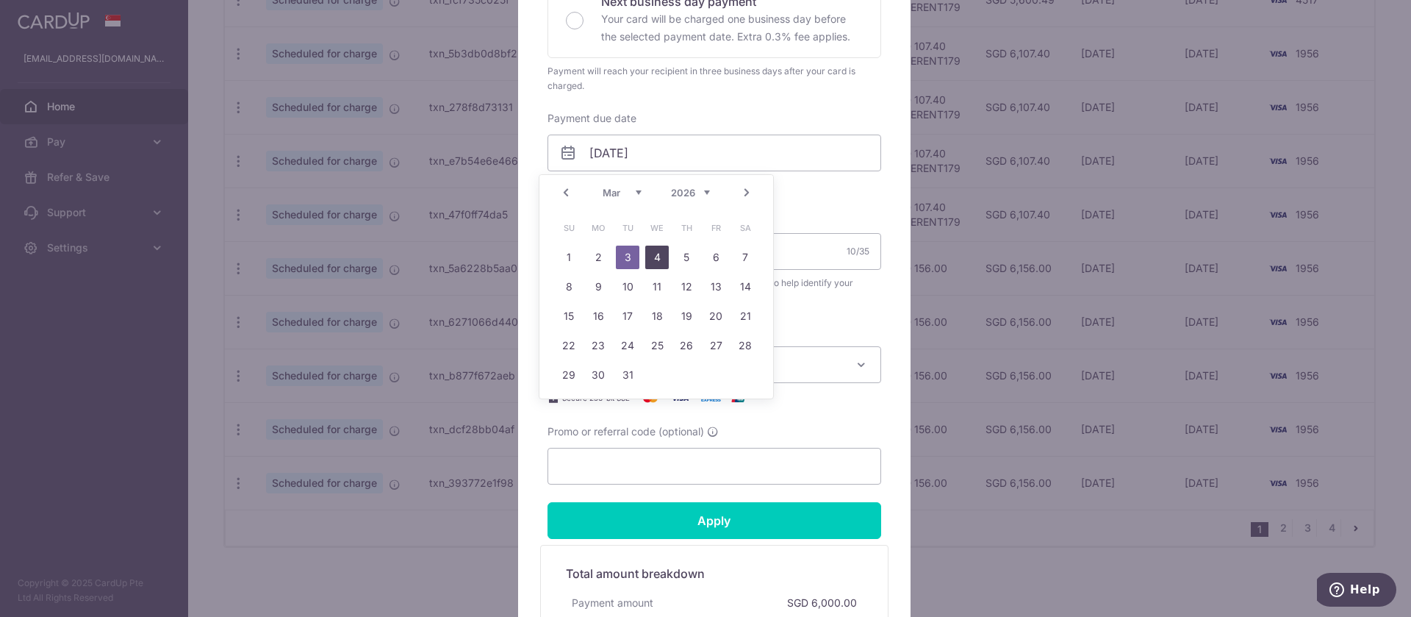
click at [658, 260] on link "4" at bounding box center [657, 257] width 24 height 24
type input "[DATE]"
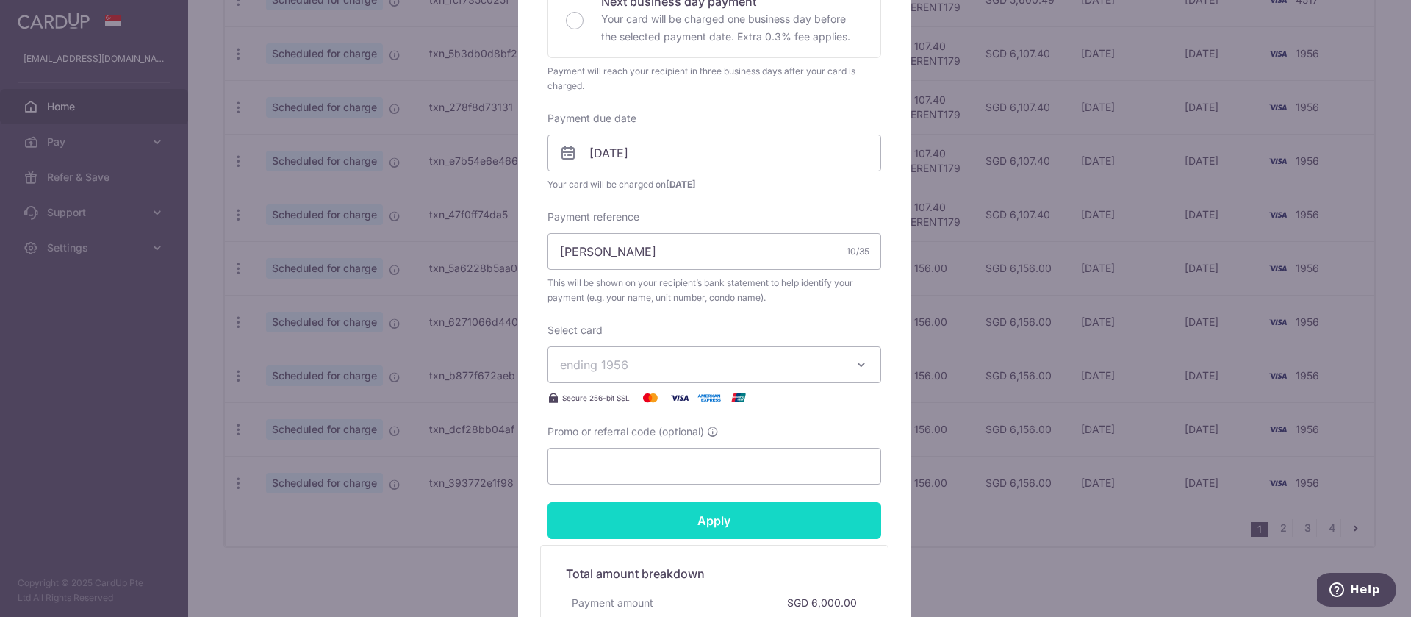
drag, startPoint x: 776, startPoint y: 517, endPoint x: 775, endPoint y: 490, distance: 26.5
click at [775, 517] on input "Apply" at bounding box center [714, 520] width 334 height 37
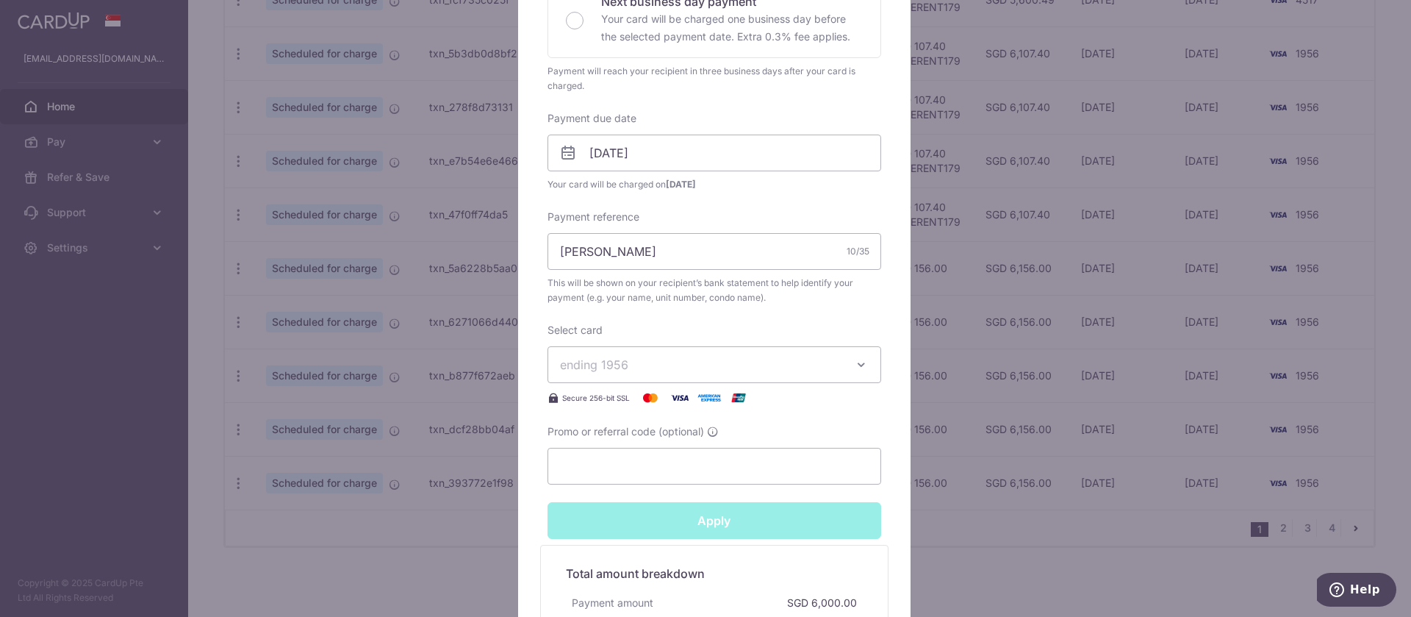
type input "Successfully Applied"
click at [996, 553] on div "Edit payment By clicking apply, you will make changes to all payments to Fun Ho…" at bounding box center [705, 308] width 1411 height 617
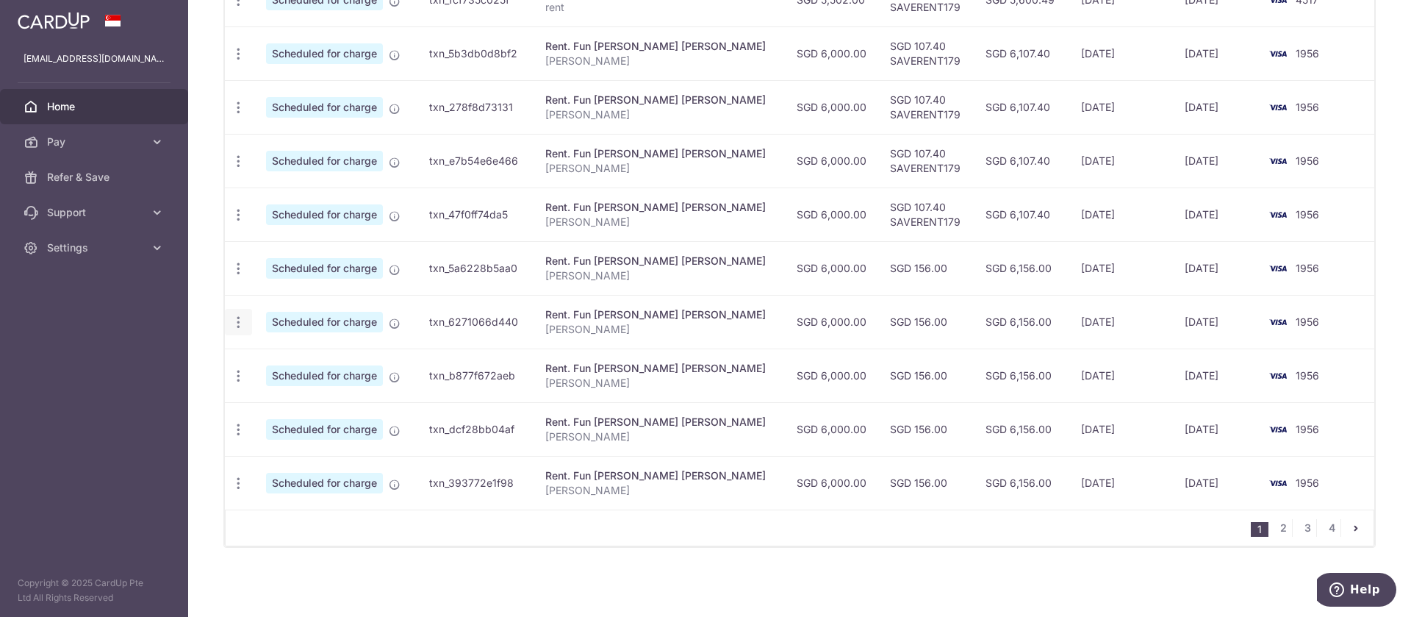
click at [241, 326] on icon "button" at bounding box center [238, 322] width 15 height 15
click at [265, 359] on link "Update payment" at bounding box center [302, 362] width 153 height 35
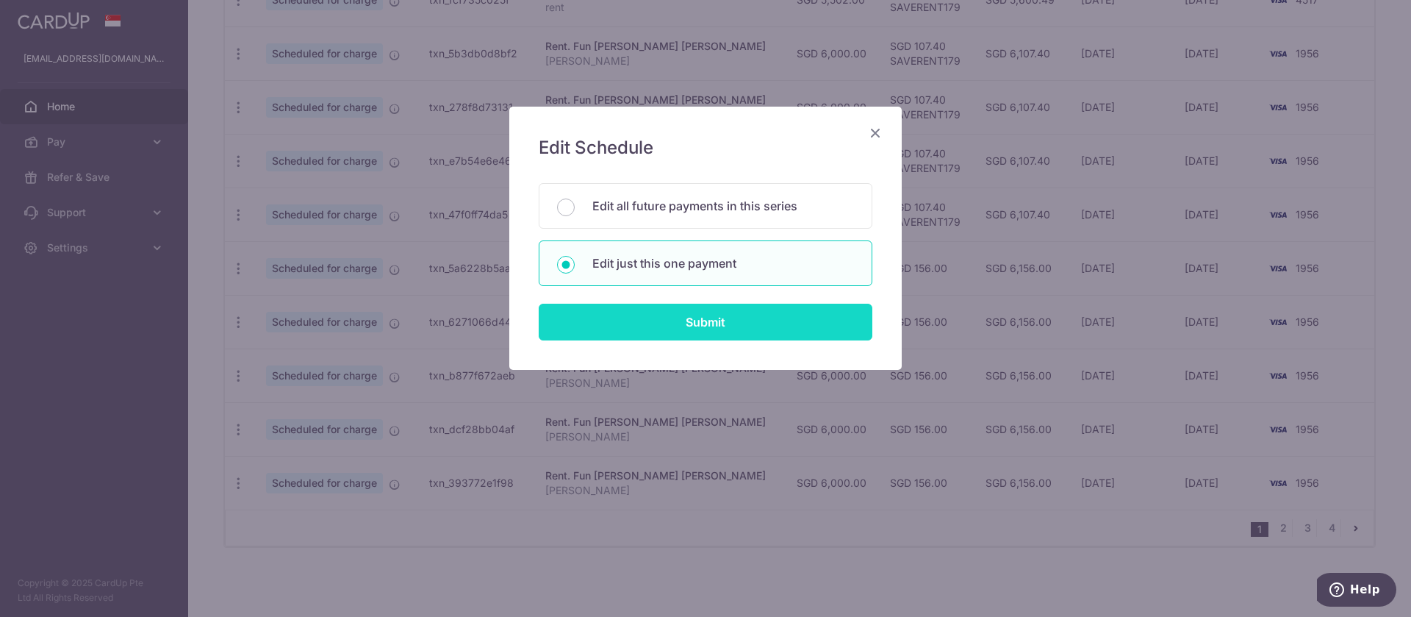
click at [791, 339] on input "Submit" at bounding box center [706, 321] width 334 height 37
radio input "true"
type input "6,000.00"
type input "31/03/2026"
type input "[PERSON_NAME]"
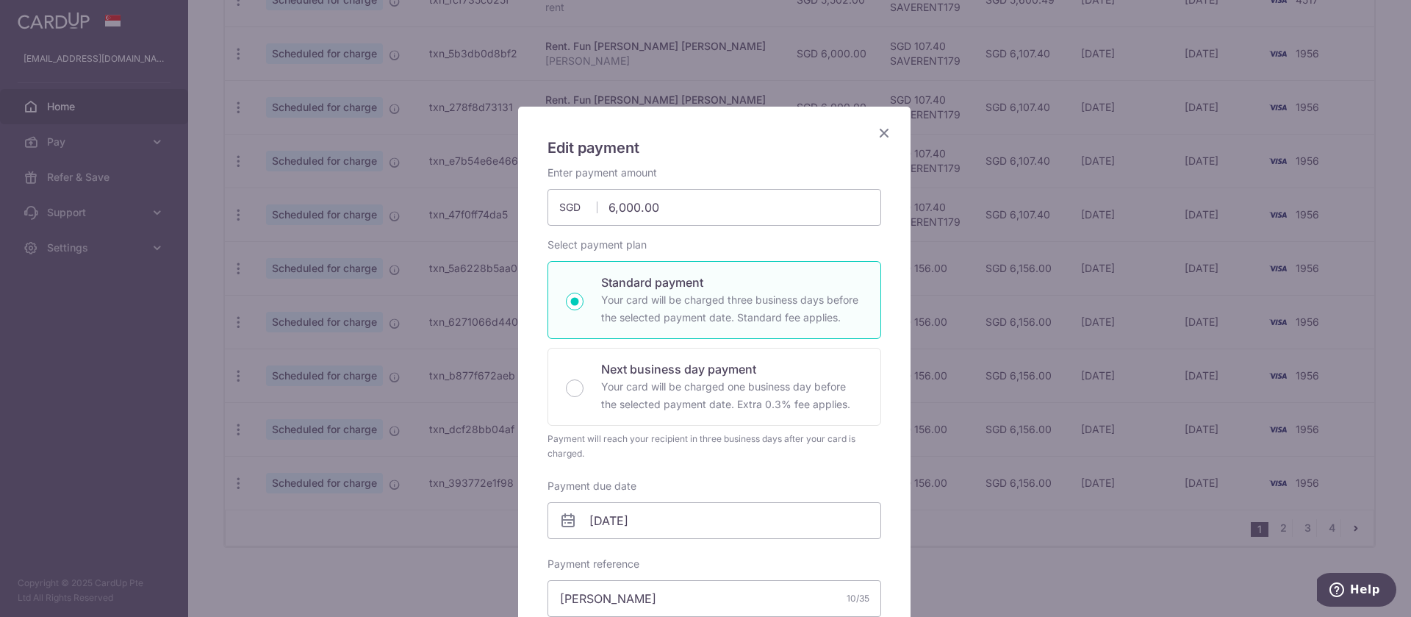
scroll to position [367, 0]
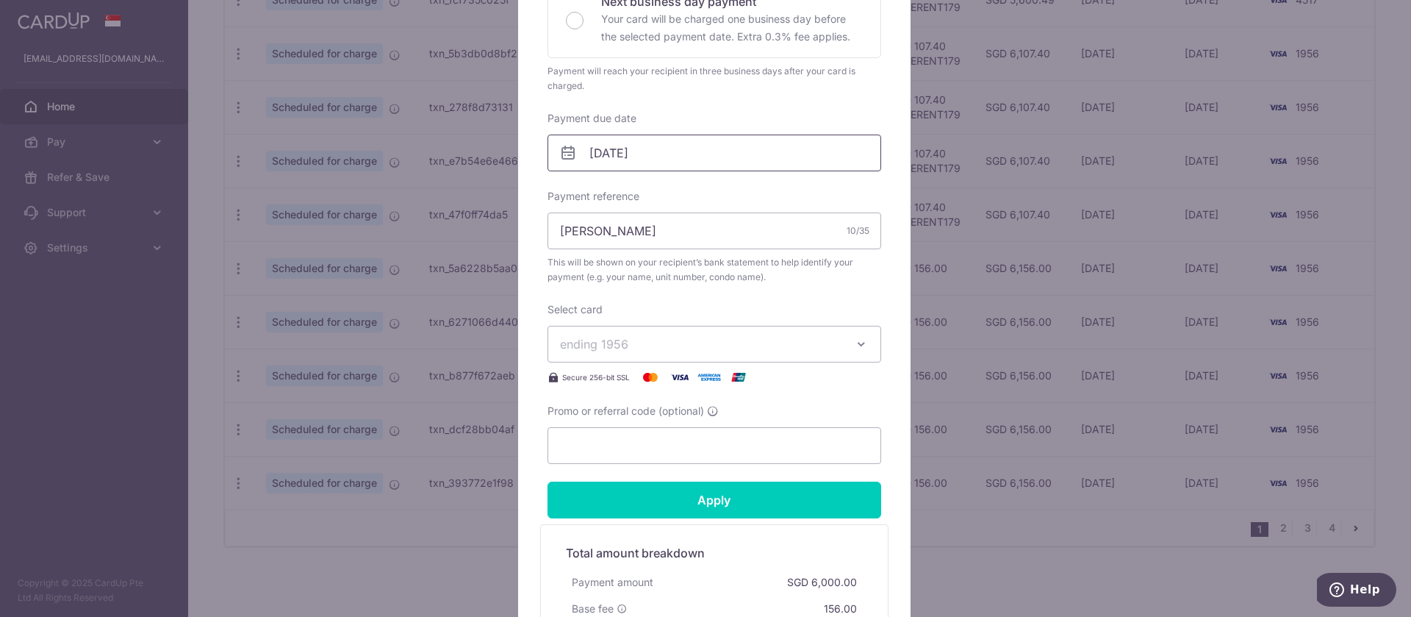
click at [619, 161] on input "31/03/2026" at bounding box center [714, 152] width 334 height 37
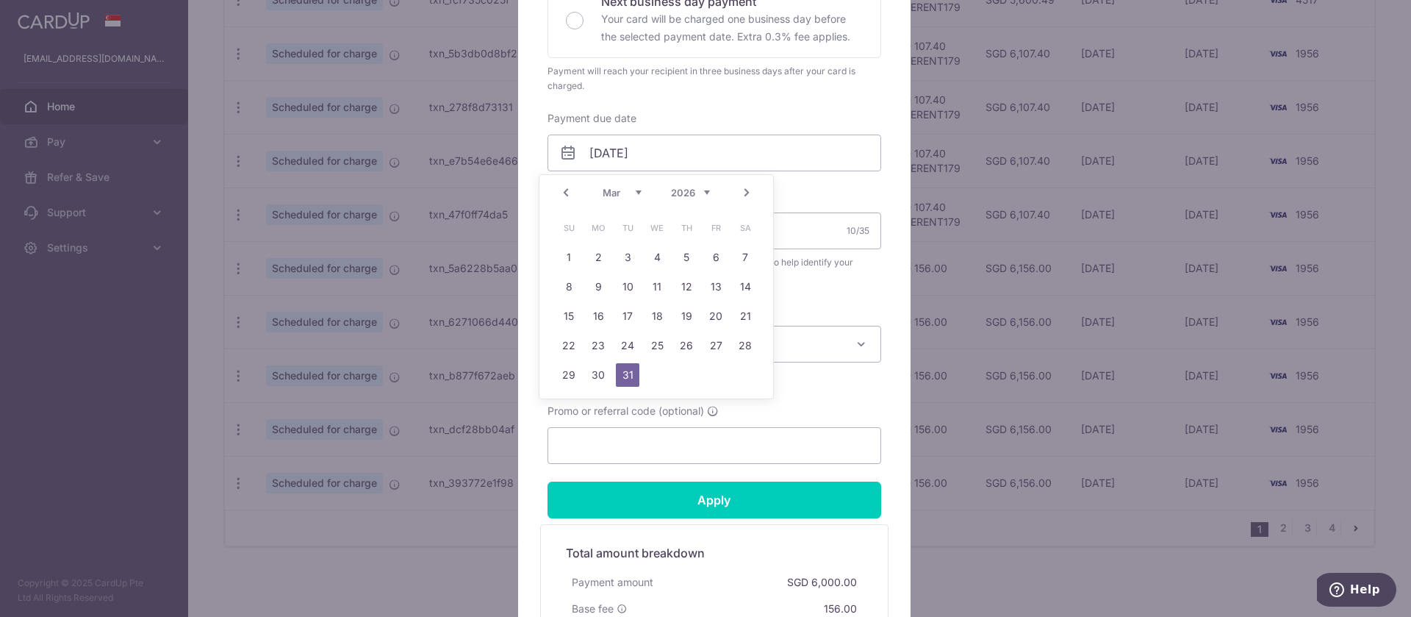
click at [745, 191] on link "Next" at bounding box center [747, 193] width 18 height 18
click at [665, 255] on link "1" at bounding box center [657, 257] width 24 height 24
type input "[DATE]"
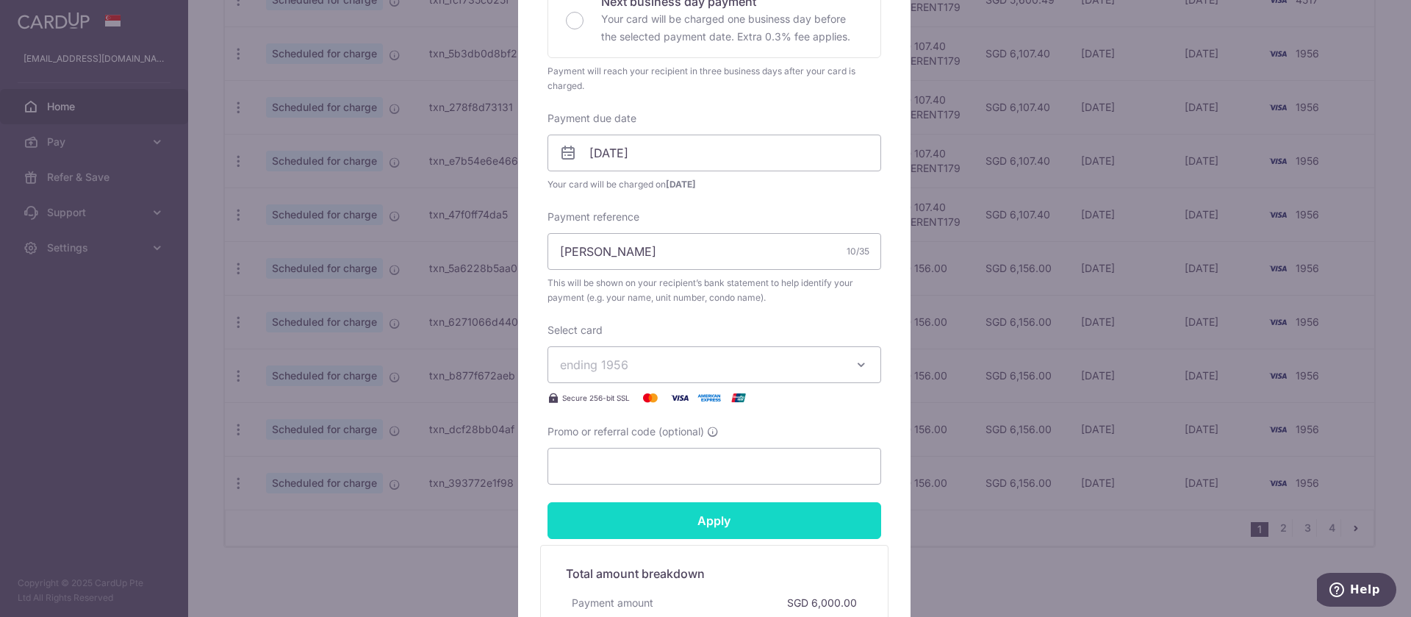
click at [708, 510] on input "Apply" at bounding box center [714, 520] width 334 height 37
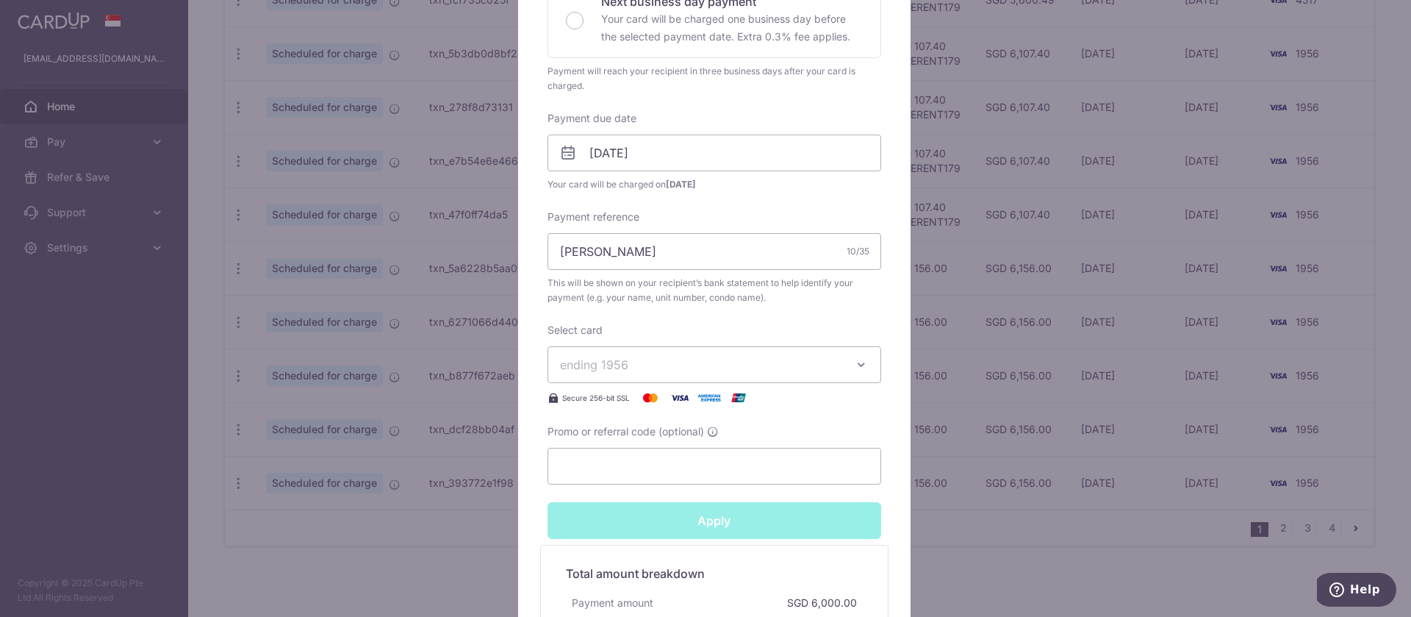
type input "Successfully Applied"
click at [984, 507] on div "Edit payment By clicking apply, you will make changes to all payments to Fun Ho…" at bounding box center [705, 308] width 1411 height 617
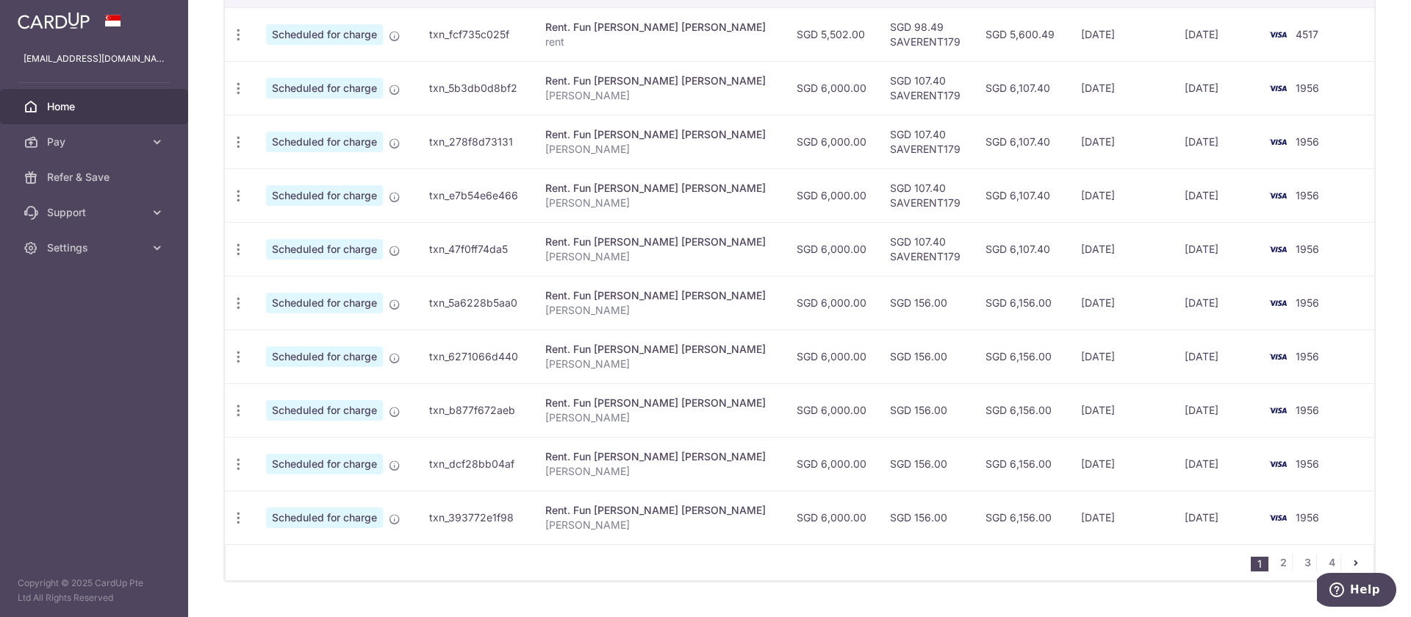
scroll to position [520, 0]
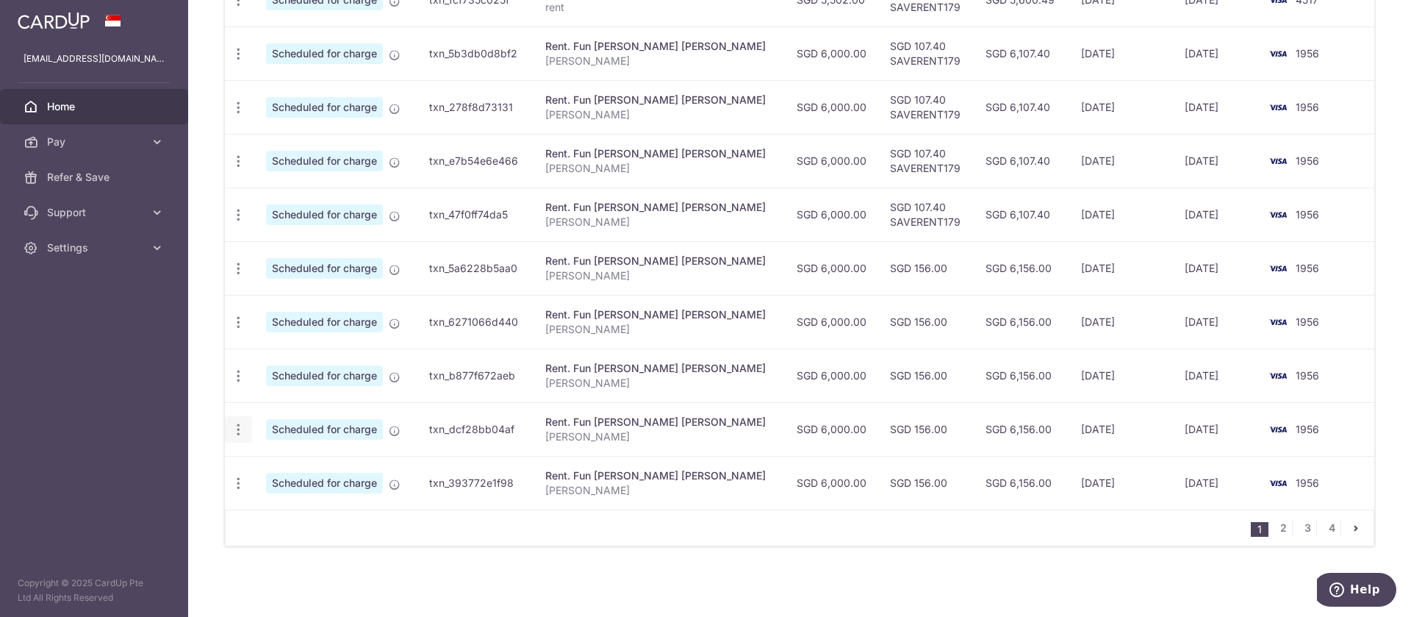
click at [236, 427] on icon "button" at bounding box center [238, 429] width 15 height 15
click at [291, 467] on span "Update payment" at bounding box center [317, 470] width 100 height 18
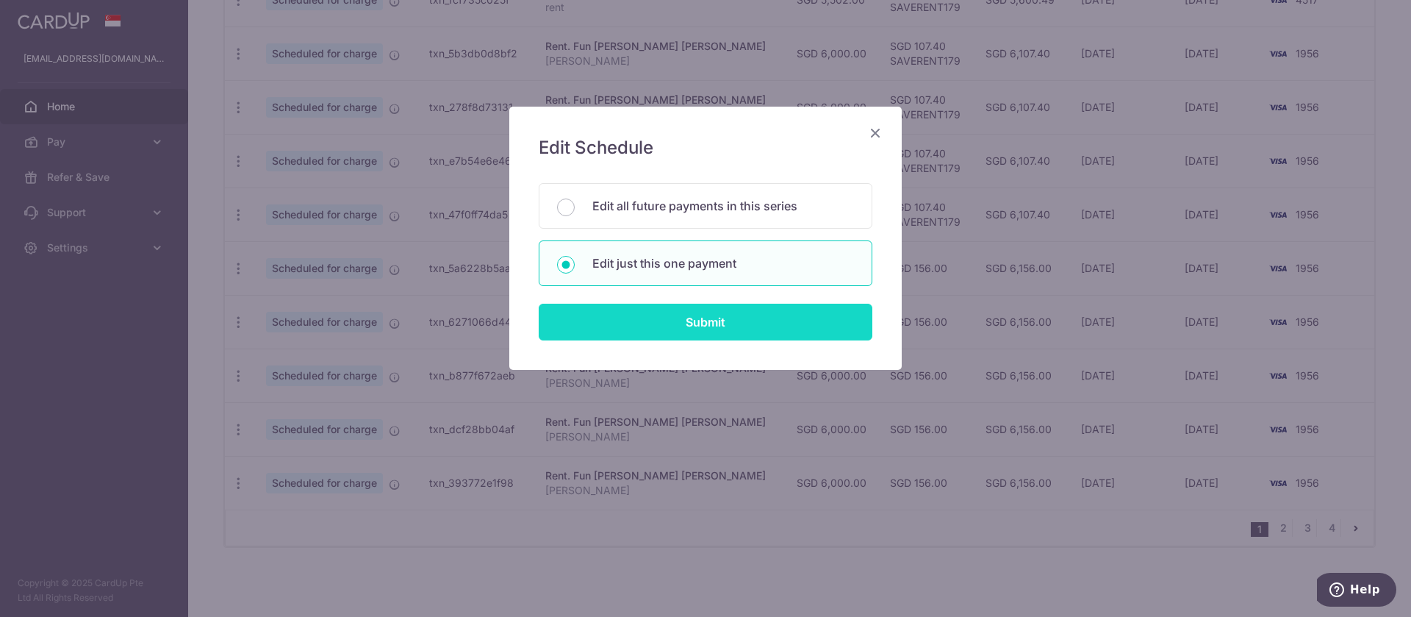
click at [766, 333] on input "Submit" at bounding box center [706, 321] width 334 height 37
radio input "true"
type input "6,000.00"
type input "31/05/2026"
type input "[PERSON_NAME]"
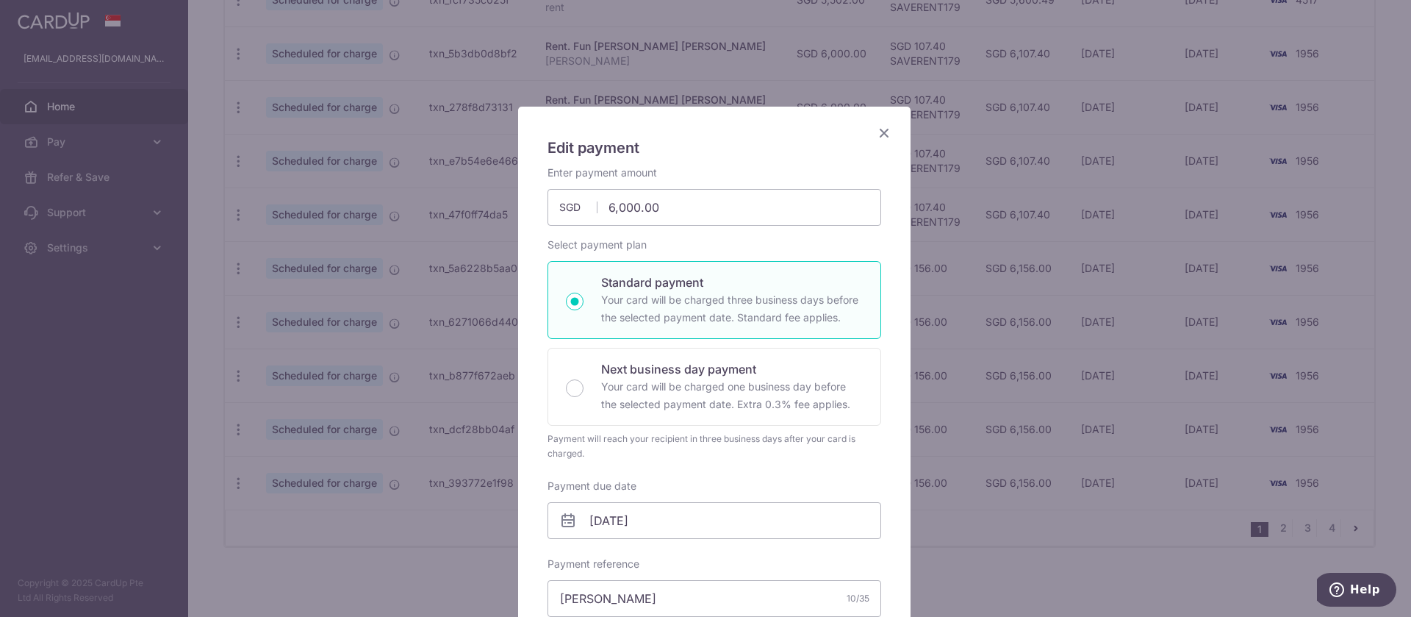
scroll to position [367, 0]
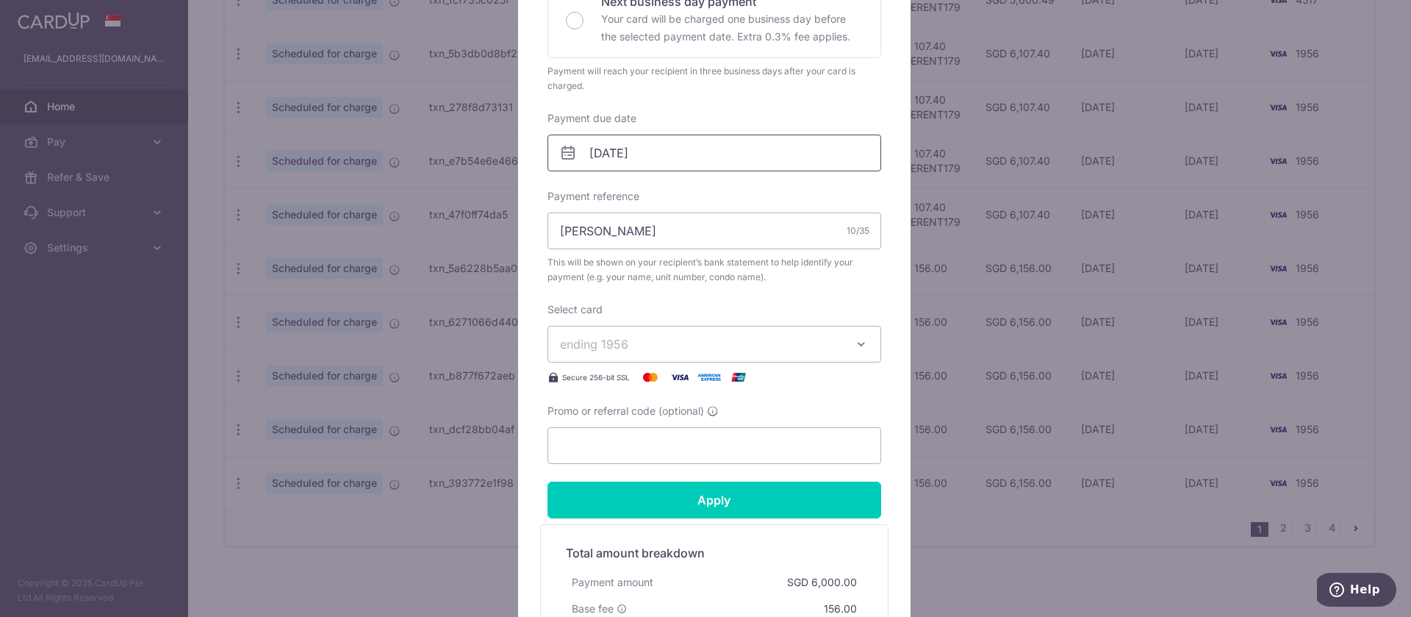
click at [636, 156] on input "31/05/2026" at bounding box center [714, 152] width 334 height 37
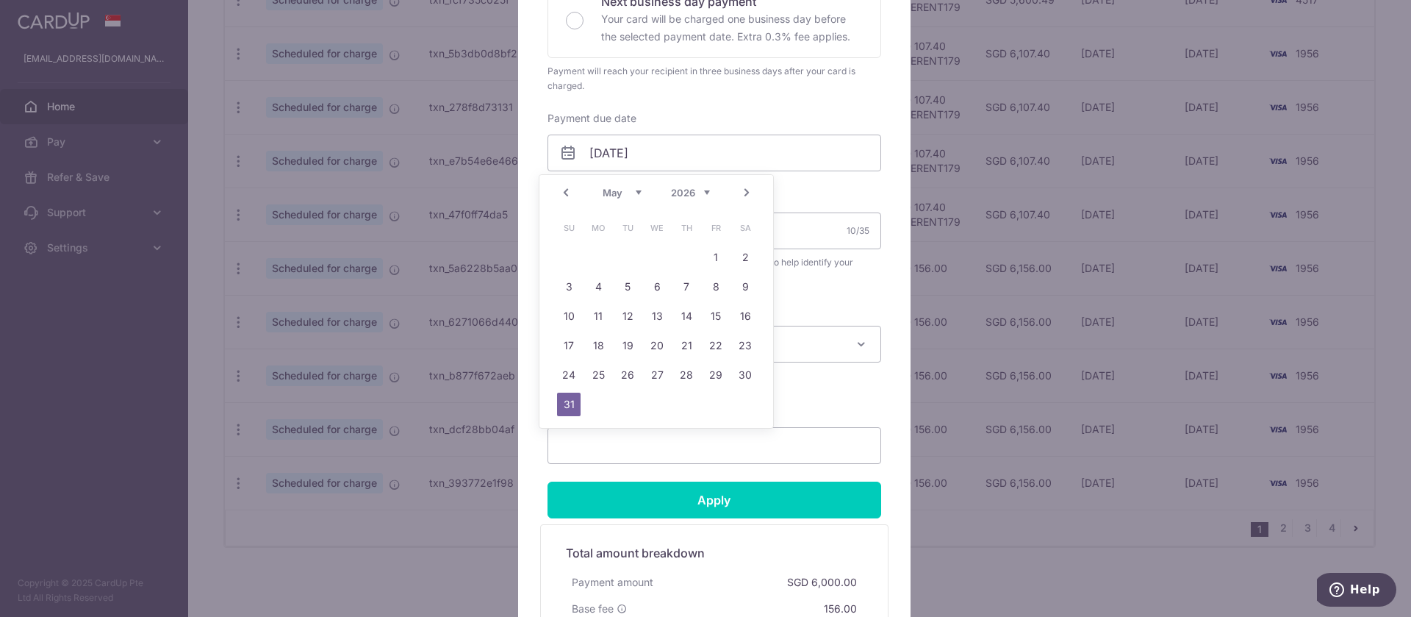
click at [753, 195] on link "Next" at bounding box center [747, 193] width 18 height 18
click at [631, 256] on link "2" at bounding box center [628, 257] width 24 height 24
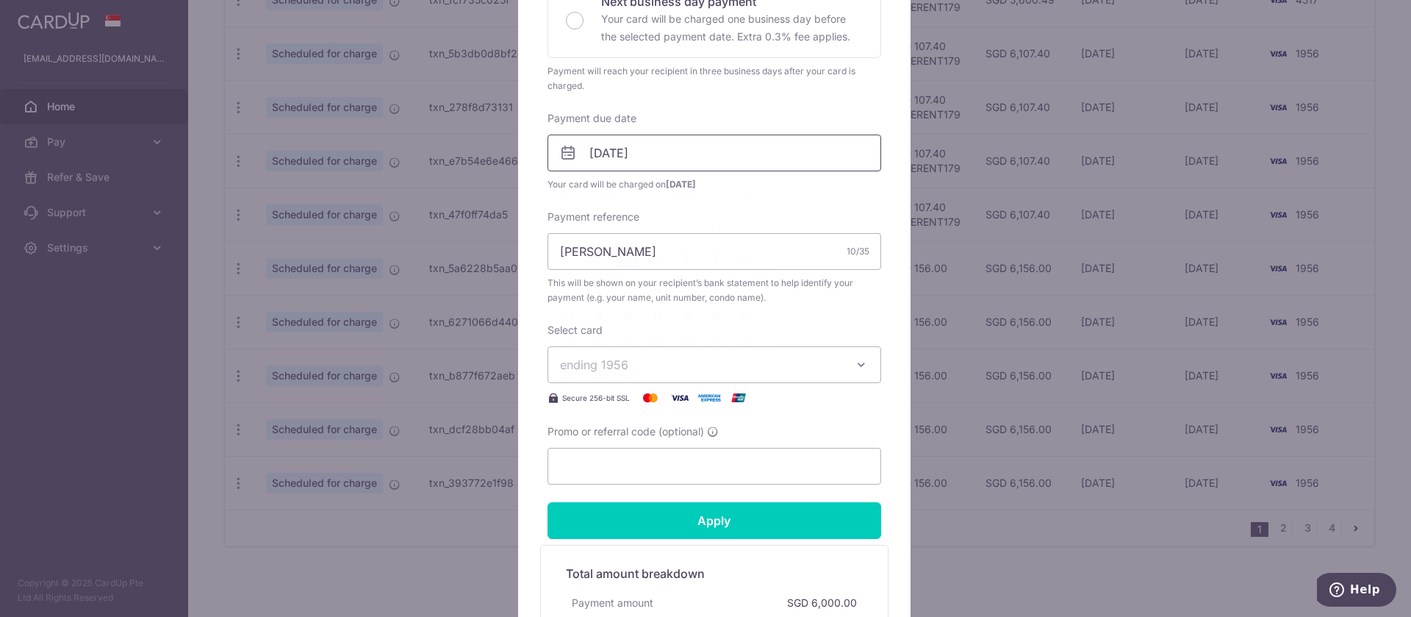
click at [637, 162] on input "02/06/2026" at bounding box center [714, 152] width 334 height 37
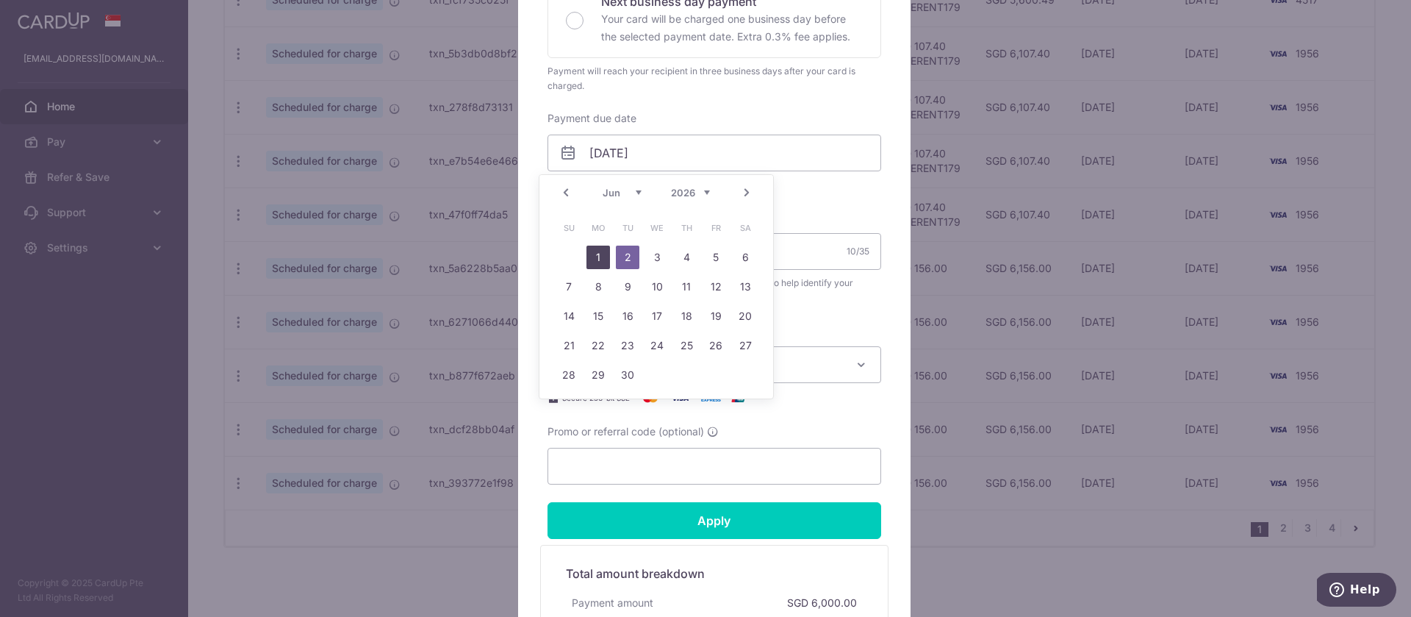
click at [605, 253] on link "1" at bounding box center [598, 257] width 24 height 24
type input "[DATE]"
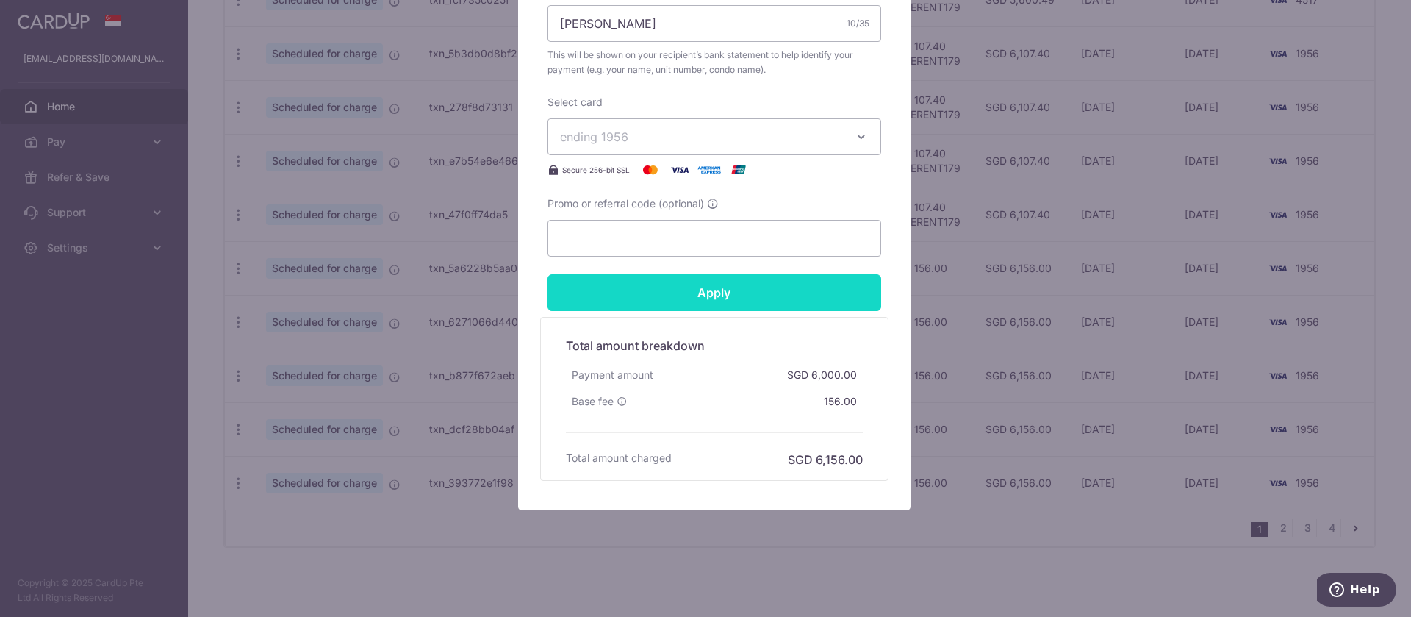
click at [779, 304] on input "Apply" at bounding box center [714, 292] width 334 height 37
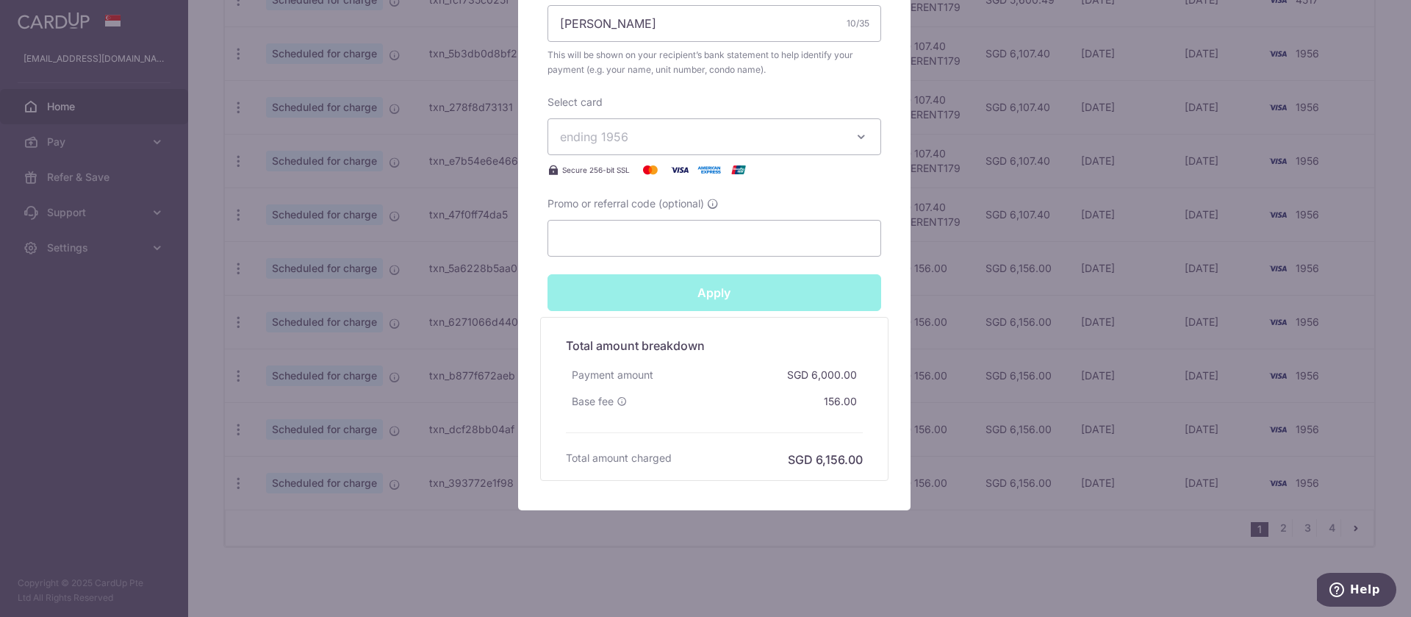
type input "Successfully Applied"
click at [1329, 350] on div "Edit payment By clicking apply, you will make changes to all payments to Fun Ho…" at bounding box center [705, 308] width 1411 height 617
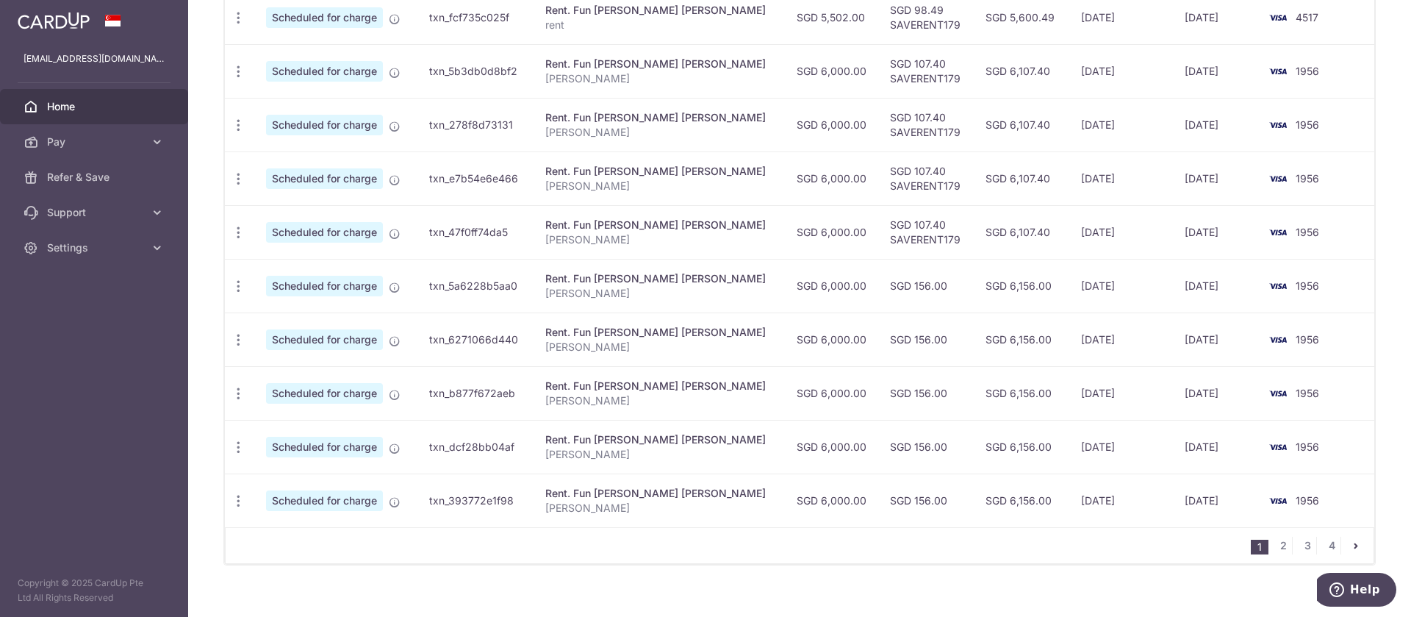
scroll to position [520, 0]
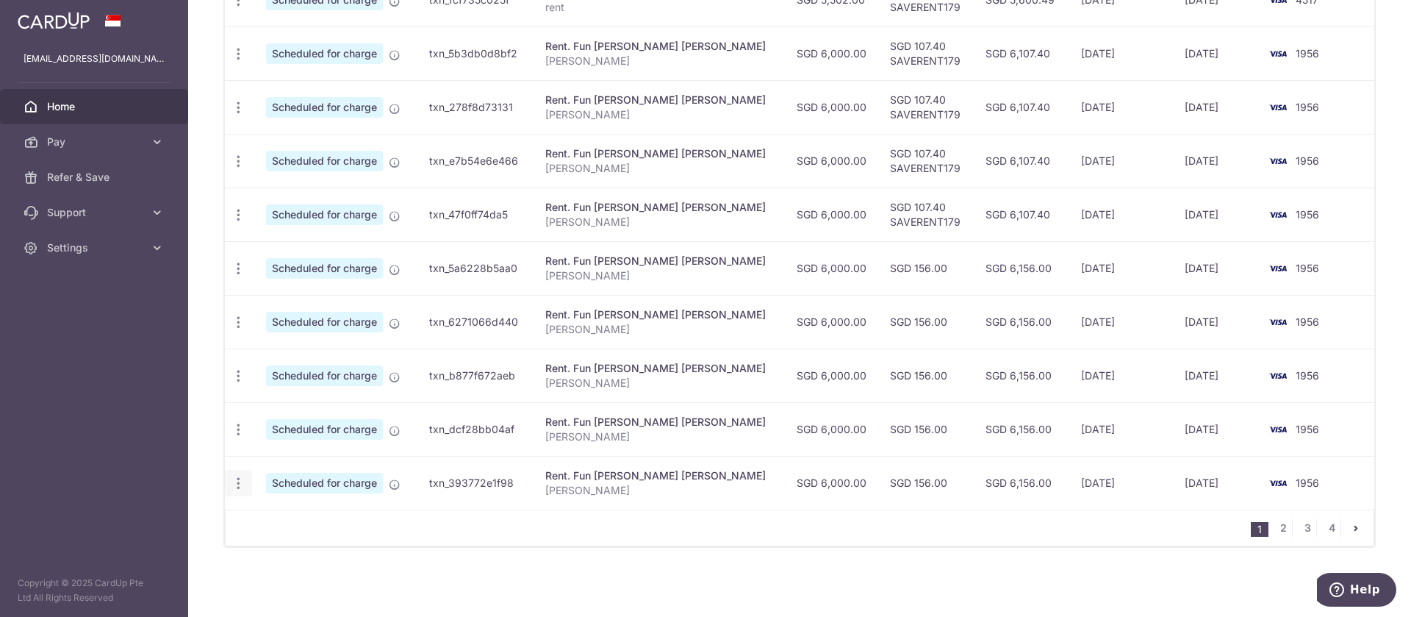
click at [233, 482] on icon "button" at bounding box center [238, 482] width 15 height 15
click at [278, 515] on span "Update payment" at bounding box center [317, 523] width 100 height 18
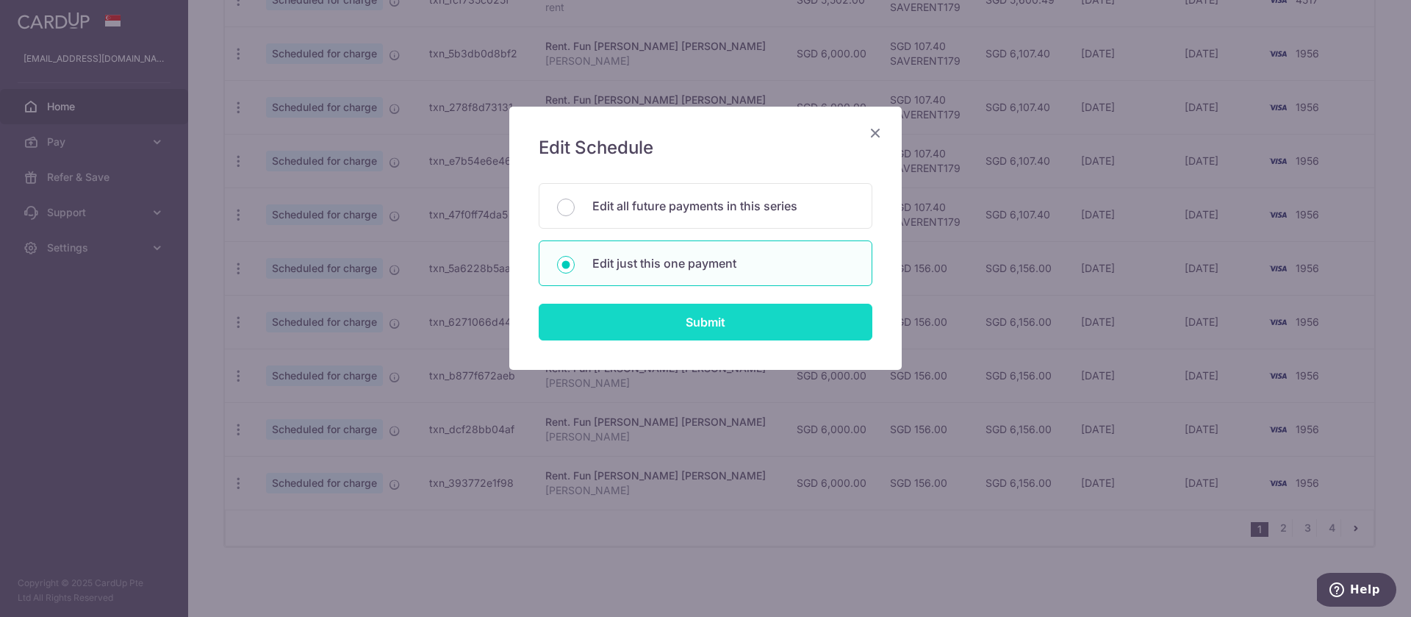
click at [694, 319] on input "Submit" at bounding box center [706, 321] width 334 height 37
radio input "true"
type input "6,000.00"
type input "[DATE]"
type input "[PERSON_NAME]"
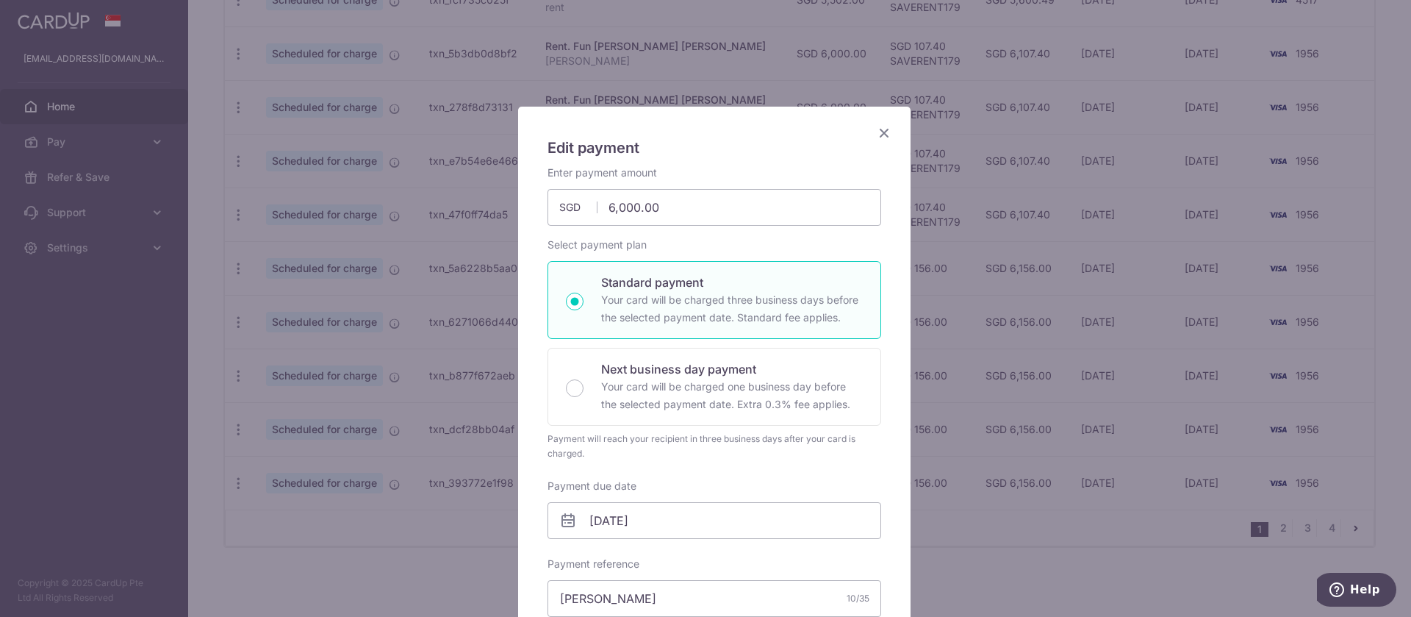
scroll to position [367, 0]
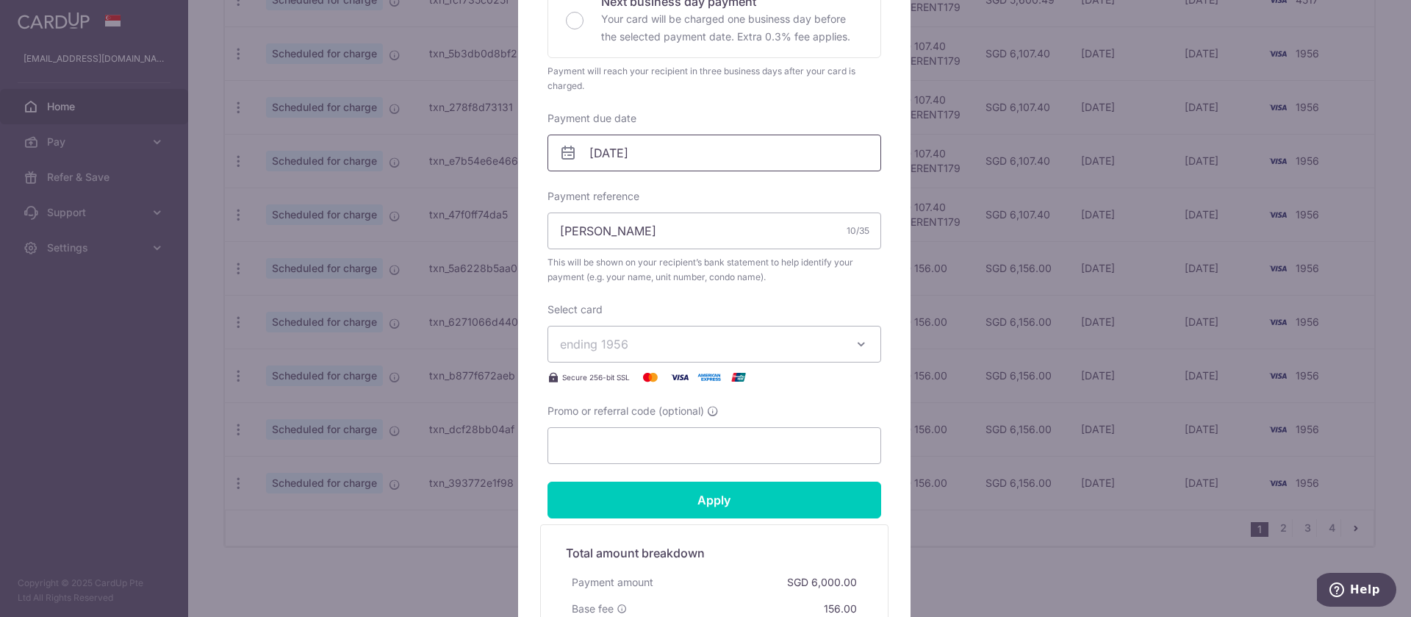
click at [598, 162] on input "30/06/2026" at bounding box center [714, 152] width 334 height 37
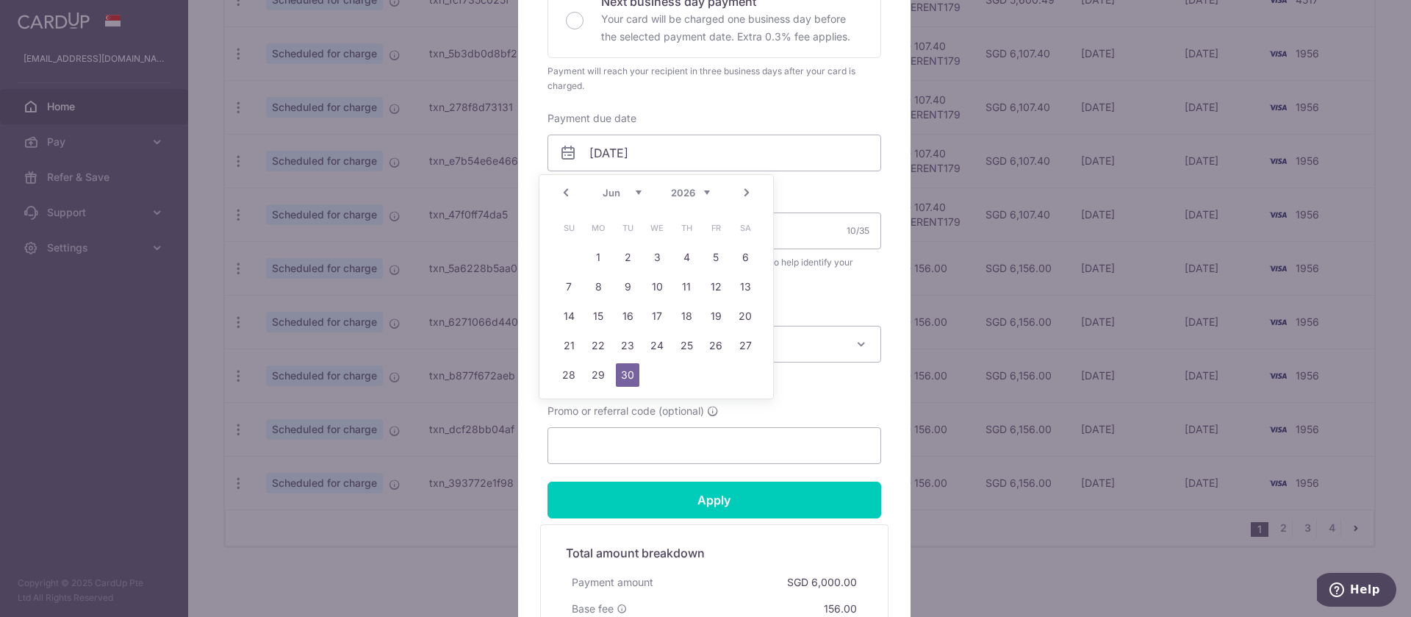
click at [744, 196] on link "Next" at bounding box center [747, 193] width 18 height 18
click at [660, 260] on link "1" at bounding box center [657, 257] width 24 height 24
type input "[DATE]"
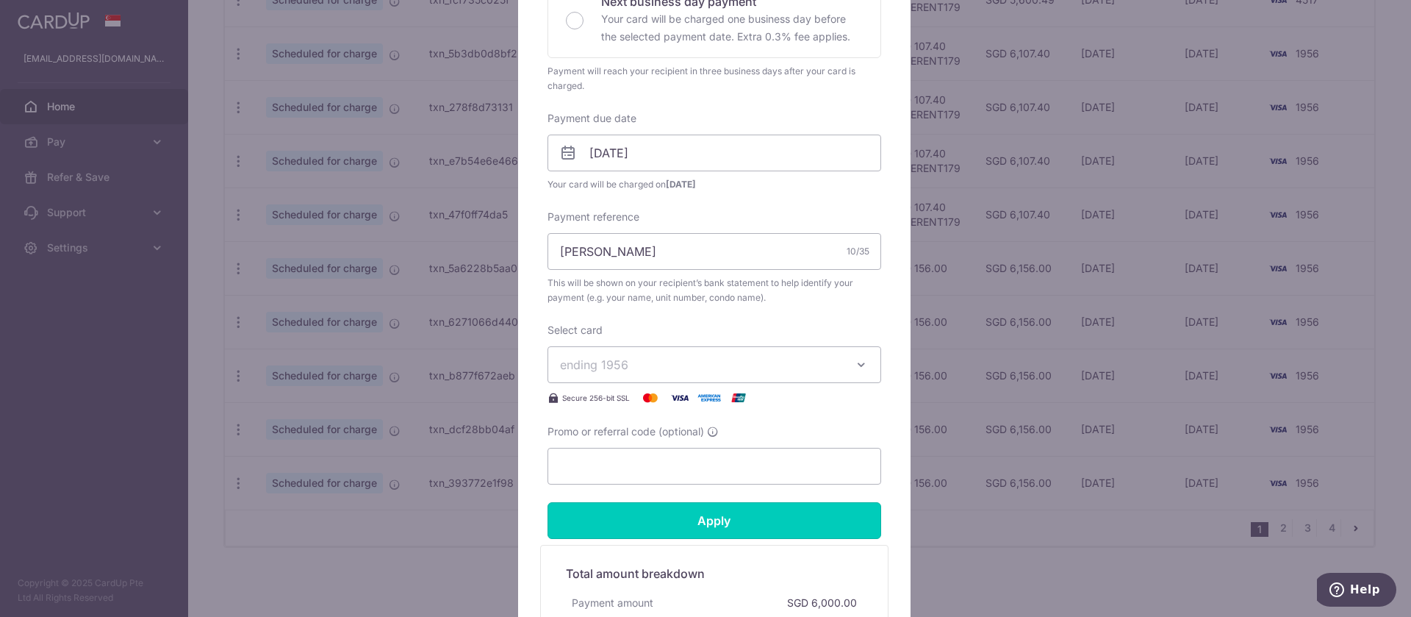
drag, startPoint x: 697, startPoint y: 521, endPoint x: 682, endPoint y: 514, distance: 16.8
click at [697, 522] on input "Apply" at bounding box center [714, 520] width 334 height 37
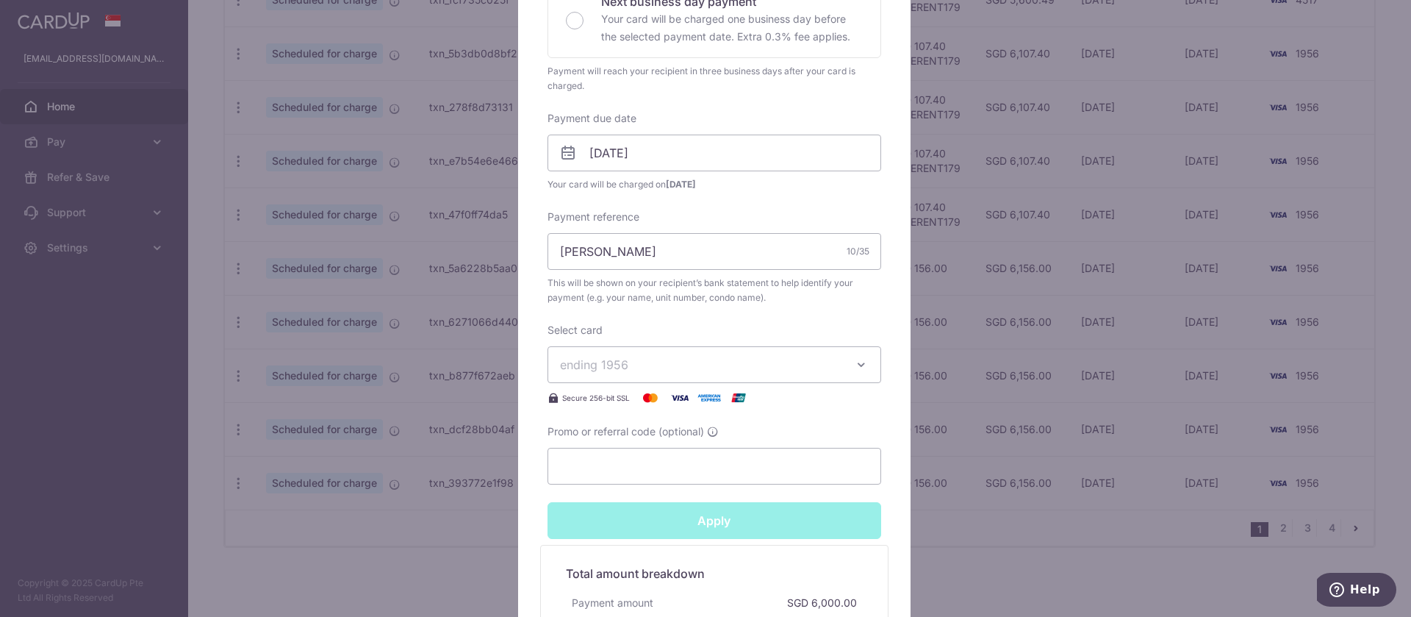
type input "Successfully Applied"
click at [608, 153] on input "[DATE]" at bounding box center [714, 152] width 334 height 37
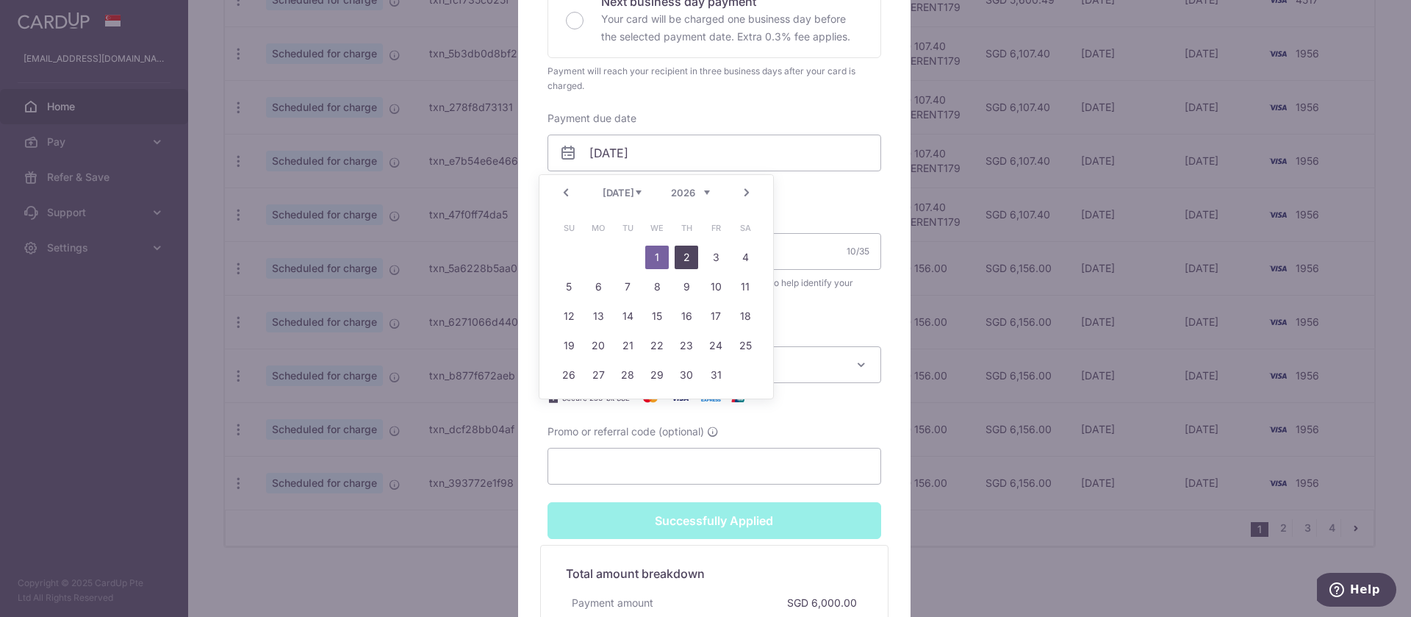
click at [678, 262] on link "2" at bounding box center [687, 257] width 24 height 24
type input "[DATE]"
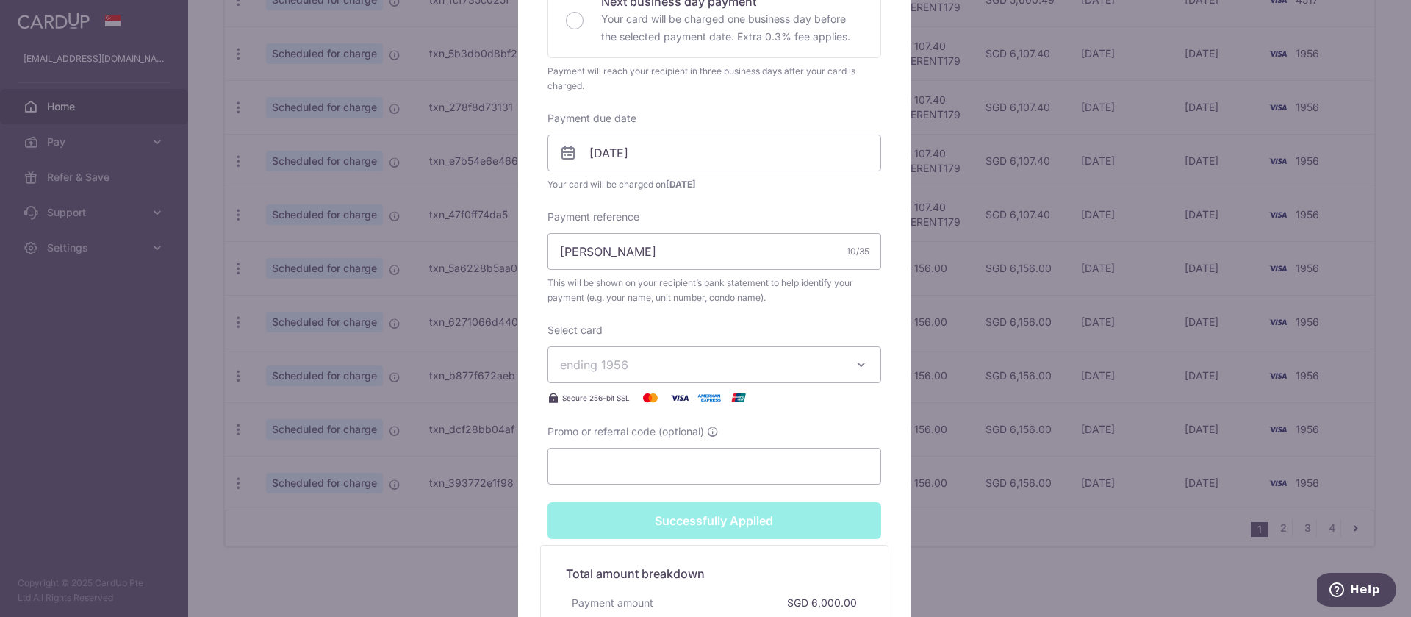
click at [939, 248] on div "Edit payment By clicking apply, you will make changes to all payments to Fun Ho…" at bounding box center [705, 308] width 1411 height 617
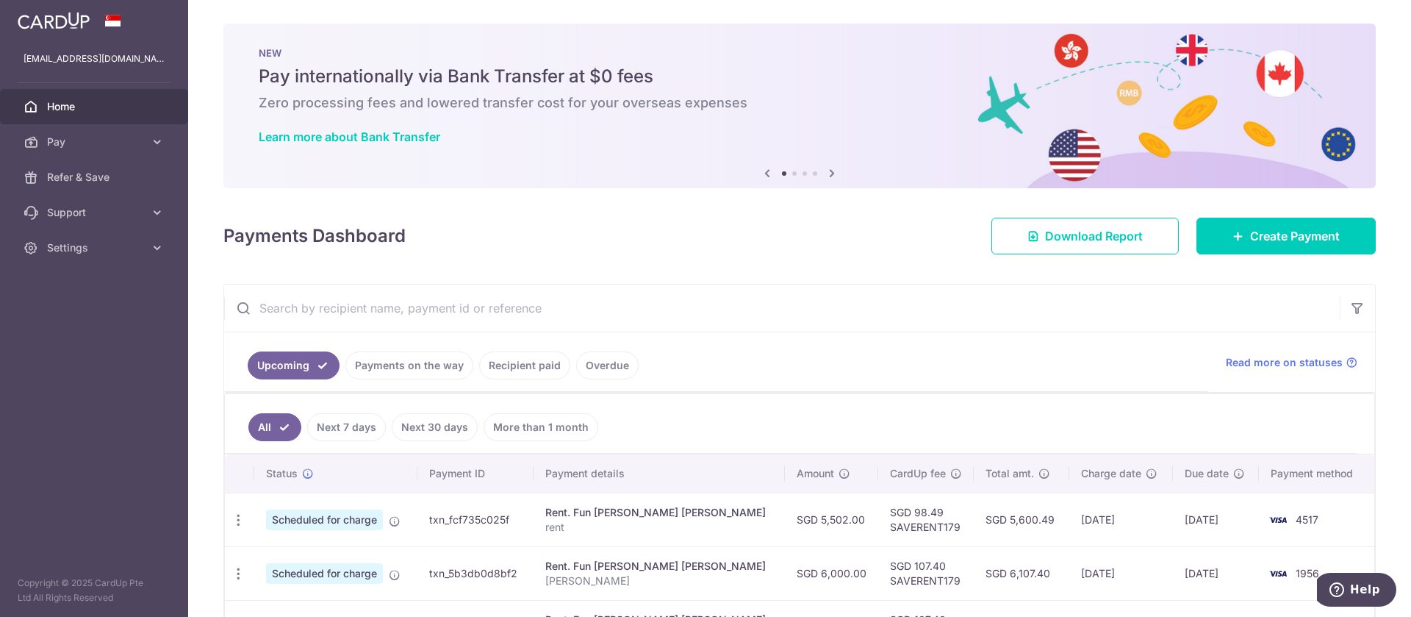
scroll to position [520, 0]
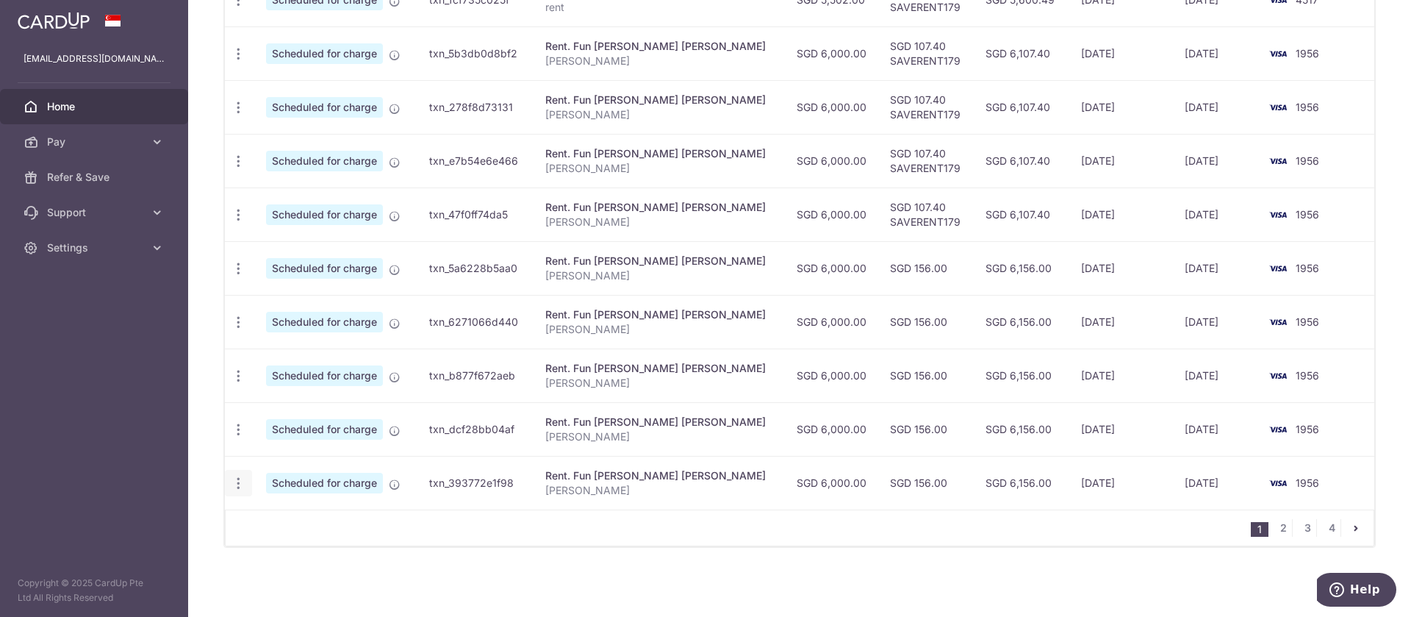
click at [235, 480] on icon "button" at bounding box center [238, 482] width 15 height 15
click at [273, 511] on link "Update payment" at bounding box center [302, 523] width 153 height 35
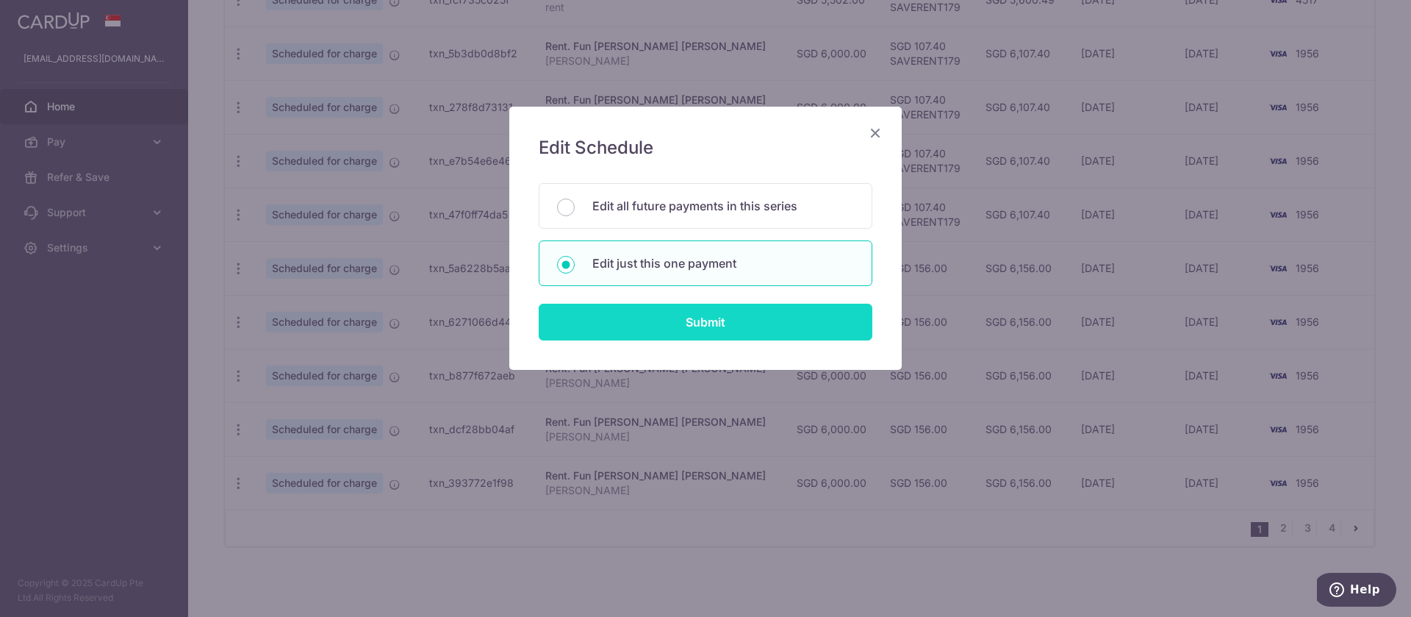
click at [729, 322] on input "Submit" at bounding box center [706, 321] width 334 height 37
radio input "true"
type input "6,000.00"
type input "01/07/2026"
type input "[PERSON_NAME]"
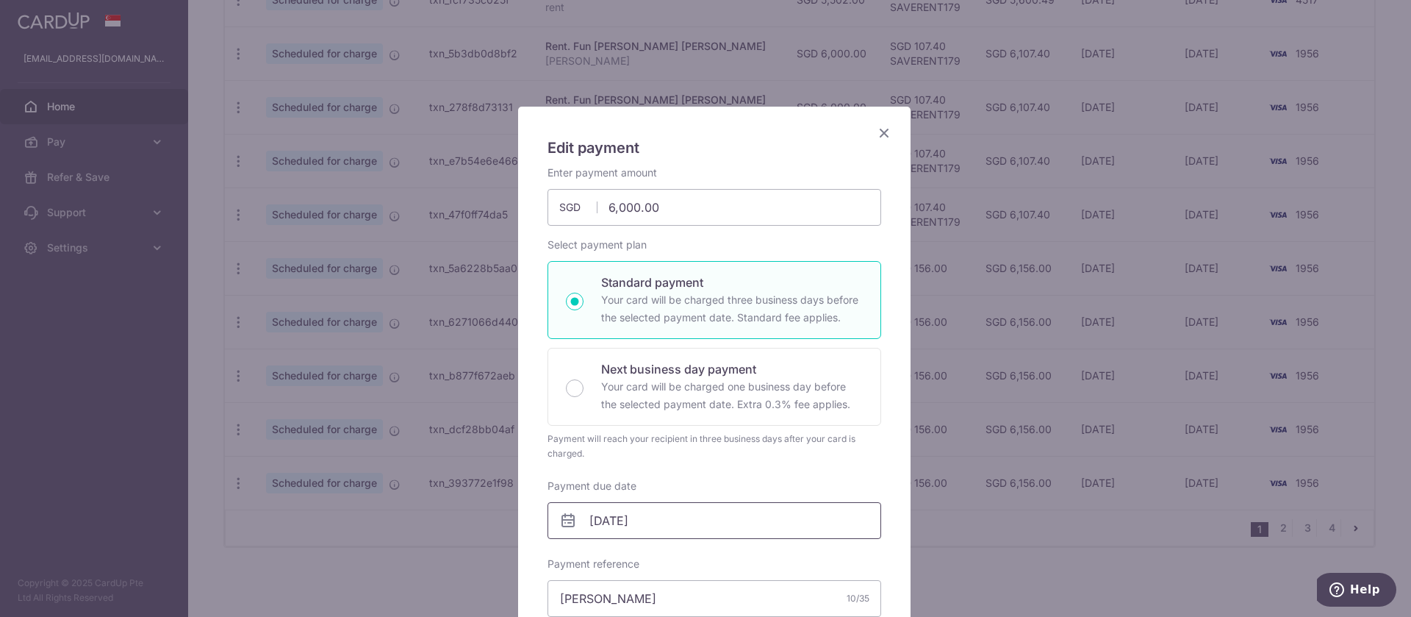
click at [634, 531] on input "01/07/2026" at bounding box center [714, 520] width 334 height 37
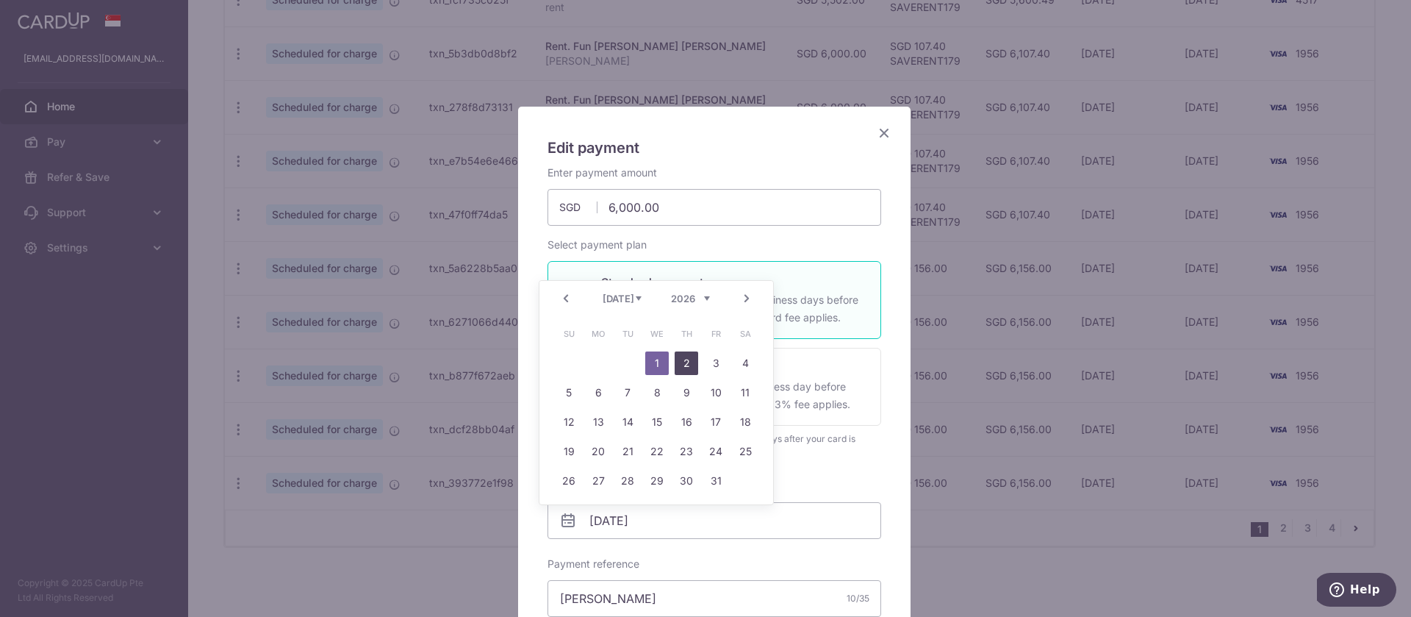
click at [689, 360] on link "2" at bounding box center [687, 363] width 24 height 24
type input "[DATE]"
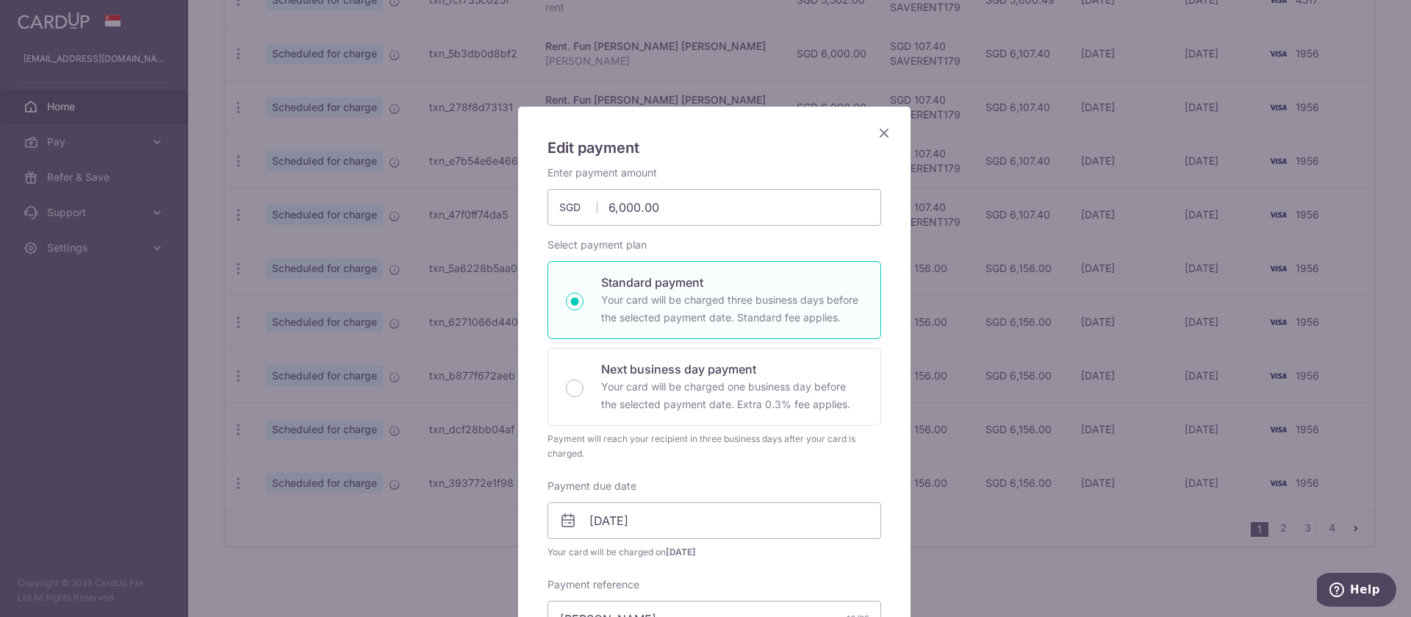
scroll to position [367, 0]
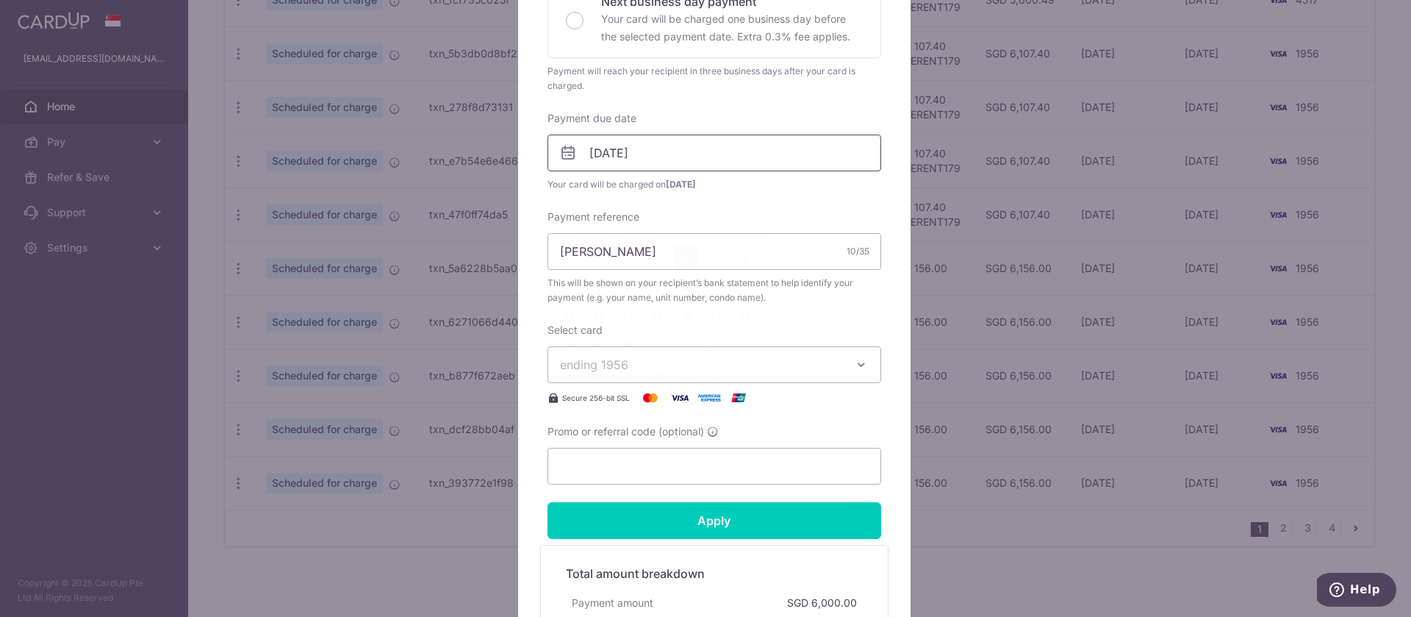
click at [616, 146] on input "[DATE]" at bounding box center [714, 152] width 334 height 37
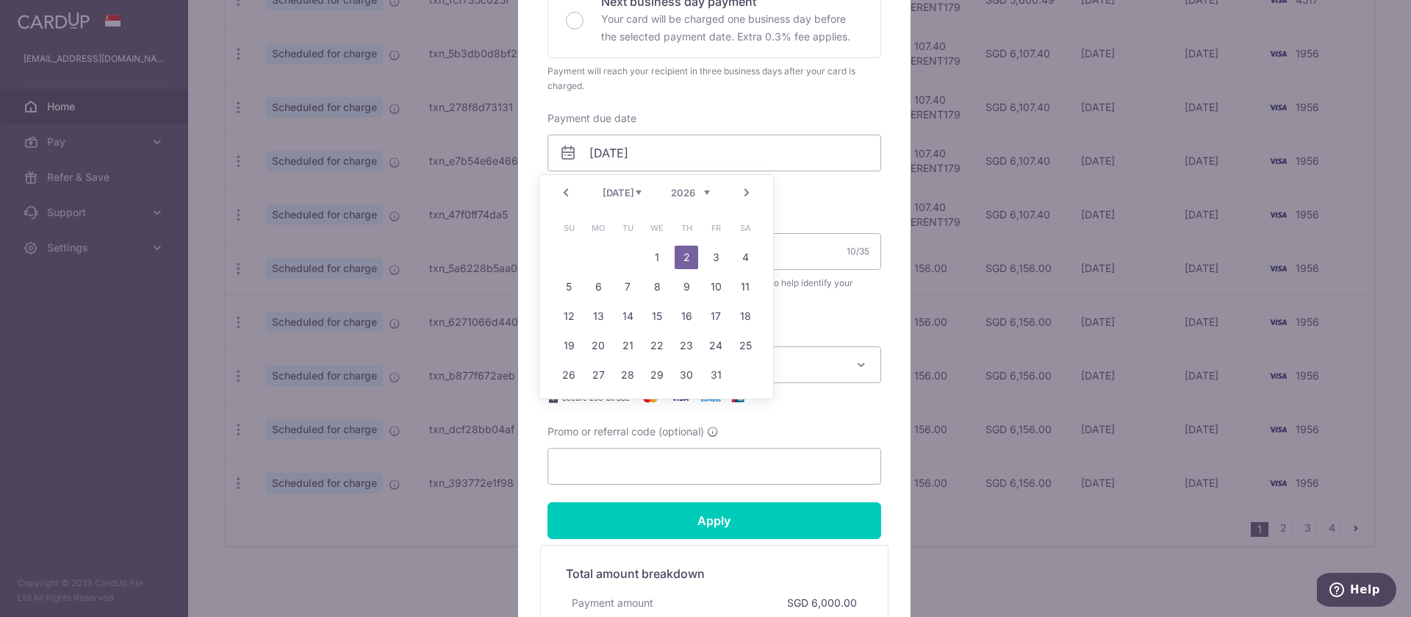
click at [830, 203] on div "Enter payment amount 6,000.00 6000.00 SGD To change the payment amount, please …" at bounding box center [714, 141] width 334 height 686
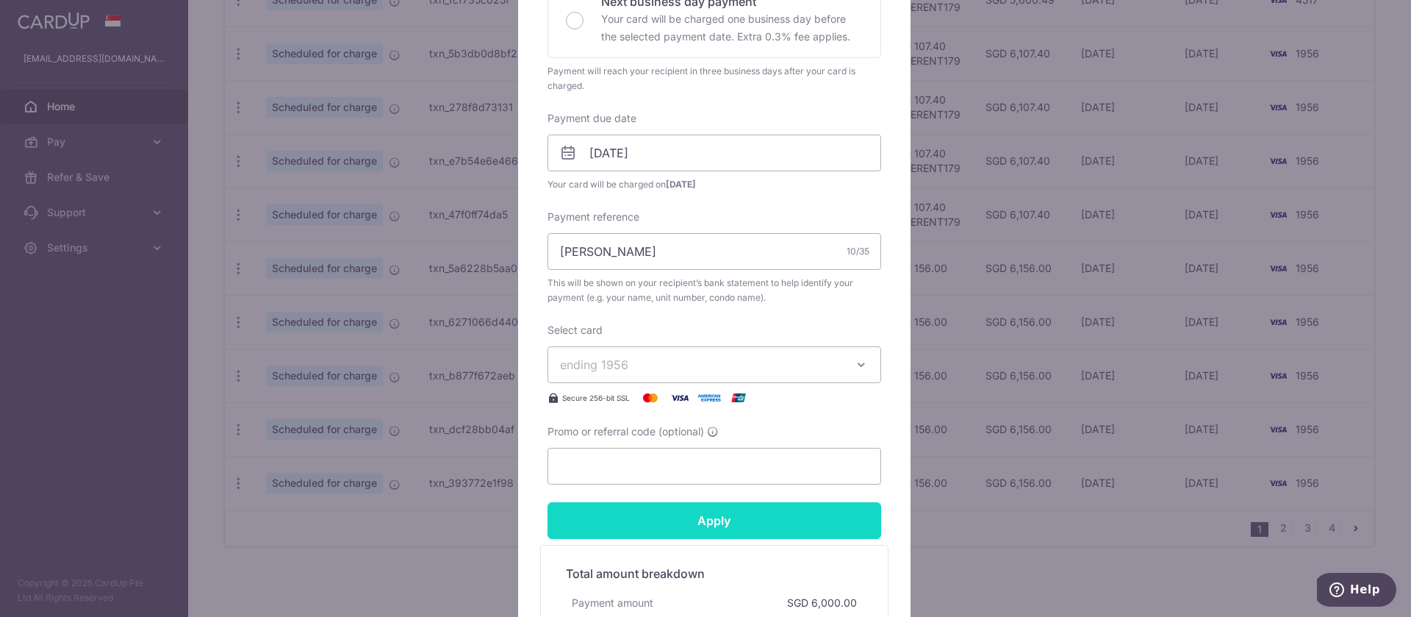
click at [731, 516] on input "Apply" at bounding box center [714, 520] width 334 height 37
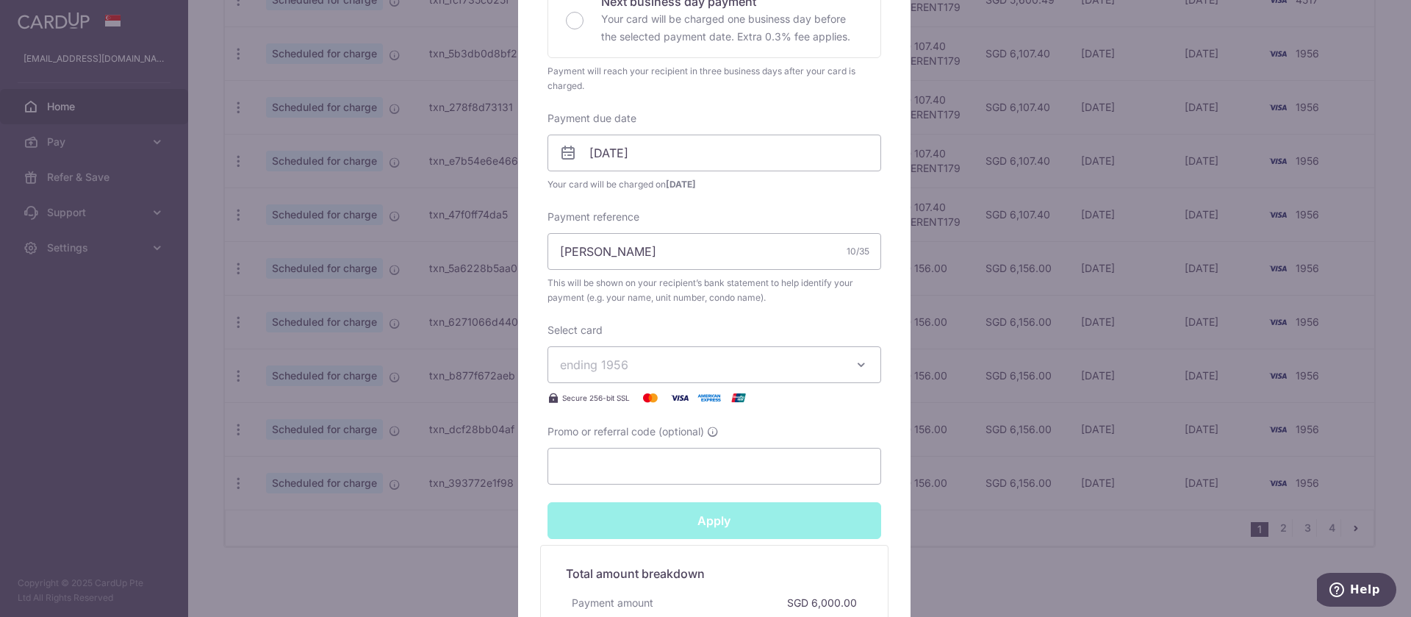
type input "Successfully Applied"
click at [1384, 333] on div "Edit payment By clicking apply, you will make changes to all payments to Fun Ho…" at bounding box center [705, 308] width 1411 height 617
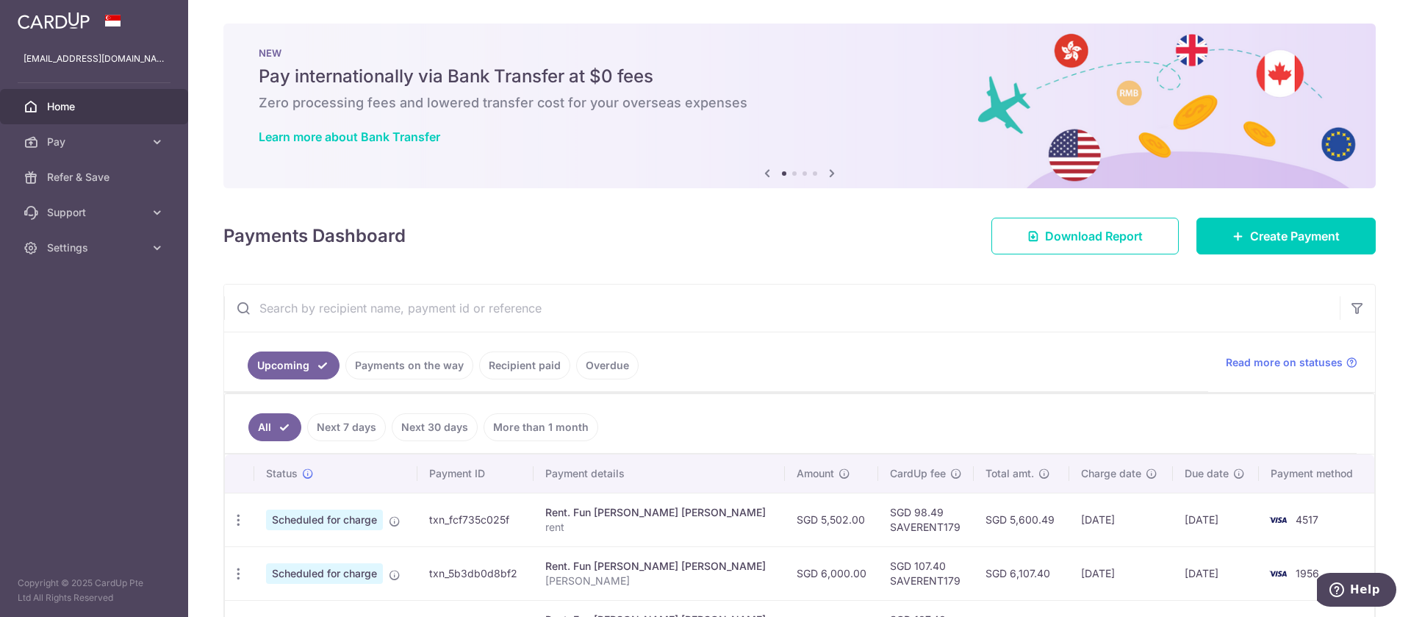
scroll to position [520, 0]
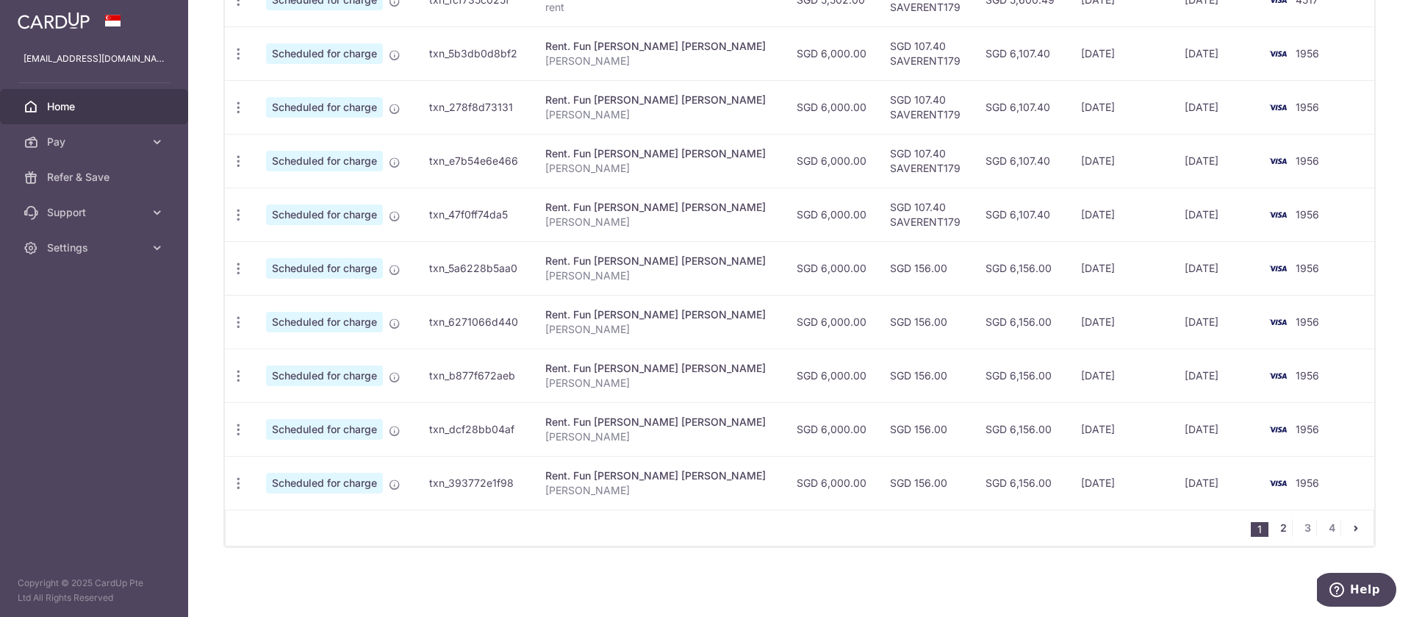
click at [1274, 524] on link "2" at bounding box center [1283, 528] width 18 height 18
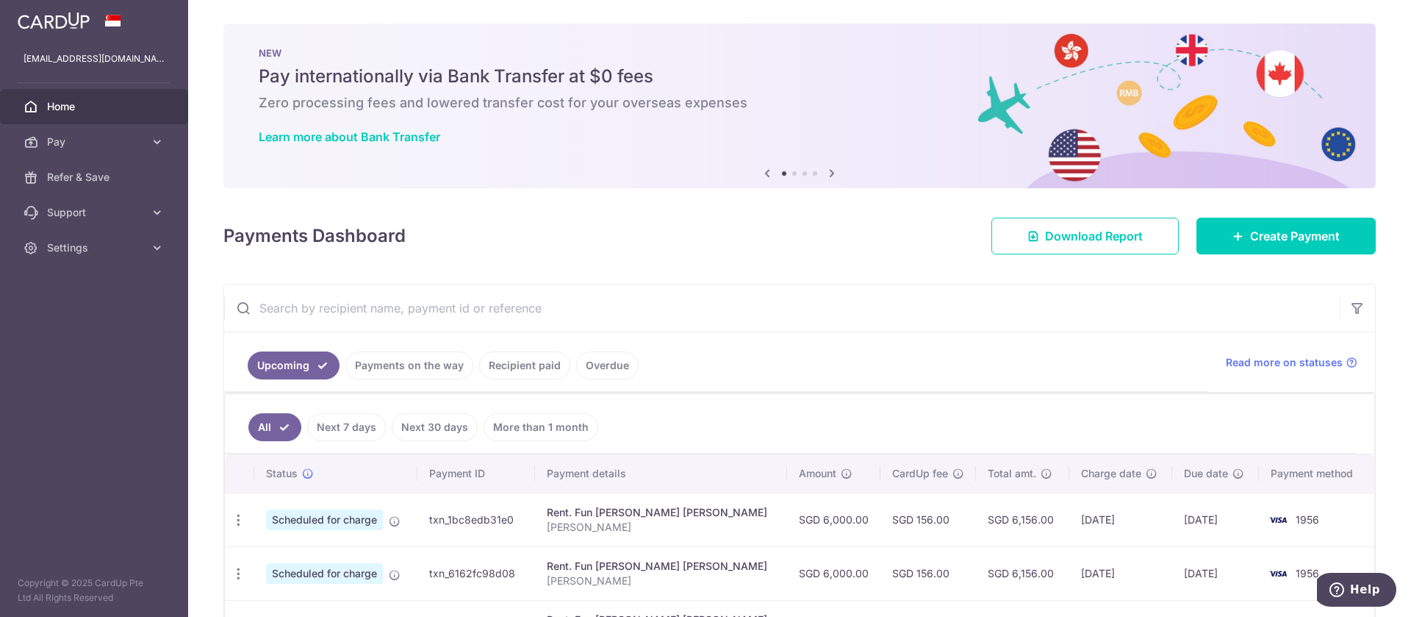
scroll to position [367, 0]
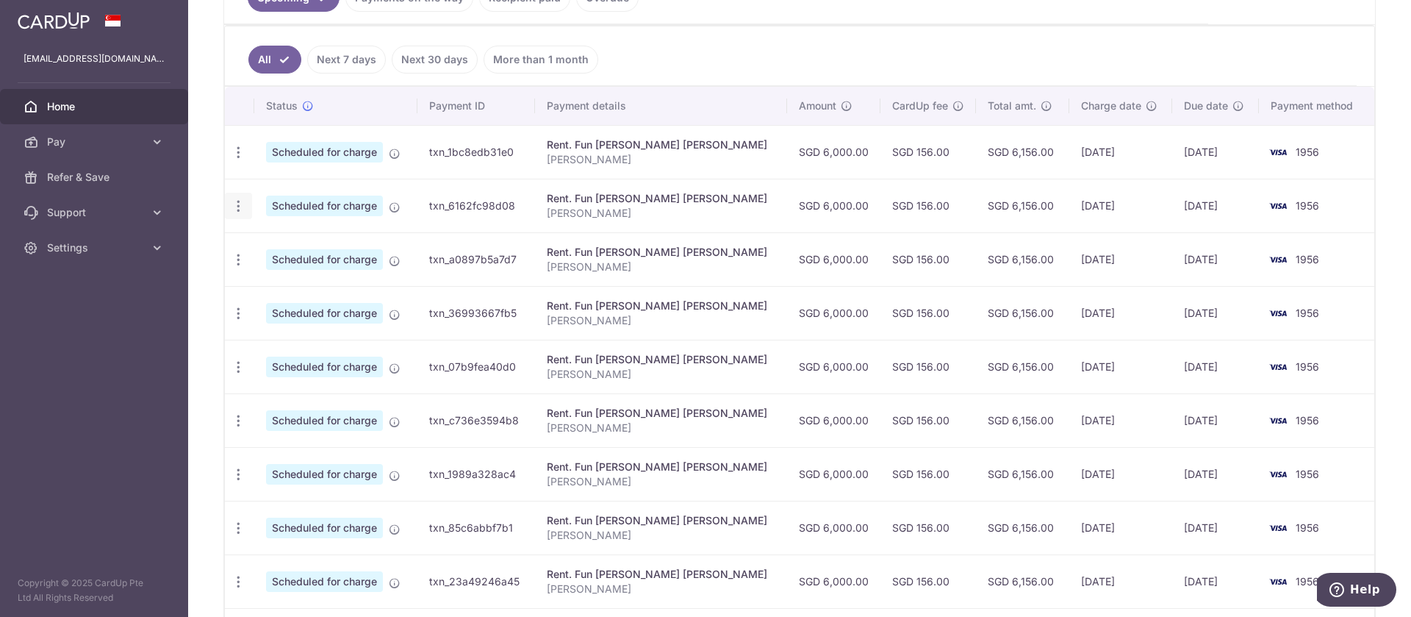
click at [237, 210] on icon "button" at bounding box center [238, 205] width 15 height 15
click at [273, 249] on span "Update payment" at bounding box center [317, 246] width 100 height 18
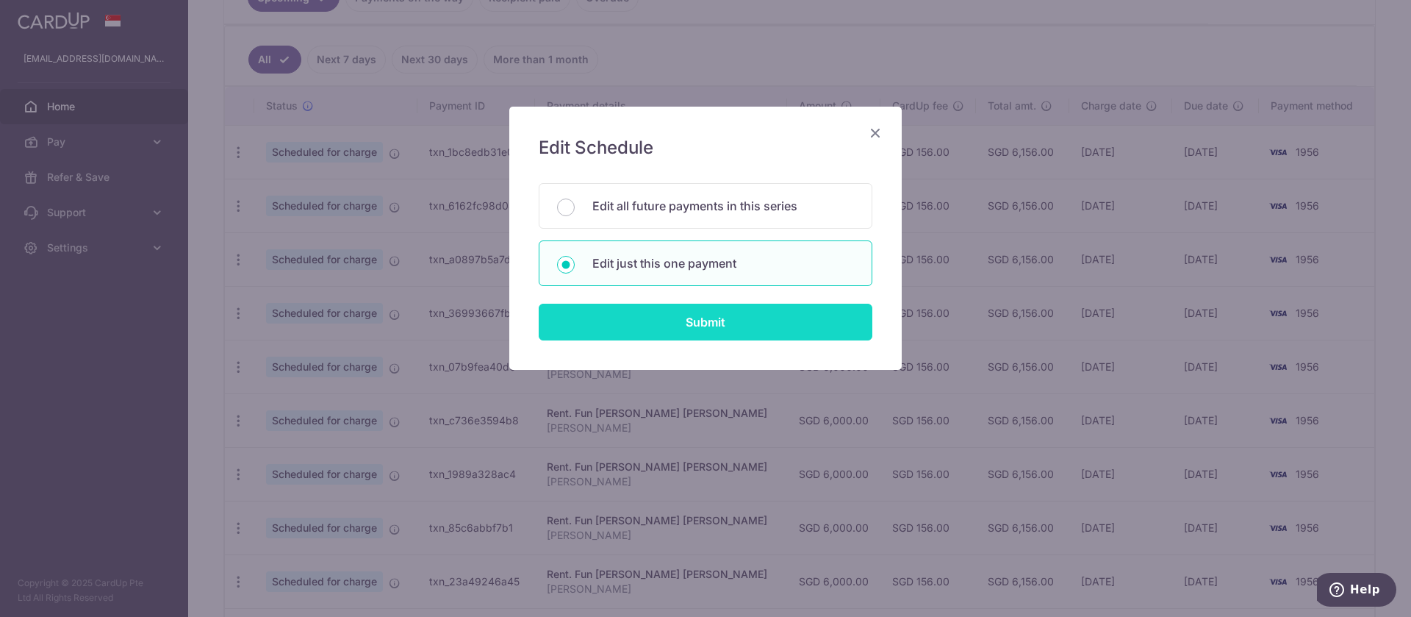
click at [783, 320] on input "Submit" at bounding box center [706, 321] width 334 height 37
radio input "true"
type input "6,000.00"
type input "31/08/2026"
type input "[PERSON_NAME]"
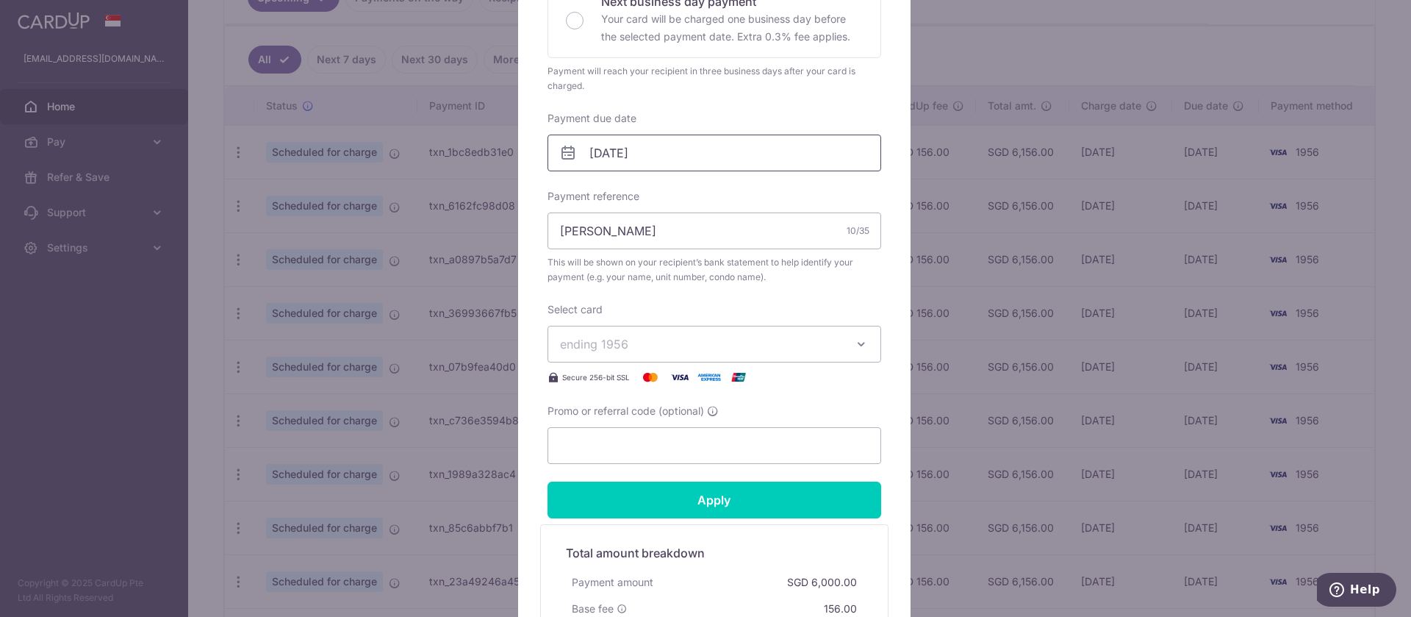
click at [647, 156] on input "31/08/2026" at bounding box center [714, 152] width 334 height 37
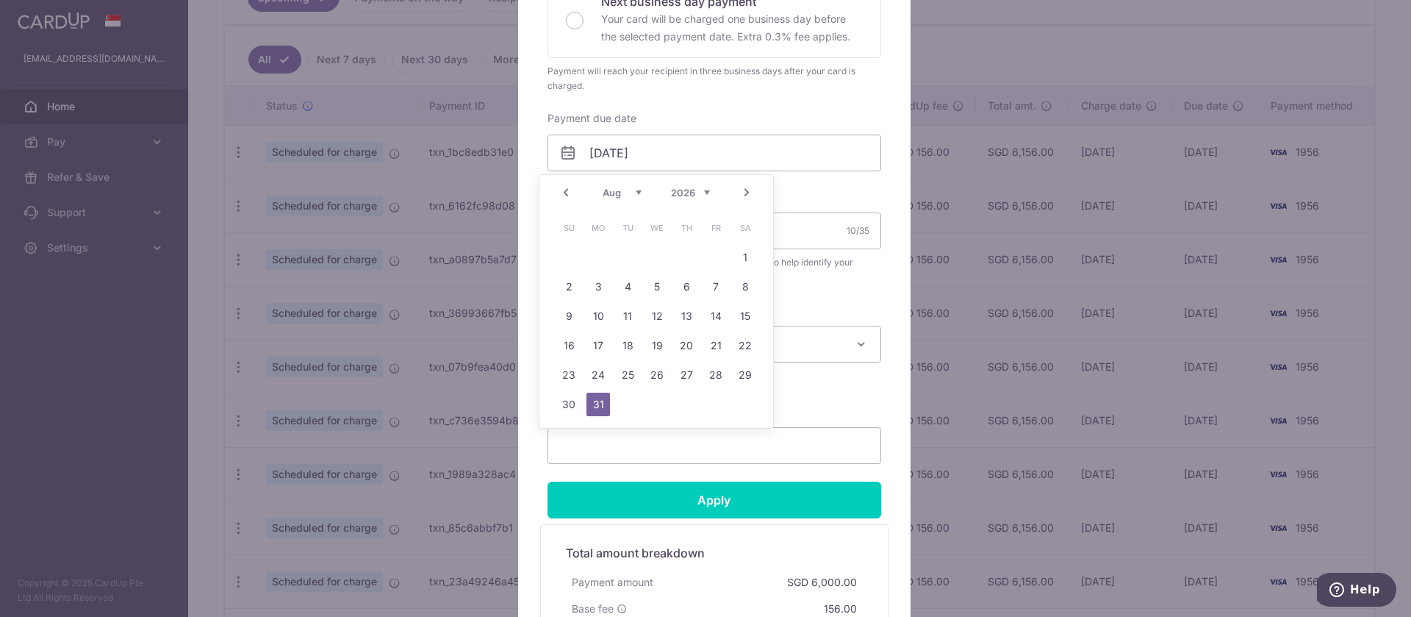
click at [748, 191] on link "Next" at bounding box center [747, 193] width 18 height 18
click at [656, 251] on link "2" at bounding box center [657, 257] width 24 height 24
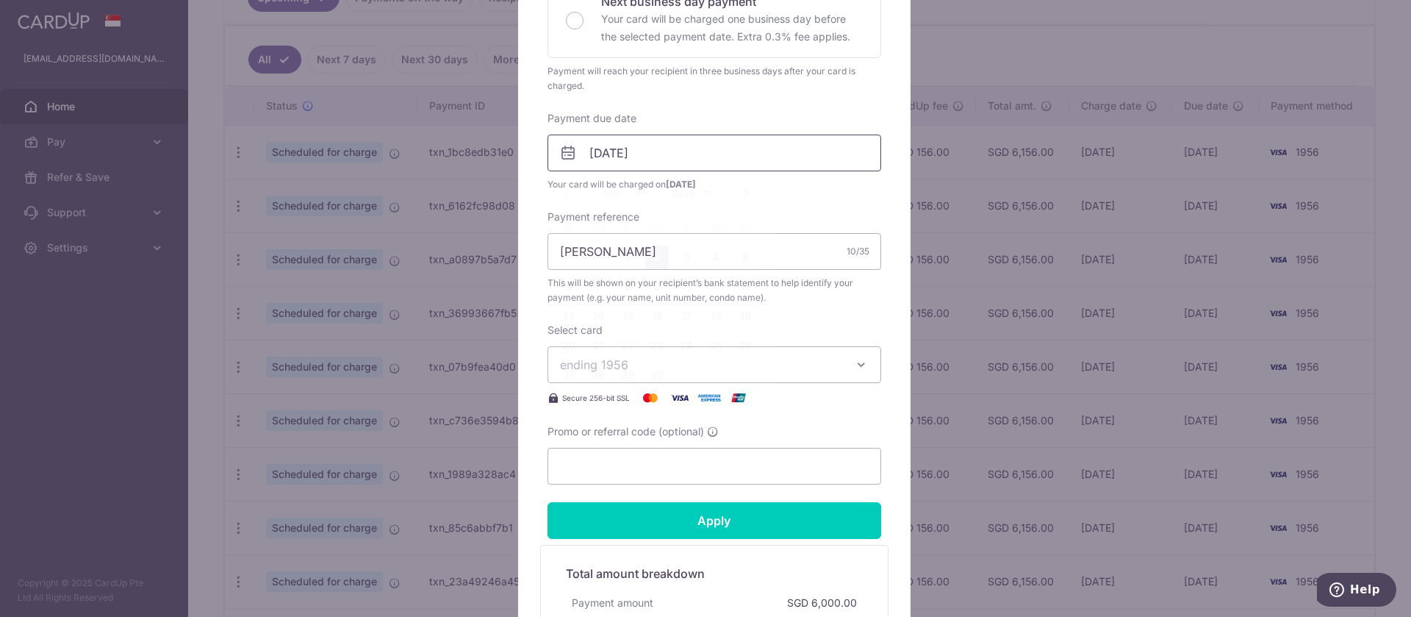
click at [703, 157] on input "02/09/2026" at bounding box center [714, 152] width 334 height 37
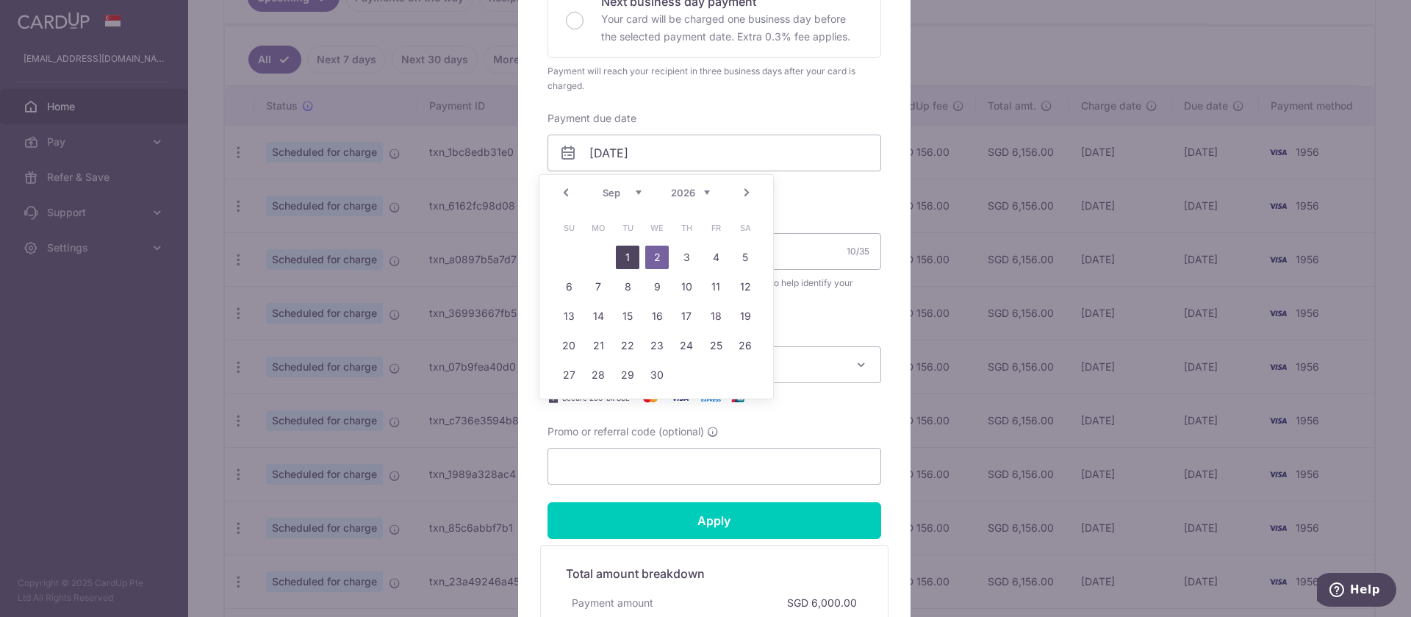
click at [626, 254] on link "1" at bounding box center [628, 257] width 24 height 24
type input "[DATE]"
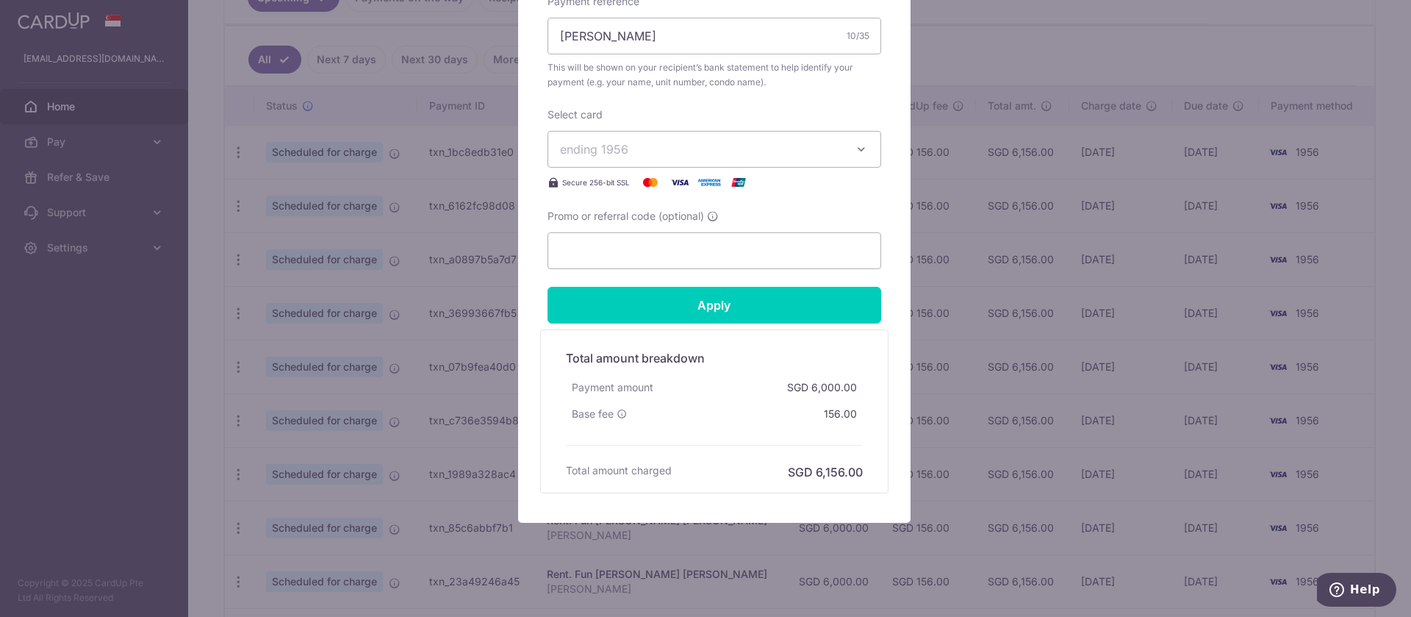
scroll to position [595, 0]
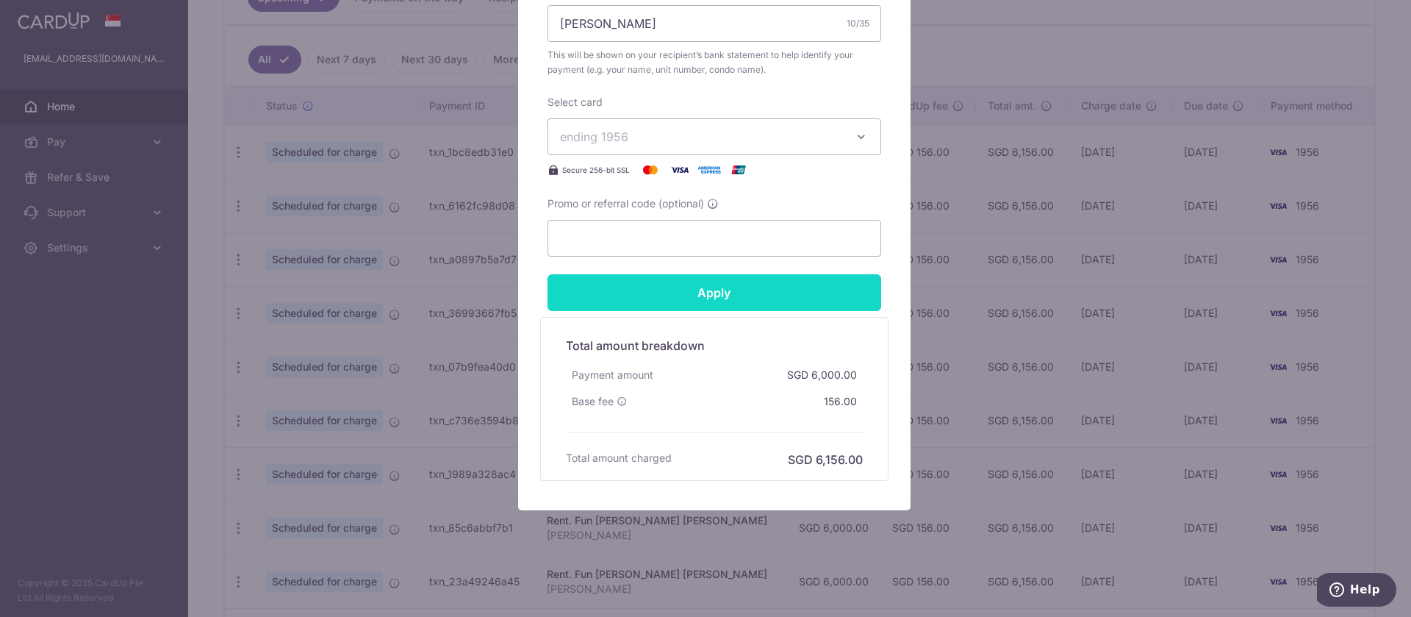
click at [724, 306] on input "Apply" at bounding box center [714, 292] width 334 height 37
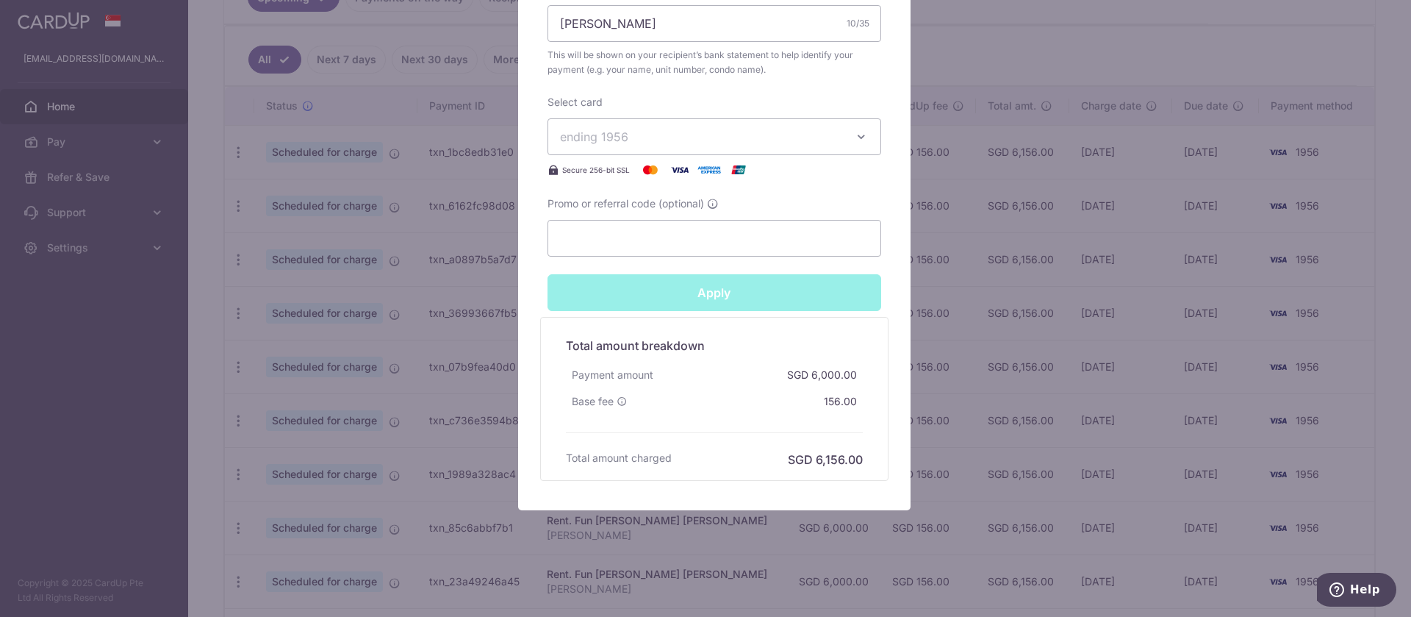
type input "Successfully Applied"
click at [1367, 215] on div "Edit payment By clicking apply, you will make changes to all payments to Fun Ho…" at bounding box center [705, 308] width 1411 height 617
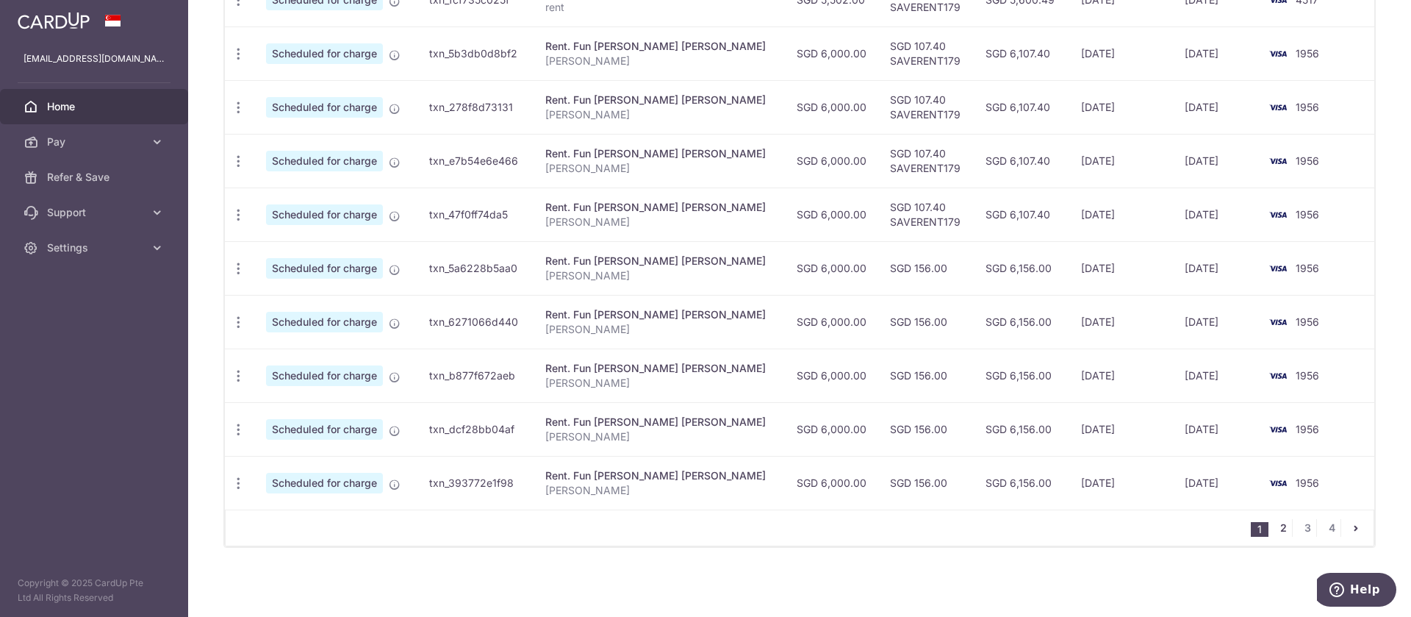
click at [1274, 528] on link "2" at bounding box center [1283, 528] width 18 height 18
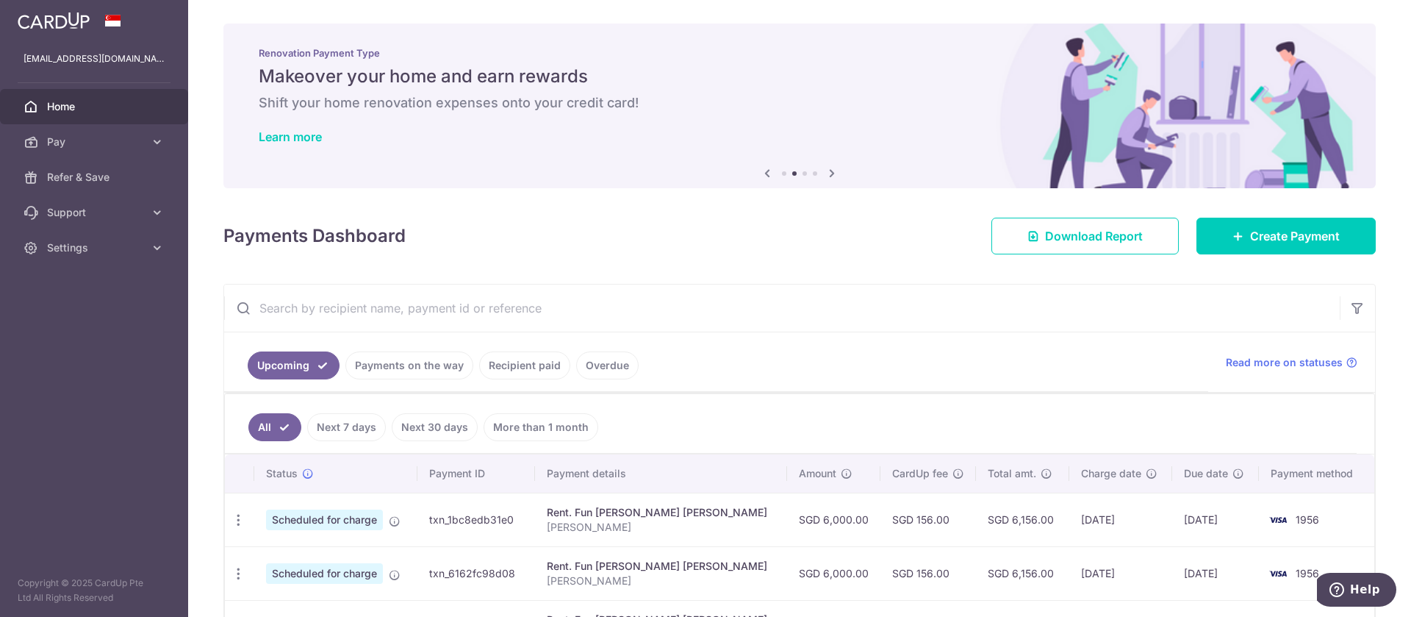
scroll to position [367, 0]
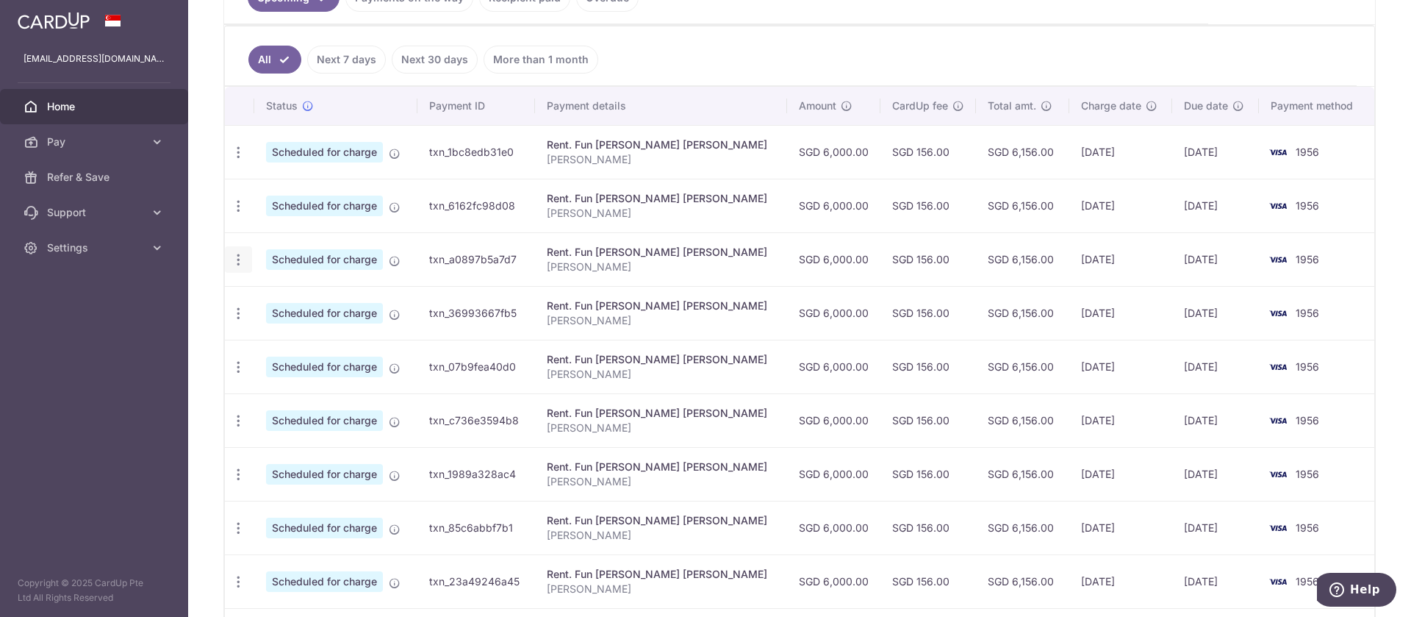
click at [238, 256] on icon "button" at bounding box center [238, 259] width 15 height 15
click at [270, 298] on span "Update payment" at bounding box center [317, 300] width 100 height 18
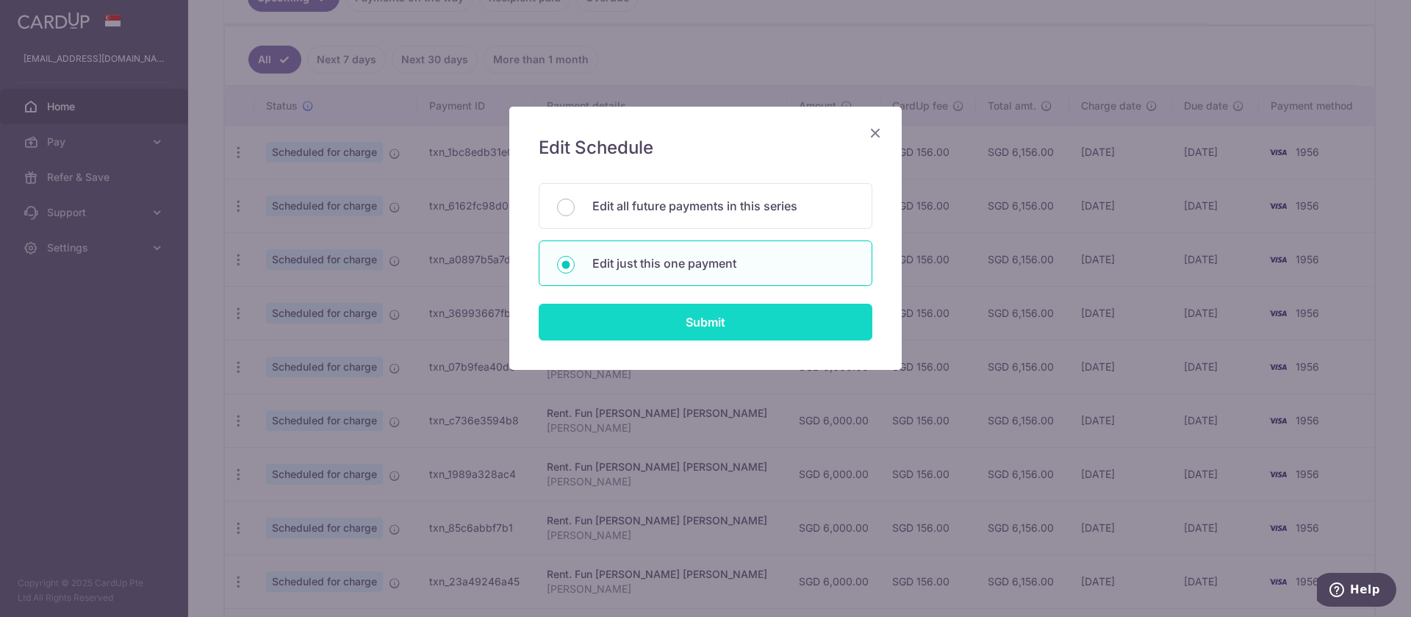
drag, startPoint x: 744, startPoint y: 322, endPoint x: 803, endPoint y: 316, distance: 59.1
click at [744, 323] on input "Submit" at bounding box center [706, 321] width 334 height 37
radio input "true"
type input "6,000.00"
type input "[DATE]"
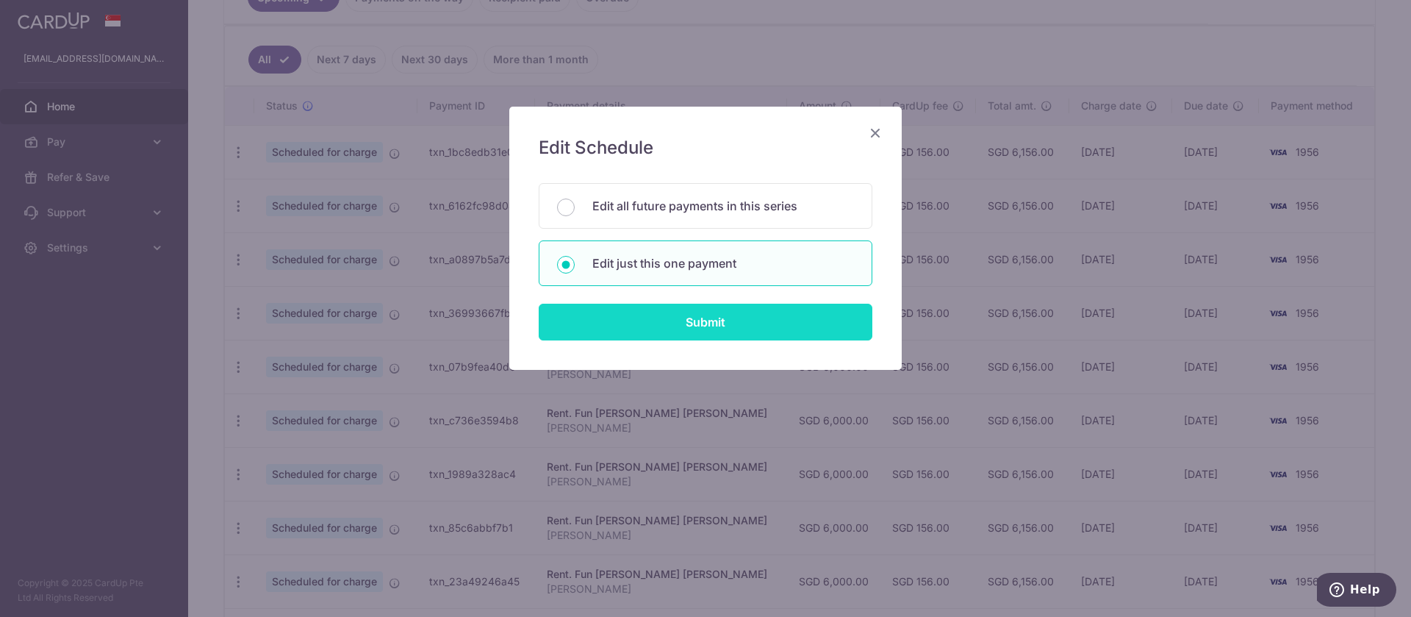
type input "[PERSON_NAME]"
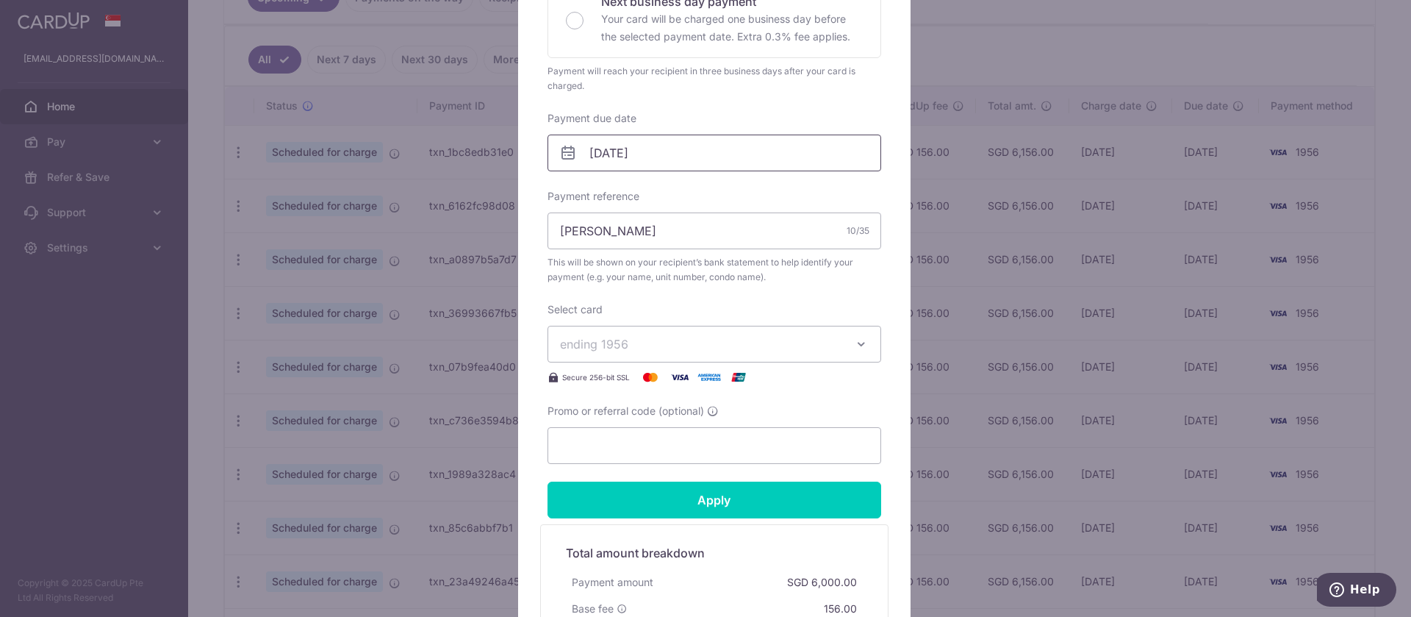
click at [626, 157] on input "[DATE]" at bounding box center [714, 152] width 334 height 37
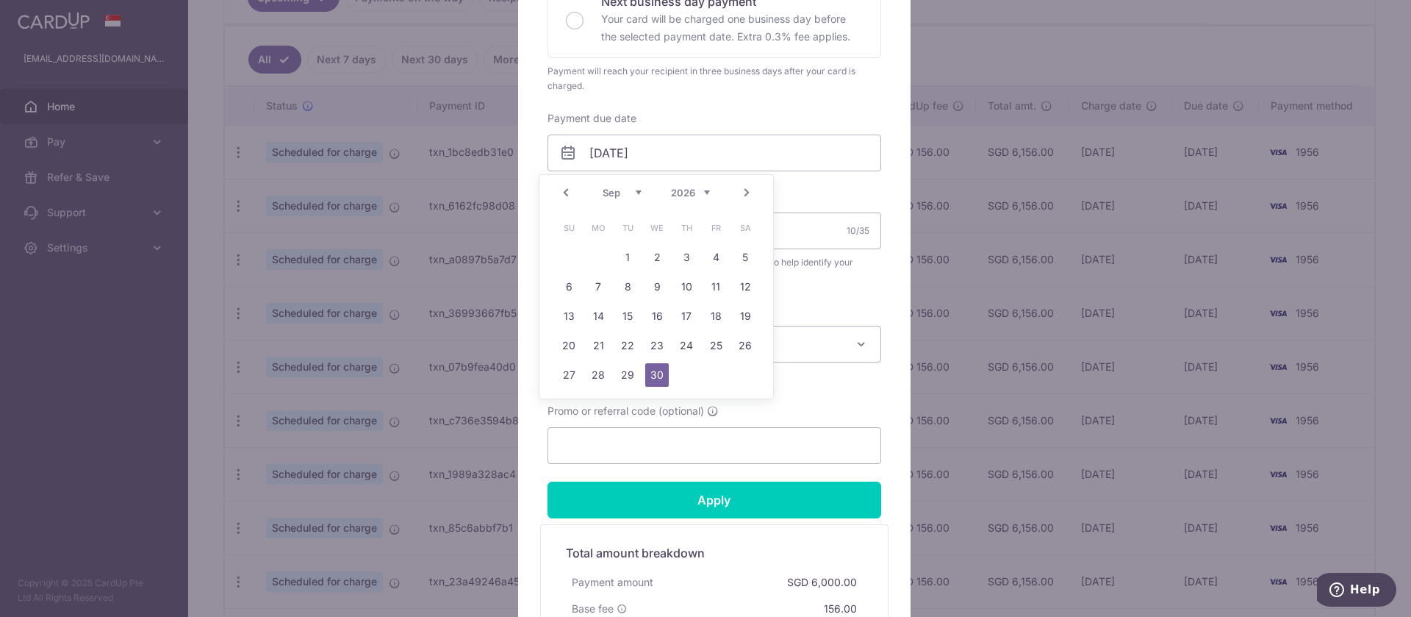
click at [748, 189] on link "Next" at bounding box center [747, 193] width 18 height 18
click at [713, 262] on link "2" at bounding box center [716, 257] width 24 height 24
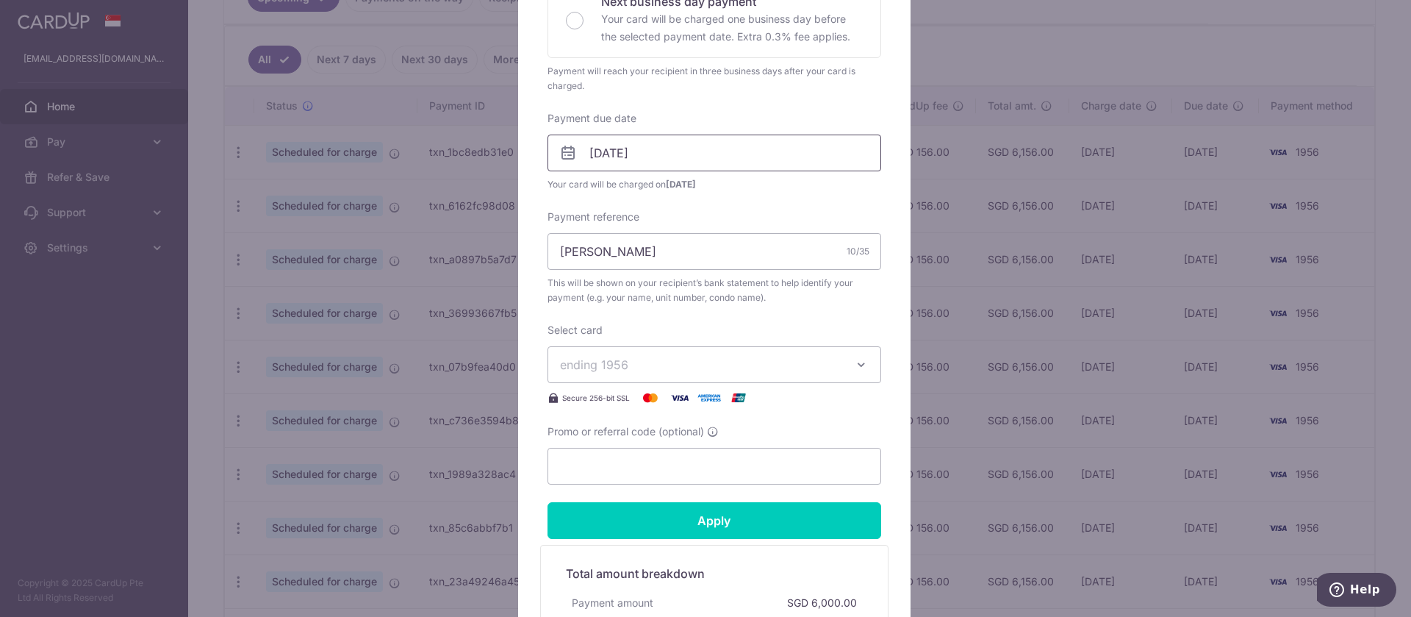
click at [624, 154] on input "[DATE]" at bounding box center [714, 152] width 334 height 37
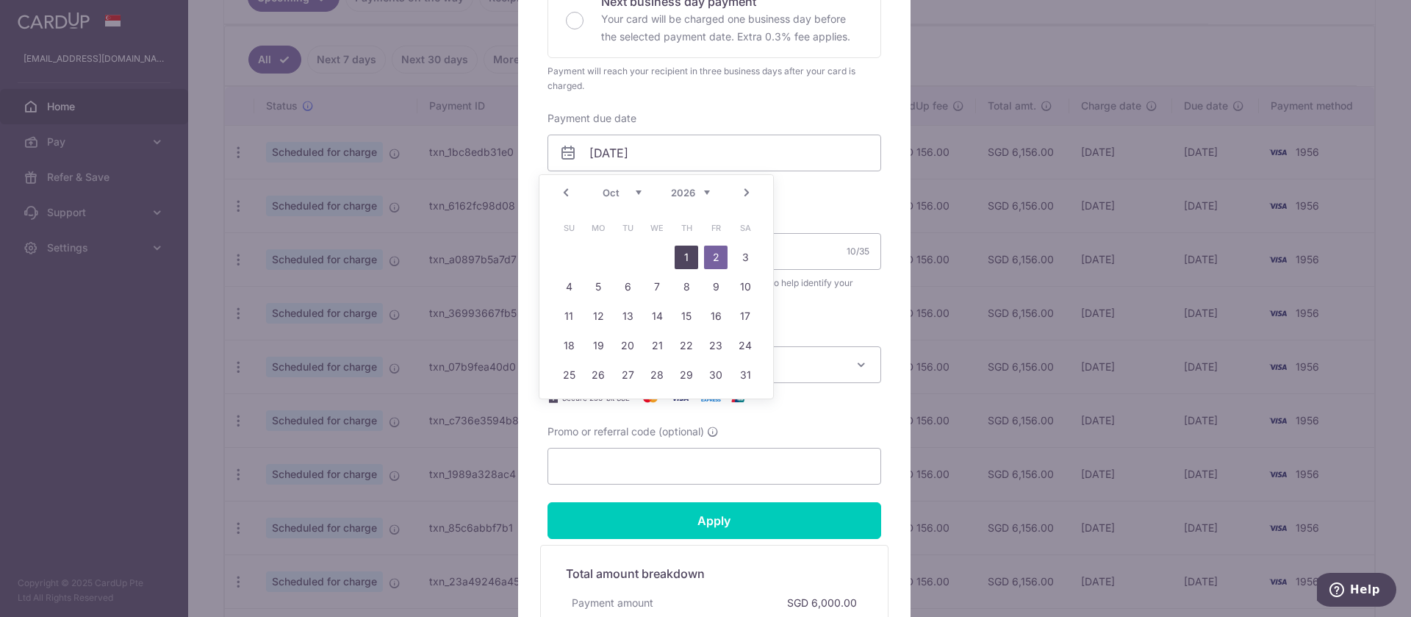
click at [686, 258] on link "1" at bounding box center [687, 257] width 24 height 24
type input "[DATE]"
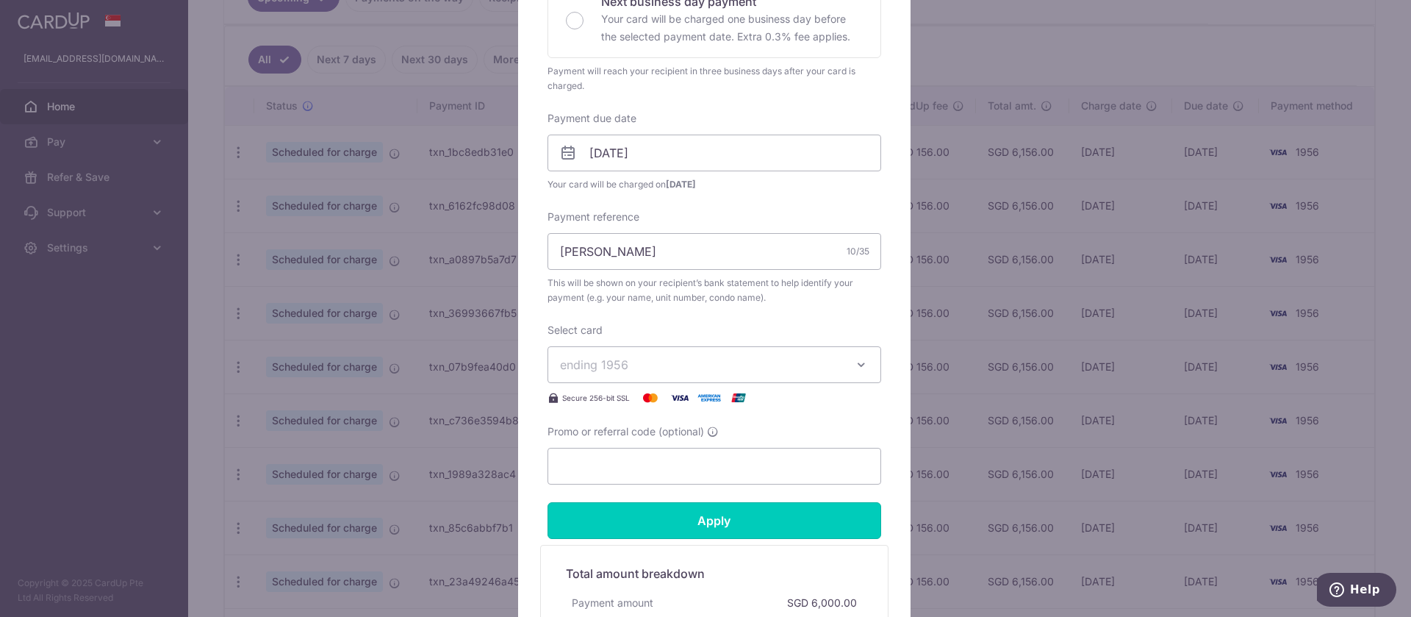
drag, startPoint x: 751, startPoint y: 507, endPoint x: 758, endPoint y: 497, distance: 12.6
click at [752, 507] on input "Apply" at bounding box center [714, 520] width 334 height 37
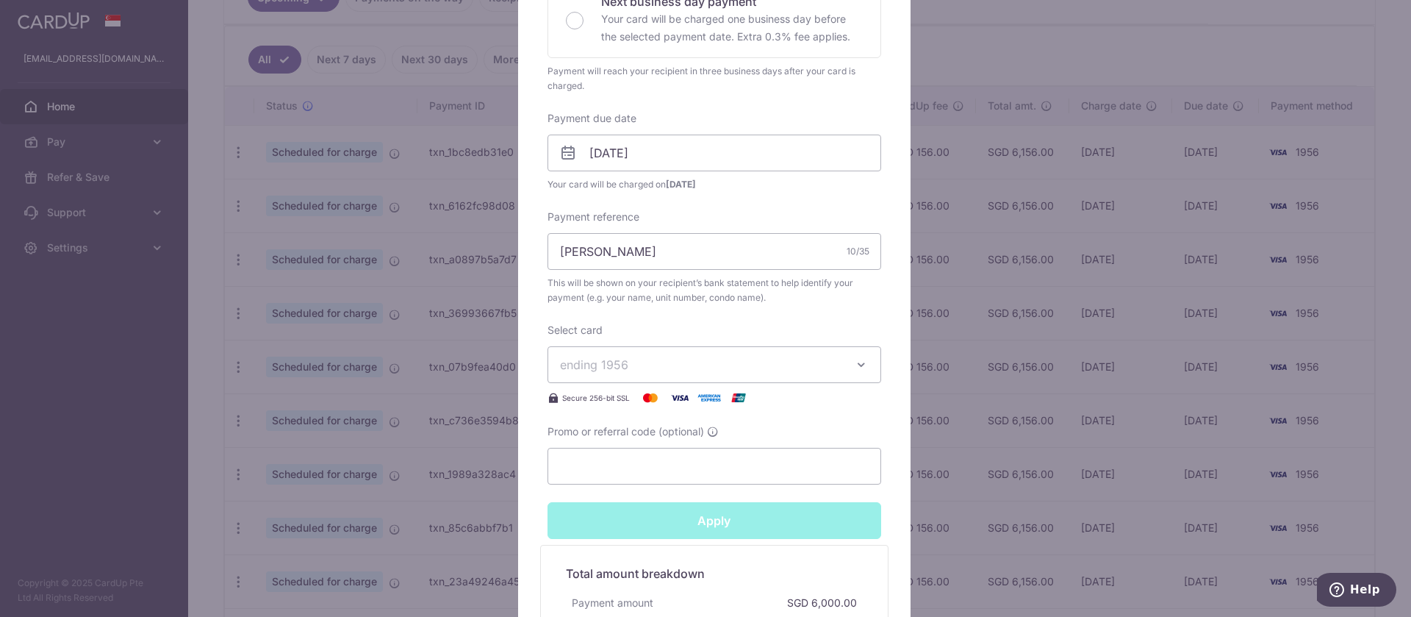
type input "Successfully Applied"
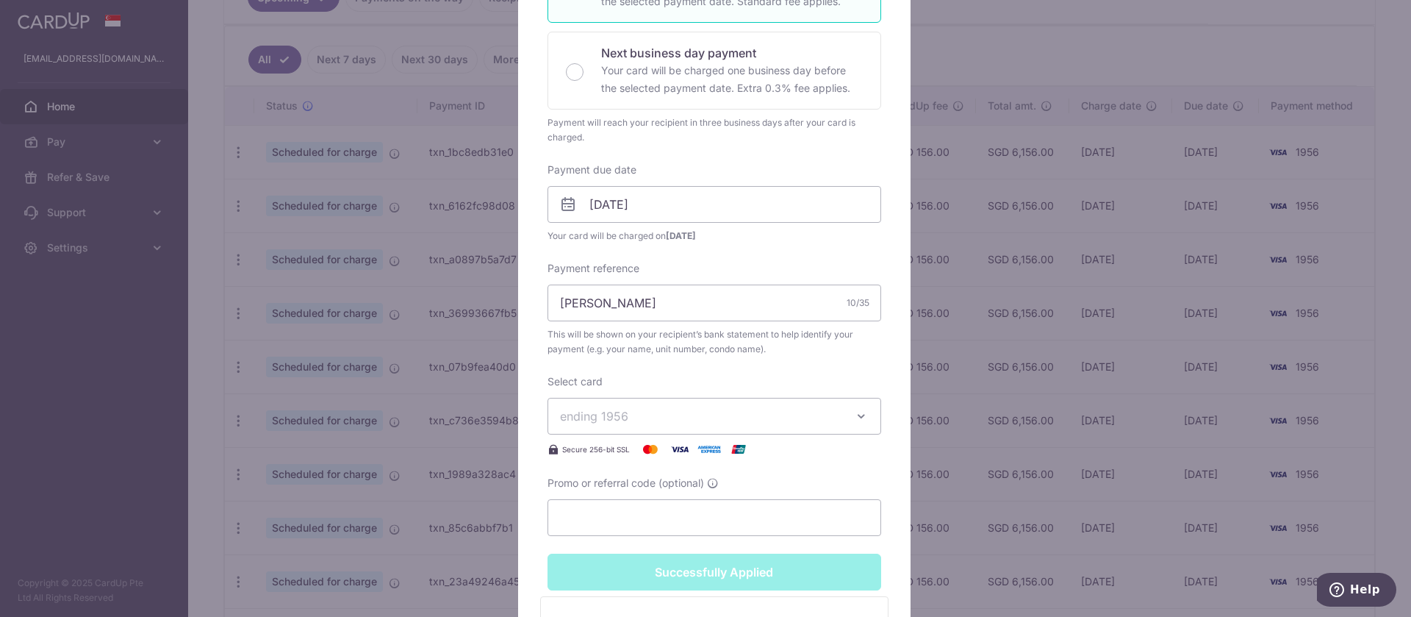
scroll to position [419, 0]
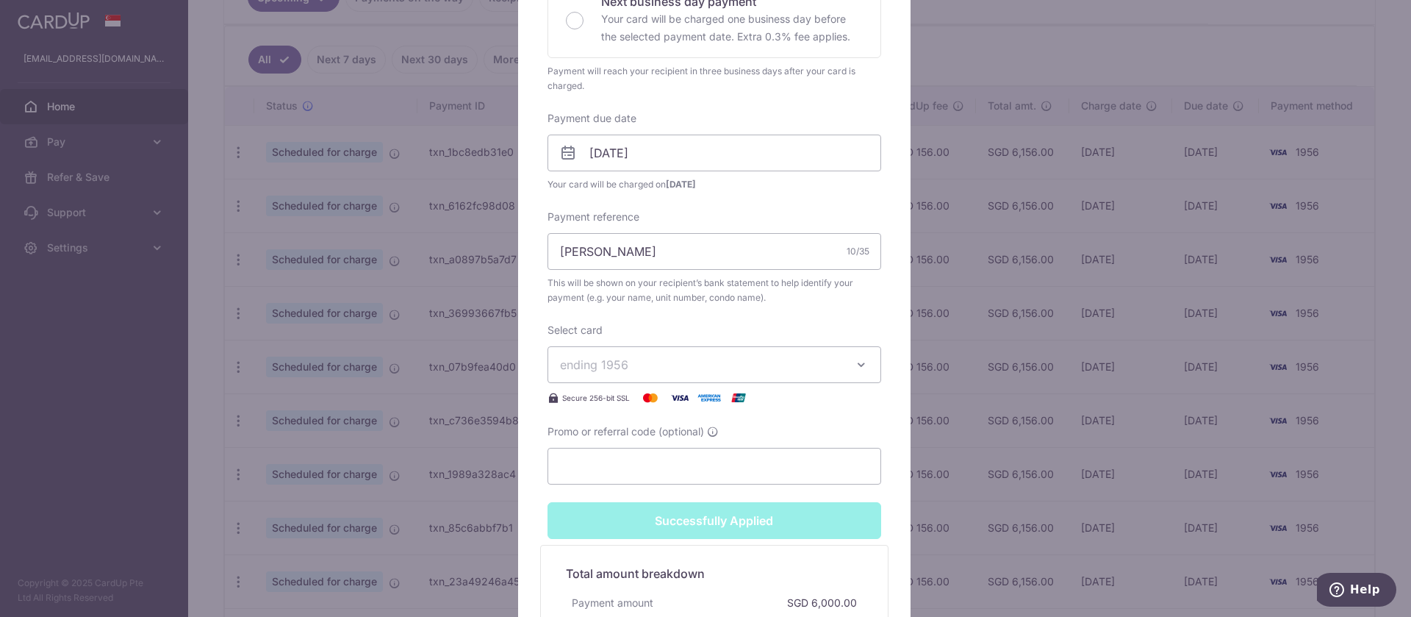
click at [1354, 293] on div "Edit payment By clicking apply, you will make changes to all payments to Fun Ho…" at bounding box center [705, 308] width 1411 height 617
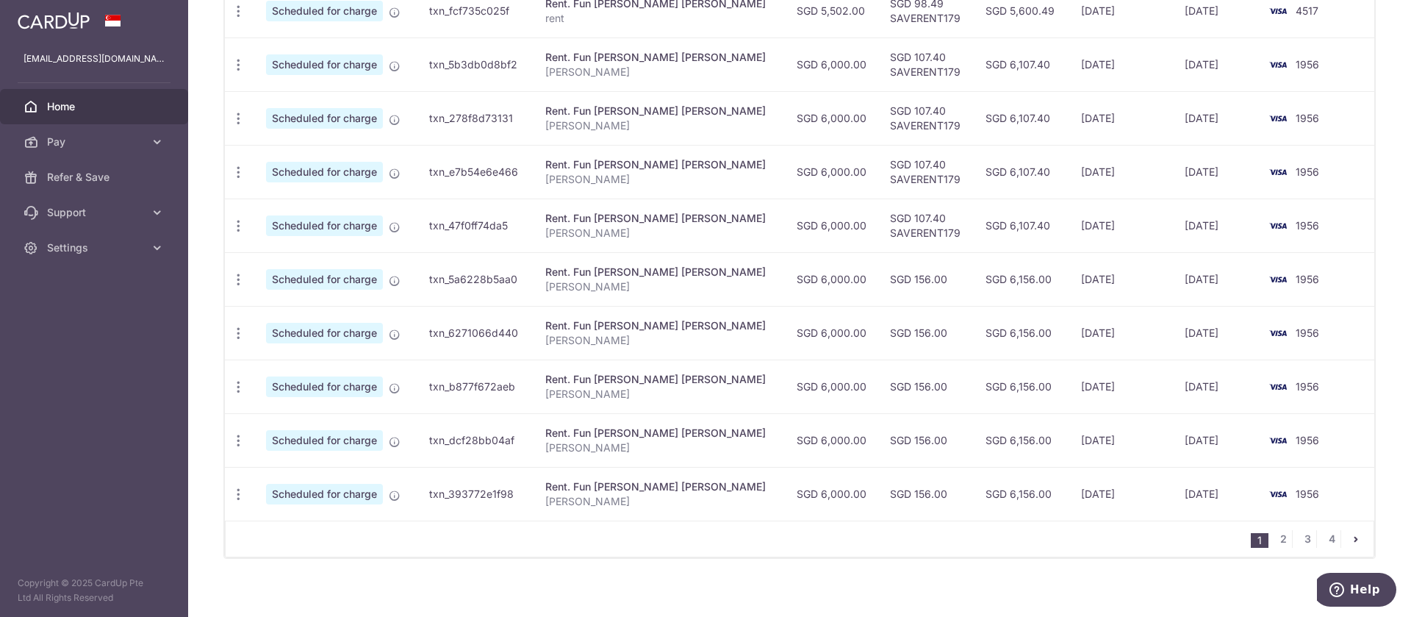
scroll to position [520, 0]
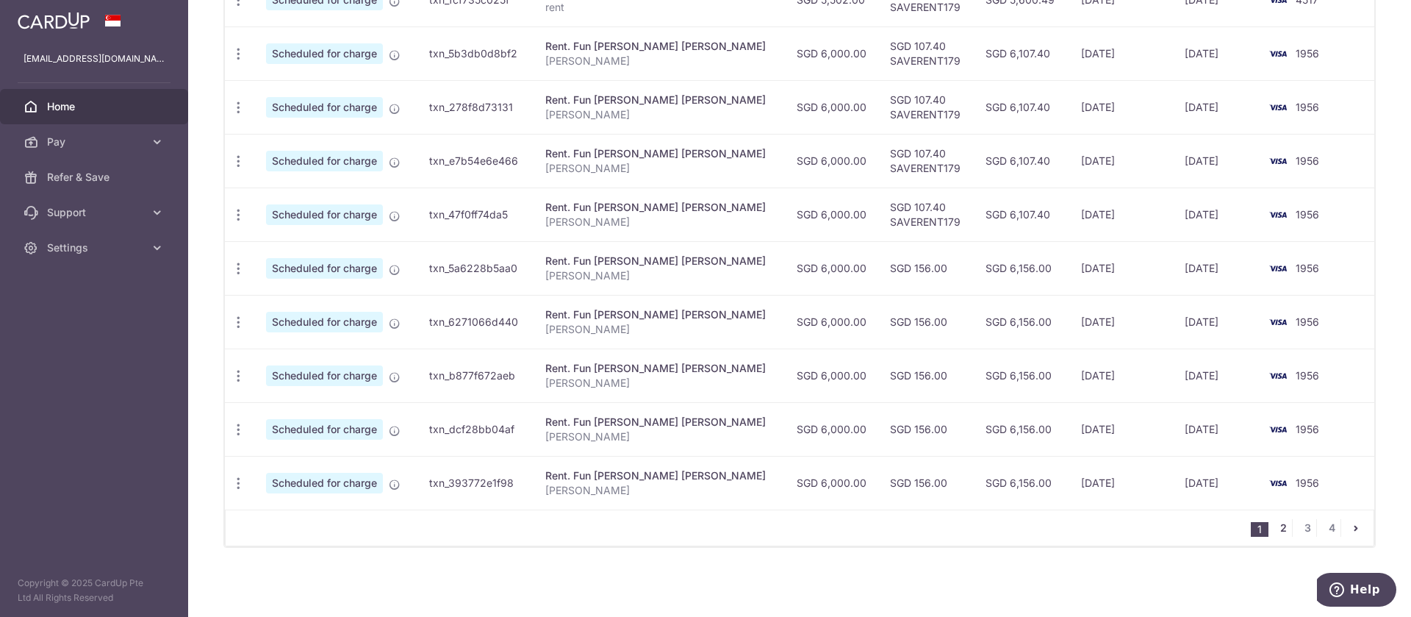
click at [1274, 532] on link "2" at bounding box center [1283, 528] width 18 height 18
click at [233, 217] on icon "button" at bounding box center [238, 214] width 15 height 15
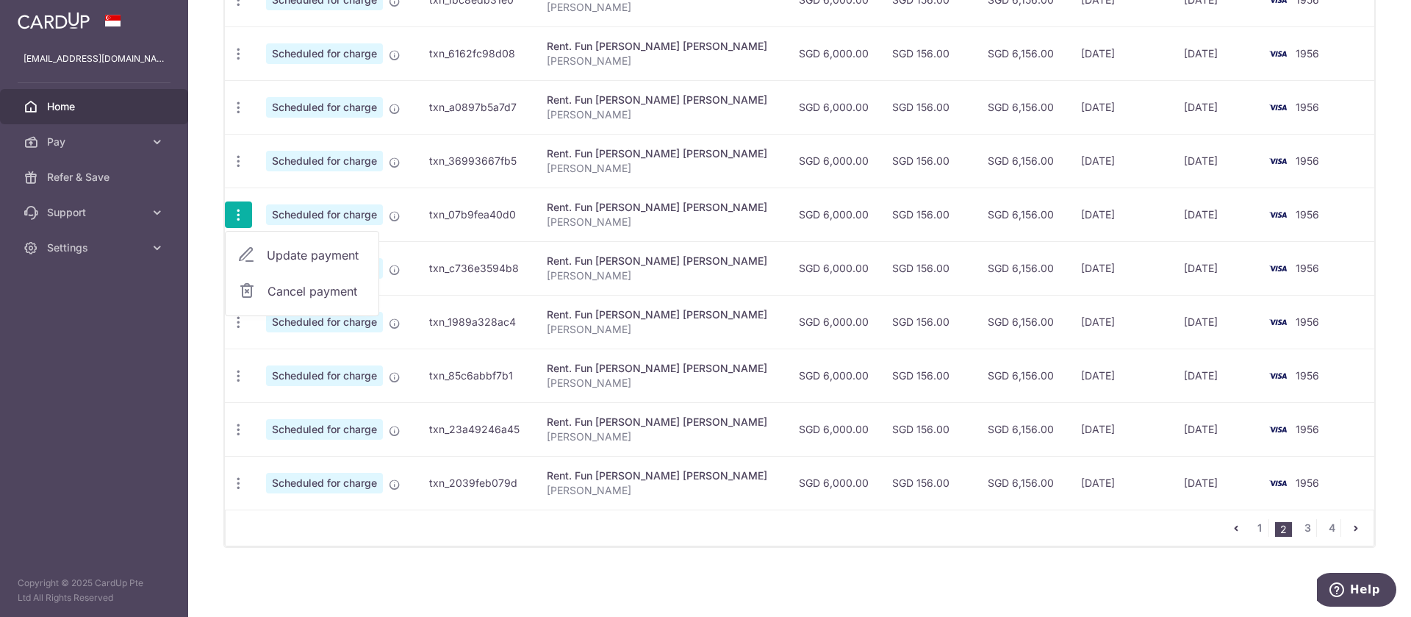
click at [264, 254] on link "Update payment" at bounding box center [302, 254] width 153 height 35
radio input "true"
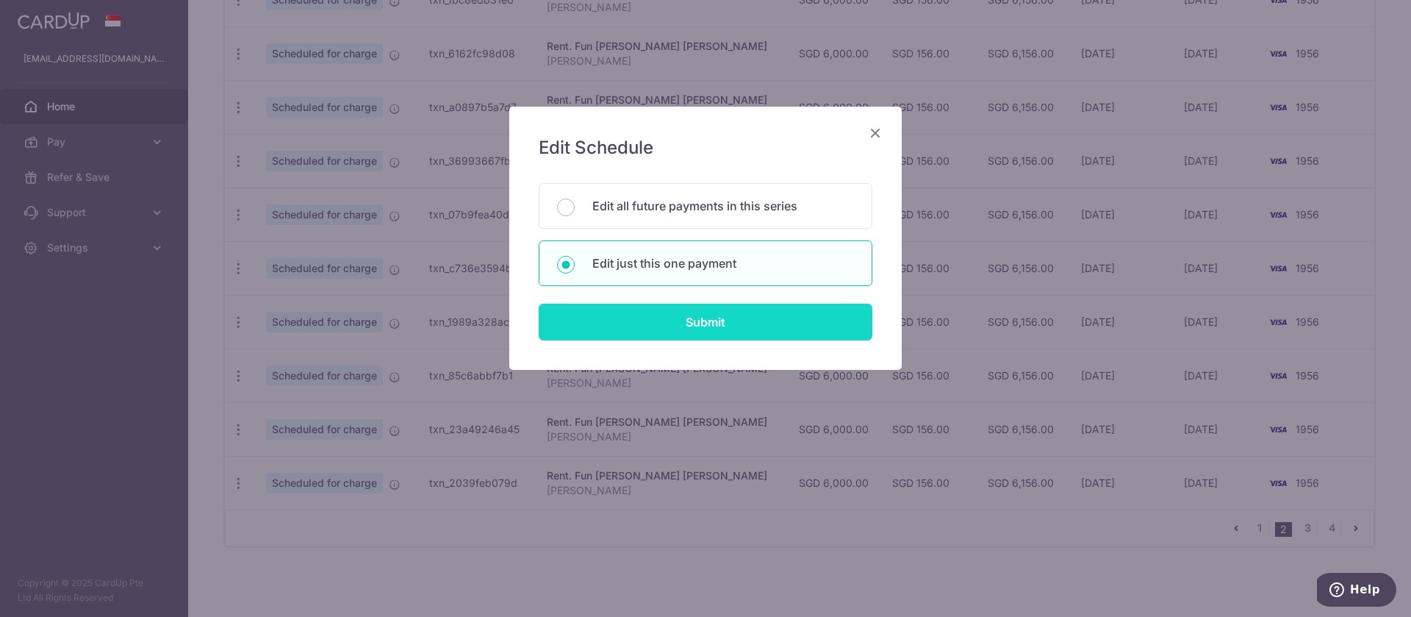
click at [808, 314] on input "Submit" at bounding box center [706, 321] width 334 height 37
radio input "true"
type input "6,000.00"
type input "[DATE]"
type input "[PERSON_NAME]"
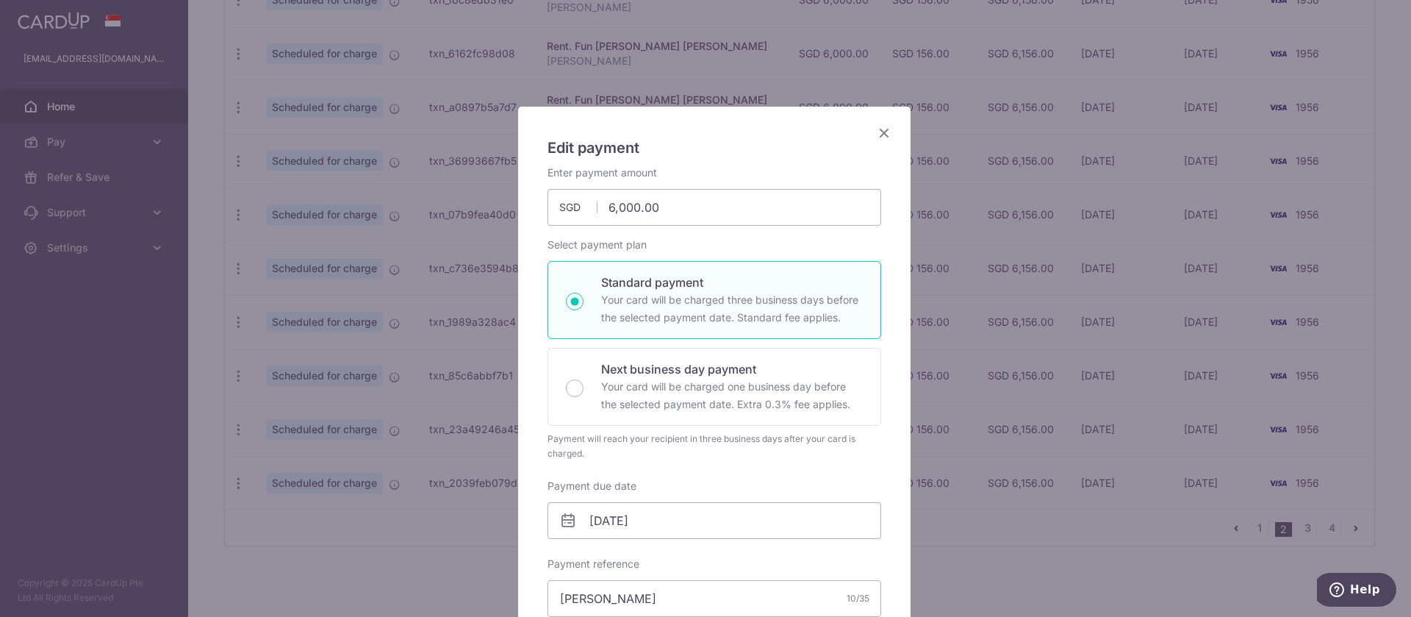
scroll to position [367, 0]
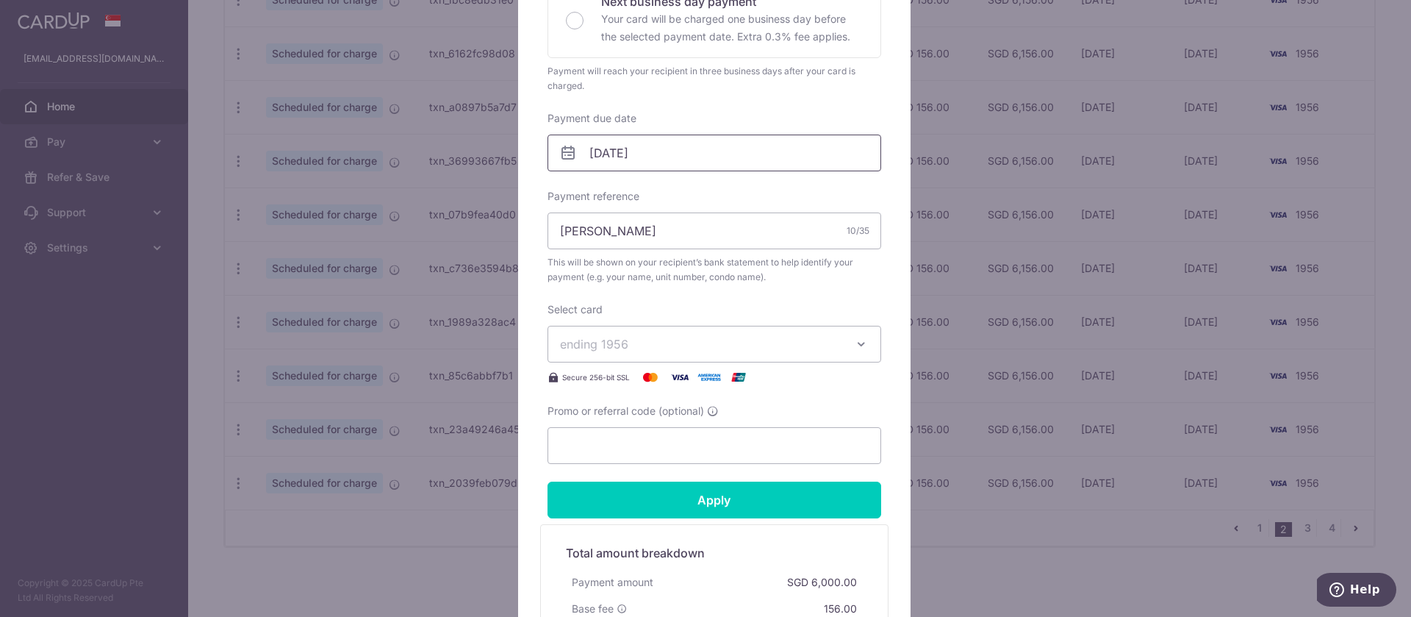
click at [601, 159] on input "[DATE]" at bounding box center [714, 152] width 334 height 37
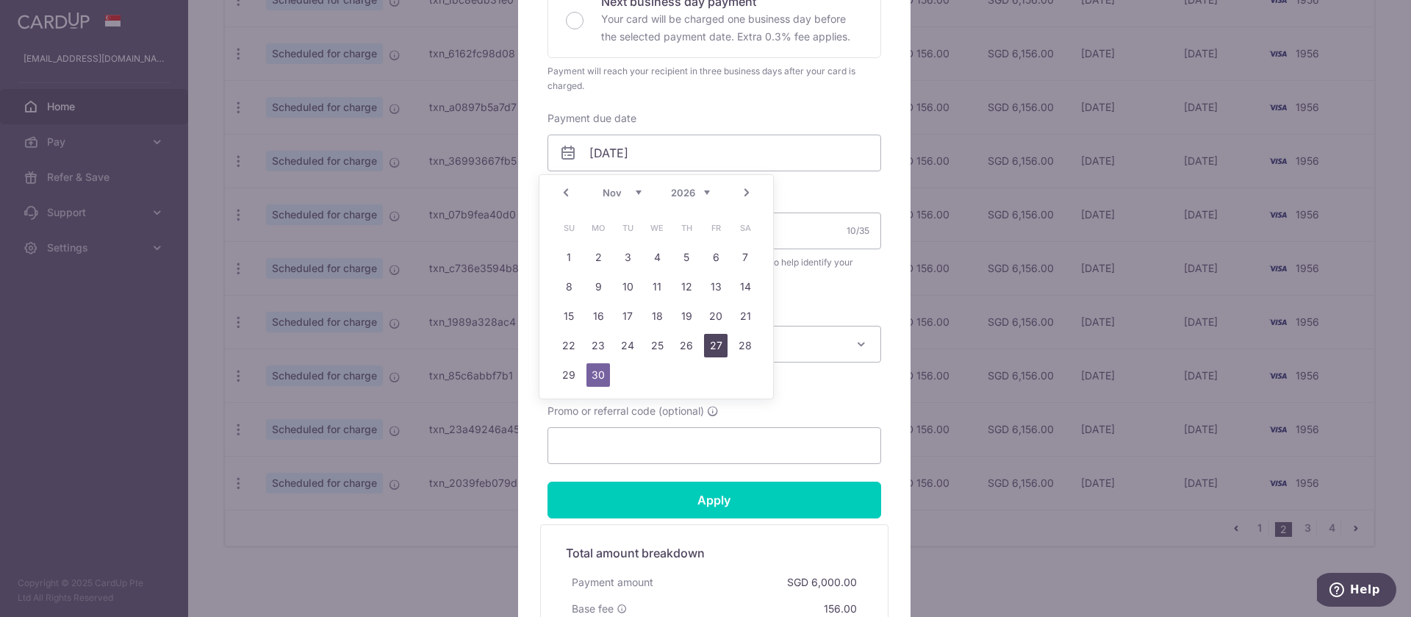
click at [716, 345] on link "27" at bounding box center [716, 346] width 24 height 24
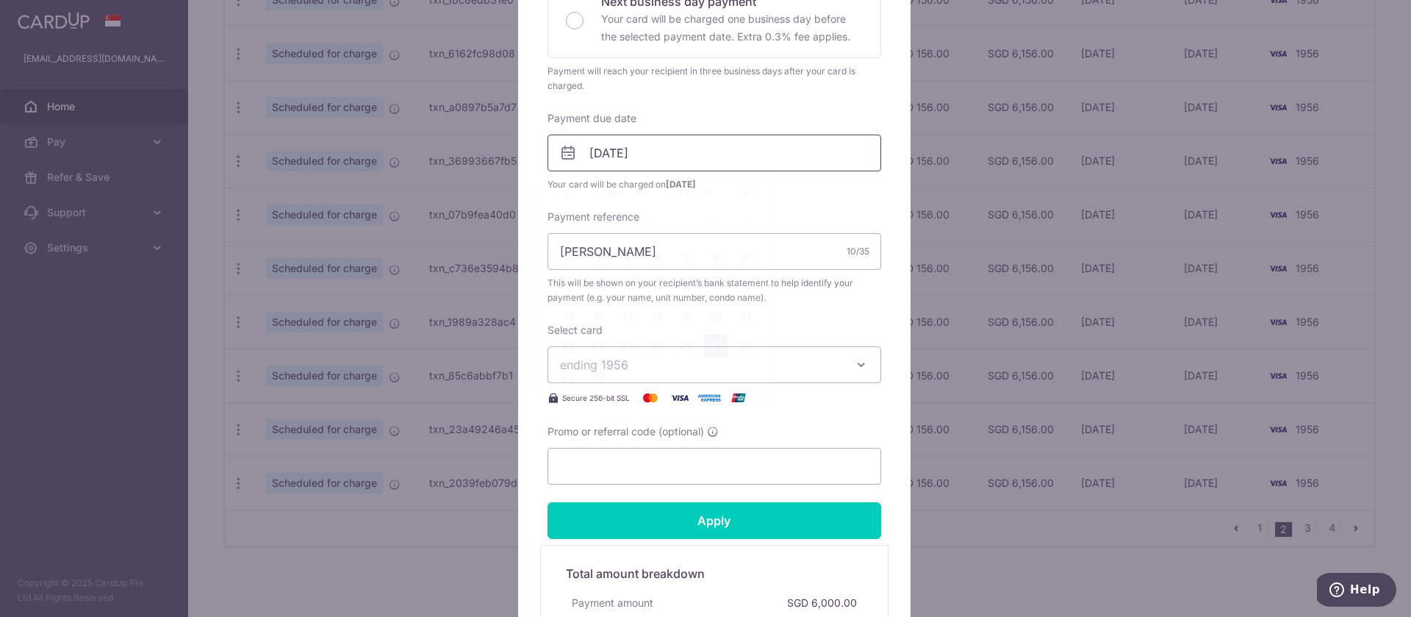
click at [620, 160] on input "[DATE]" at bounding box center [714, 152] width 334 height 37
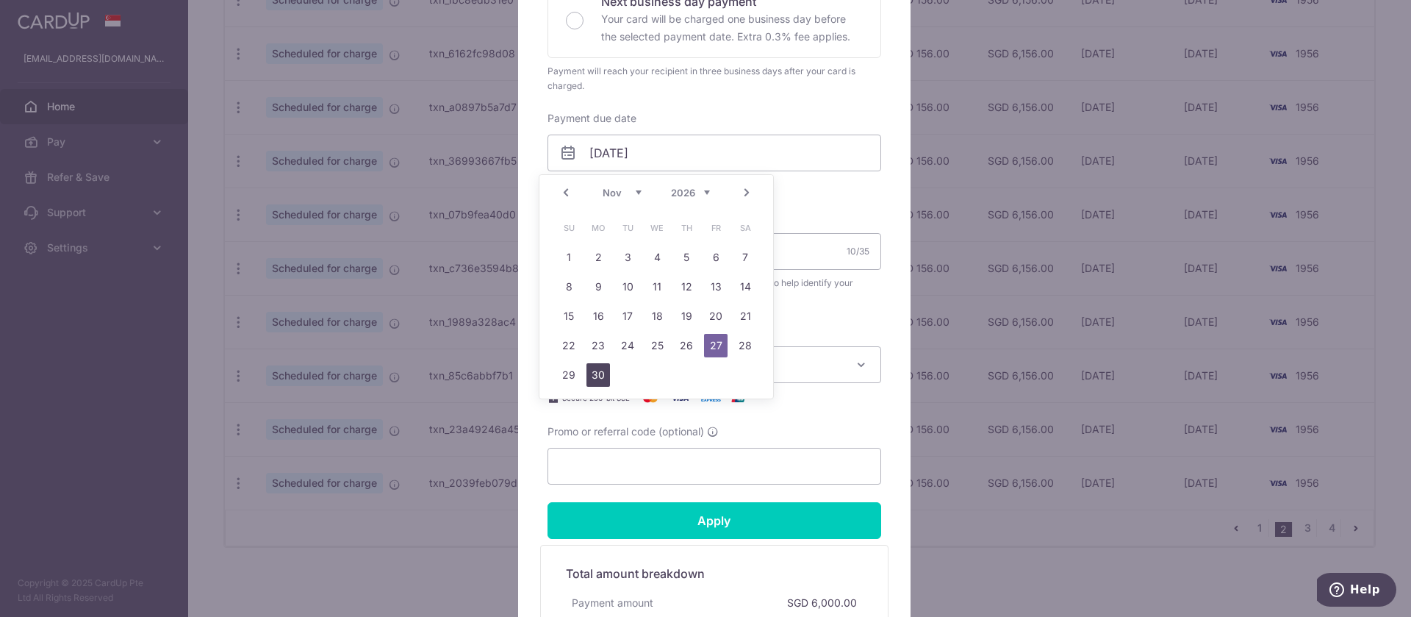
click at [607, 376] on link "30" at bounding box center [598, 375] width 24 height 24
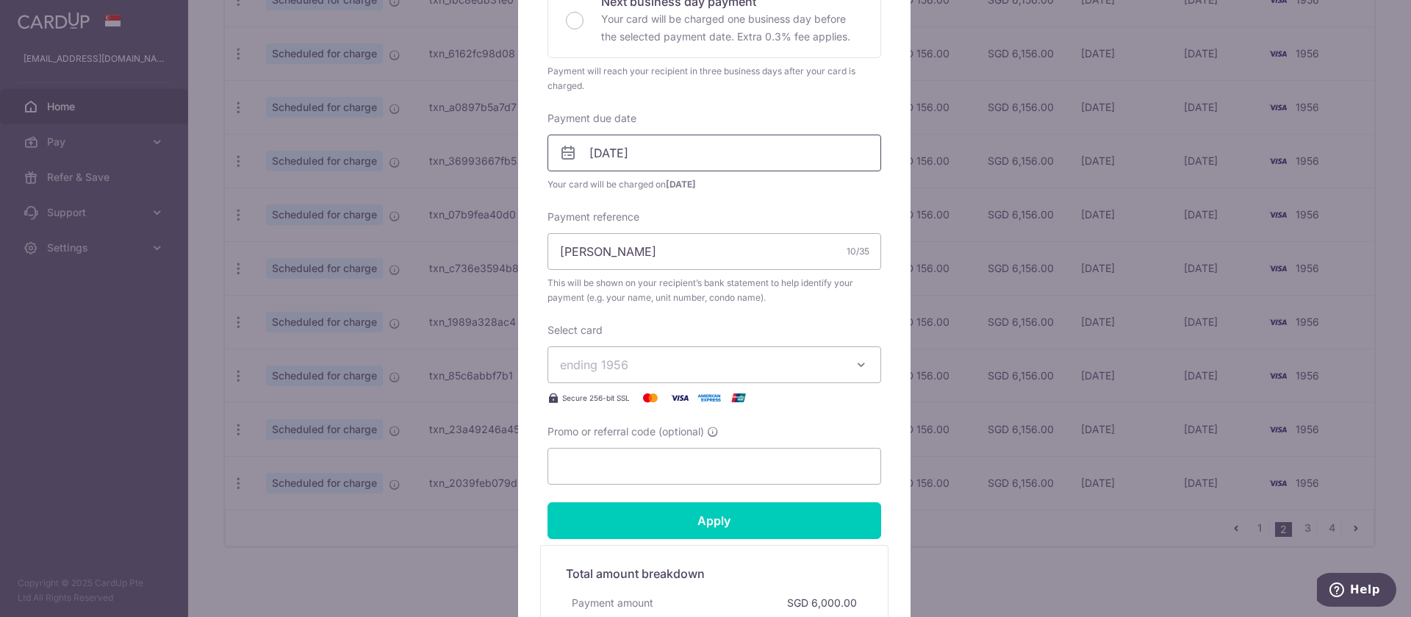
click at [728, 146] on input "[DATE]" at bounding box center [714, 152] width 334 height 37
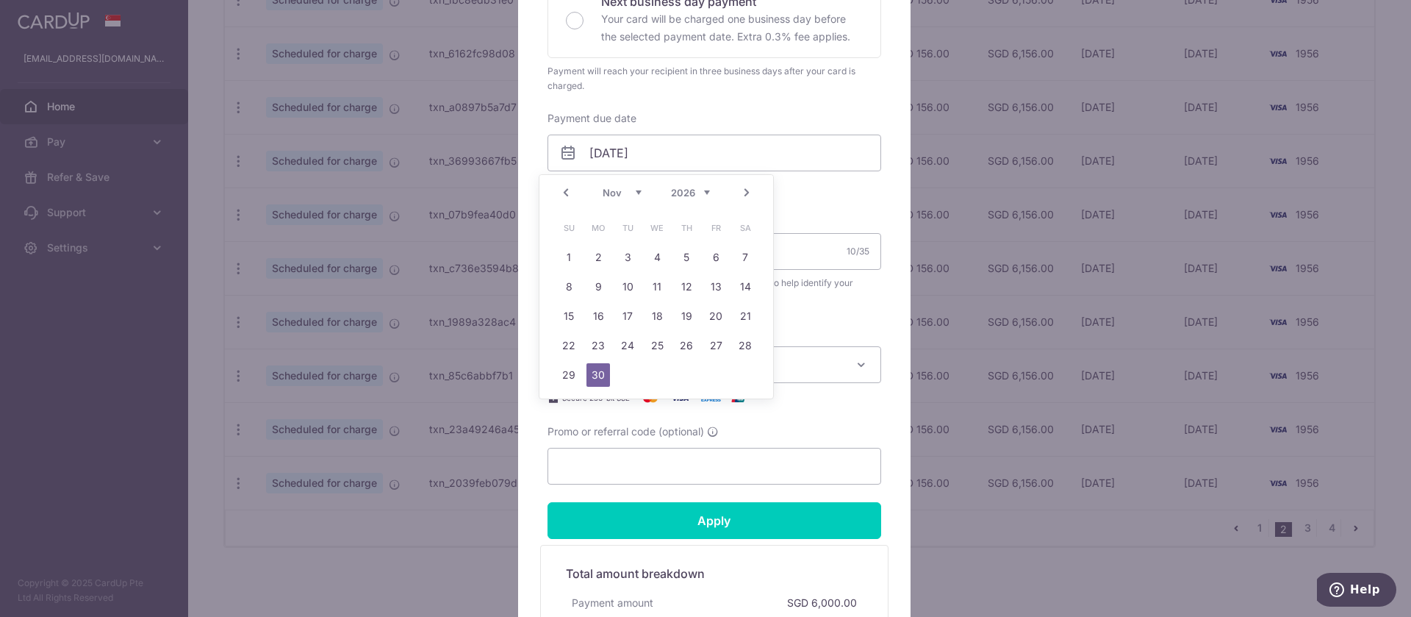
click at [748, 192] on link "Next" at bounding box center [747, 193] width 18 height 18
click at [656, 249] on link "2" at bounding box center [657, 257] width 24 height 24
type input "[DATE]"
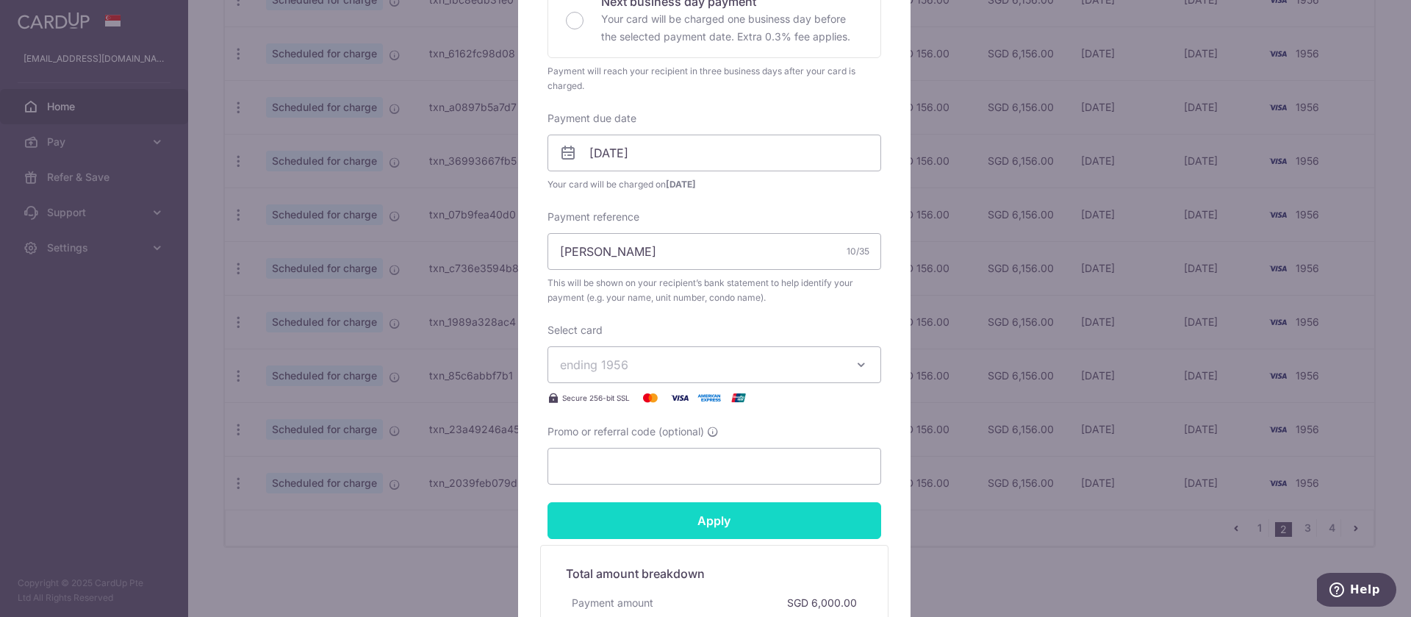
click at [739, 520] on input "Apply" at bounding box center [714, 520] width 334 height 37
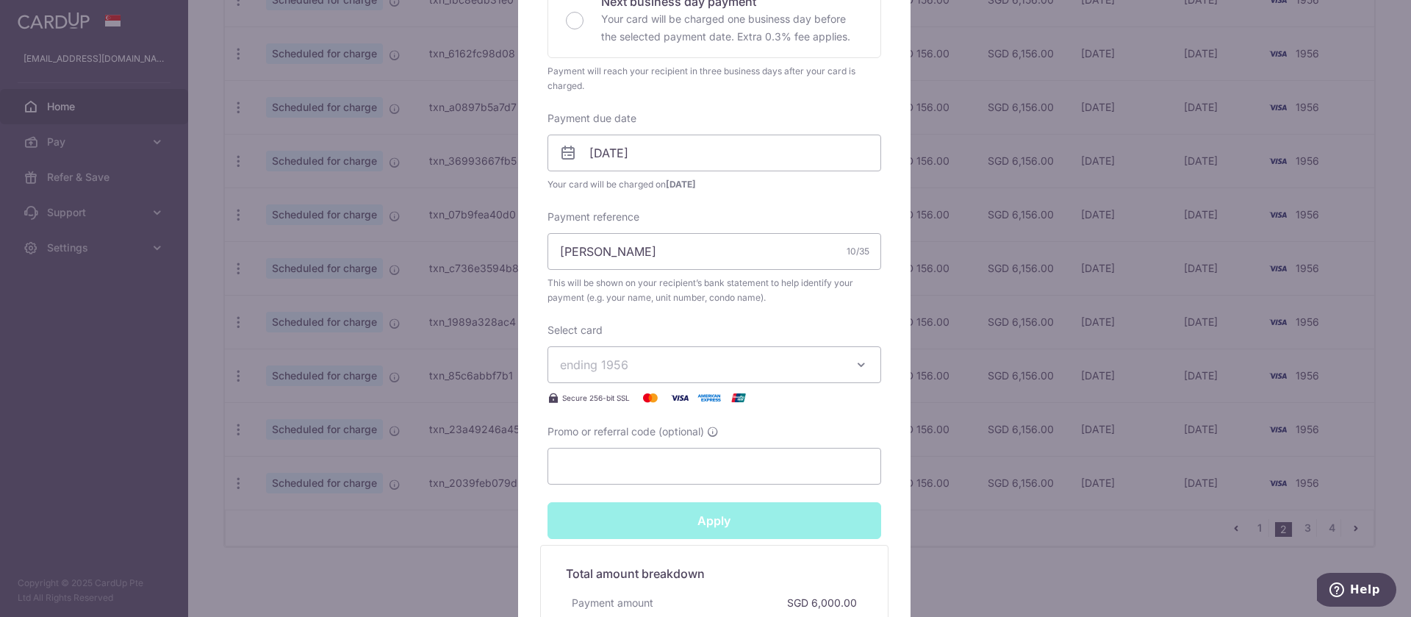
type input "Successfully Applied"
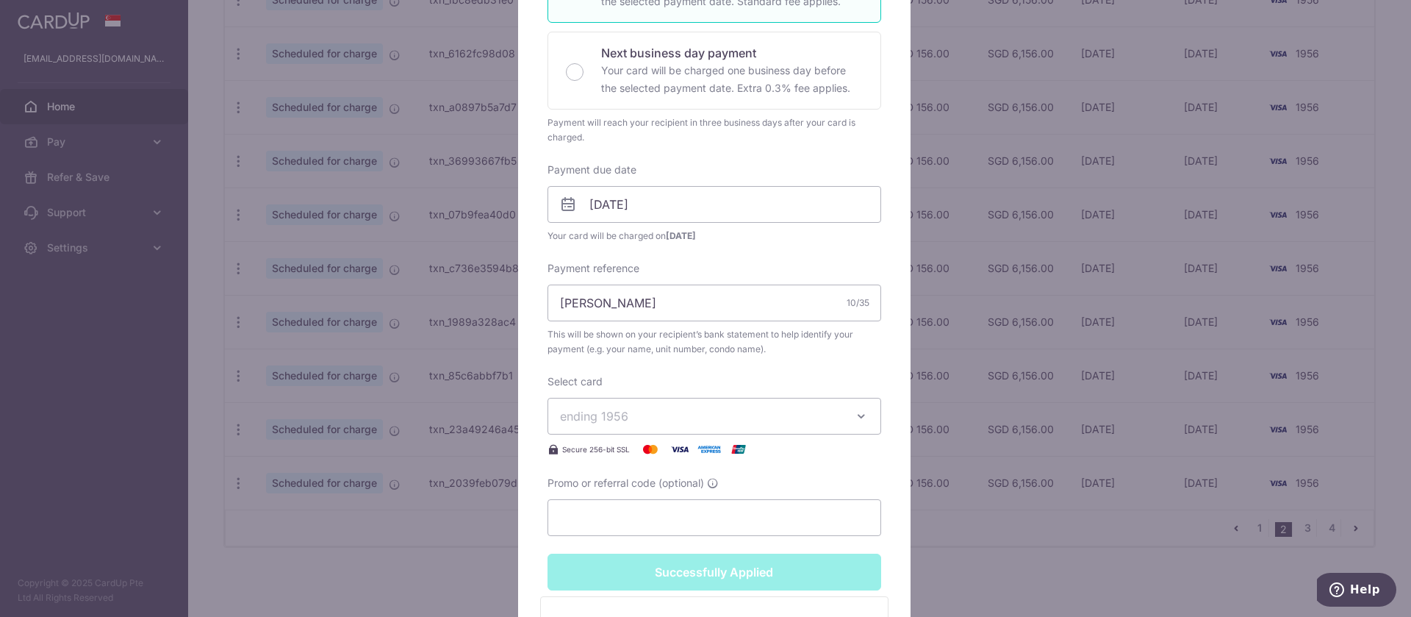
scroll to position [419, 0]
